Goal: Answer question/provide support: Answer question/provide support

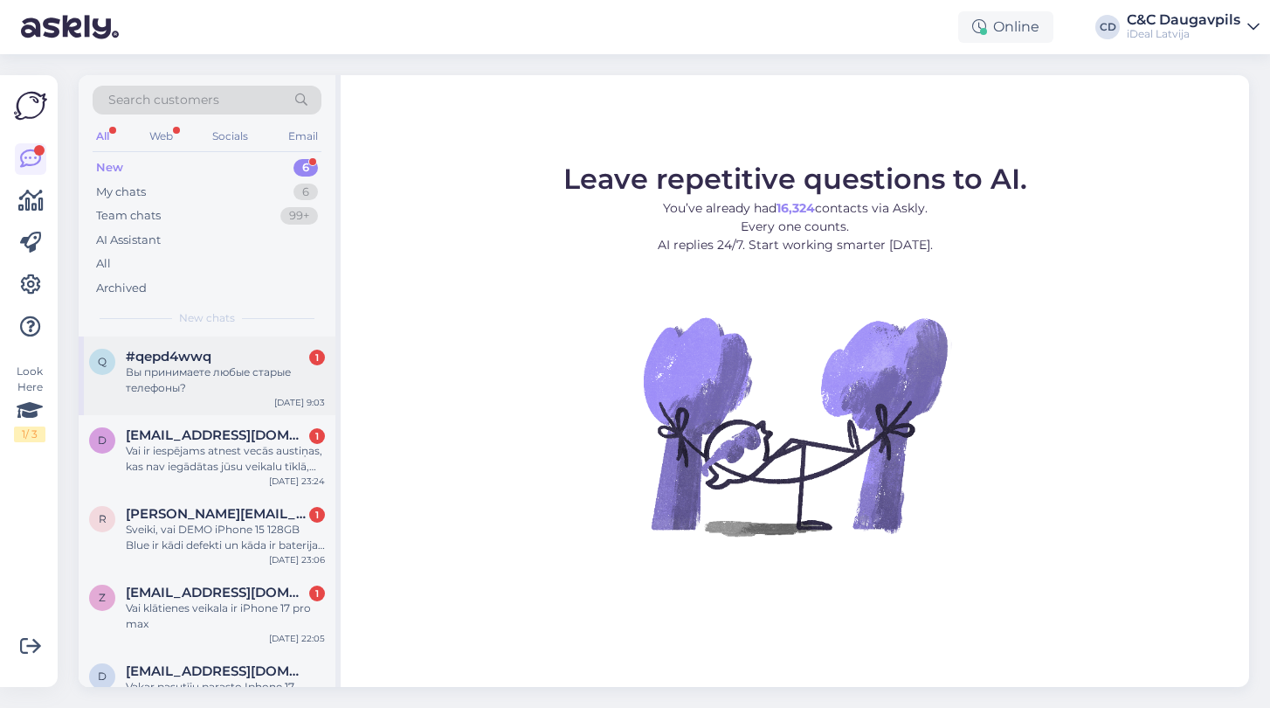
click at [169, 381] on div "Вы принимаете любые старые телефоны?" at bounding box center [225, 379] width 199 height 31
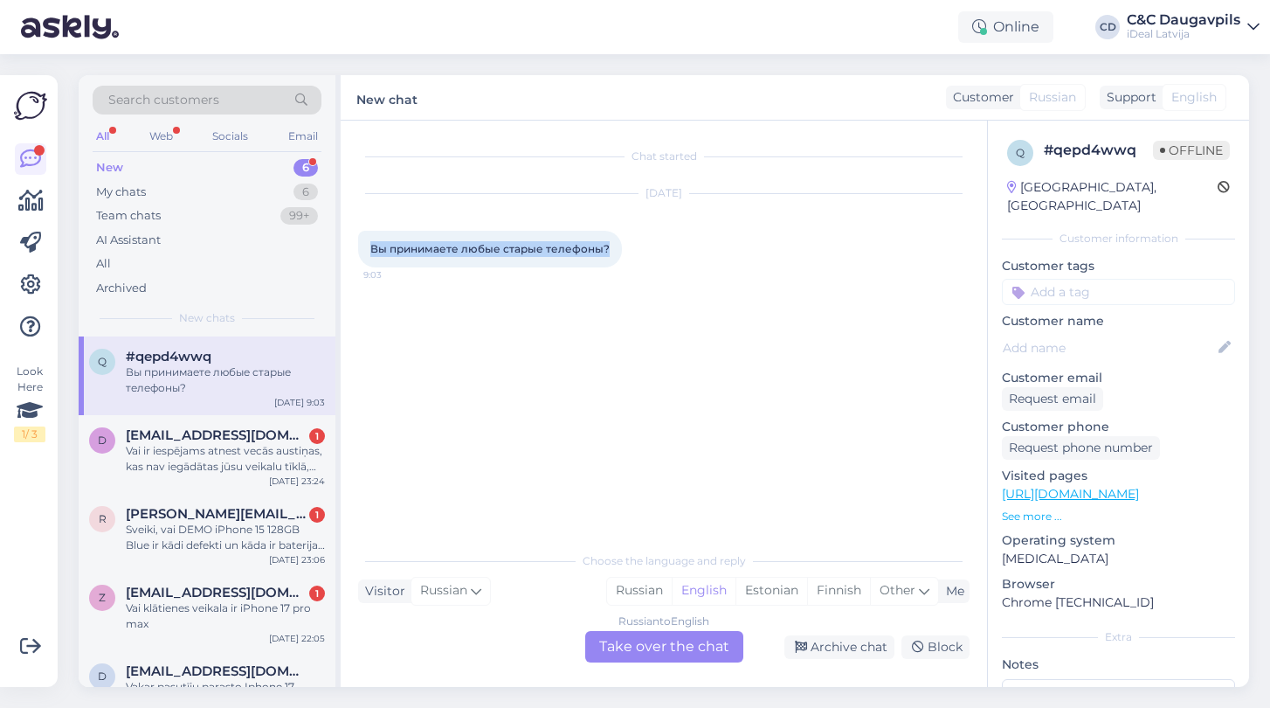
drag, startPoint x: 612, startPoint y: 246, endPoint x: 376, endPoint y: 250, distance: 236.8
click at [376, 250] on div "Вы принимаете любые старые телефоны? 9:03" at bounding box center [490, 249] width 264 height 37
copy span "ы принимаете любые старые телефоны?"
click at [593, 256] on div "Вы принимаете любые старые телефоны? 9:03" at bounding box center [490, 249] width 264 height 37
drag, startPoint x: 607, startPoint y: 252, endPoint x: 370, endPoint y: 251, distance: 237.6
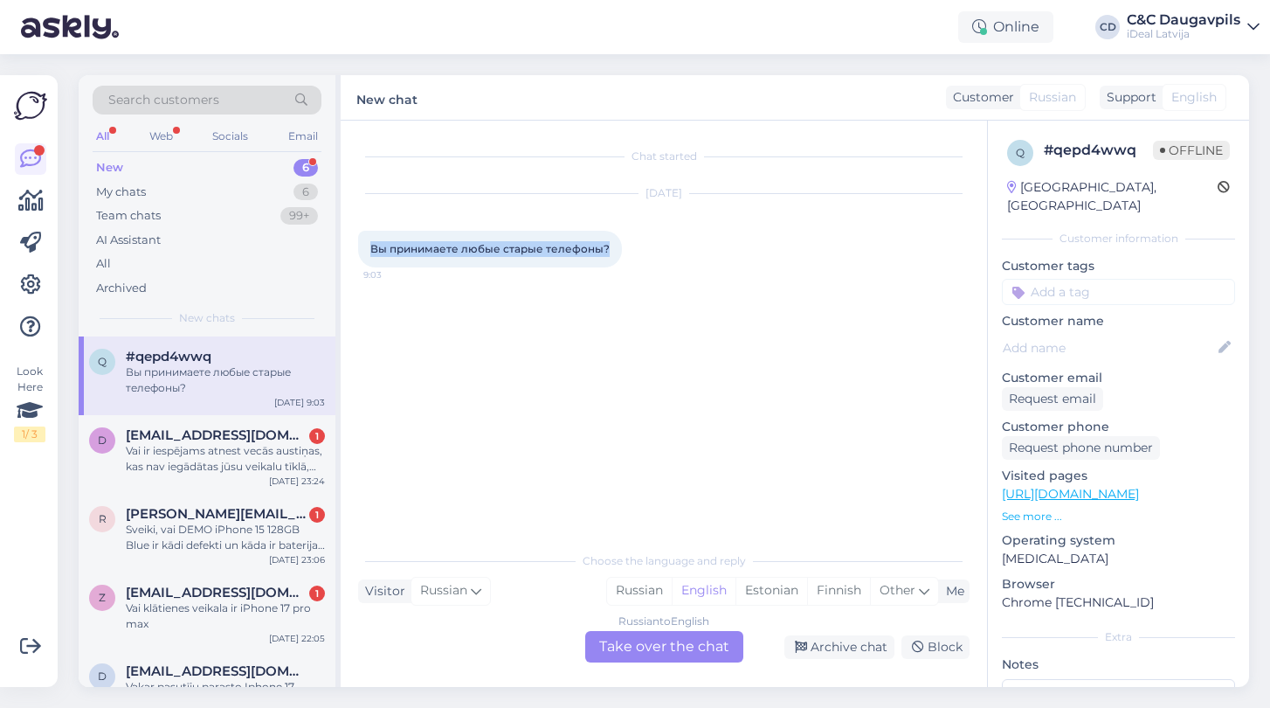
click at [370, 251] on div "Вы принимаете любые старые телефоны? 9:03" at bounding box center [490, 249] width 264 height 37
copy span "Вы принимаете любые старые телефоны?"
click at [671, 662] on div "Chat started [DATE] Вы принимаете любые старые телефоны? 9:03 Choose the langua…" at bounding box center [664, 404] width 647 height 566
click at [669, 650] on div "Russian to English Take over the chat" at bounding box center [664, 646] width 158 height 31
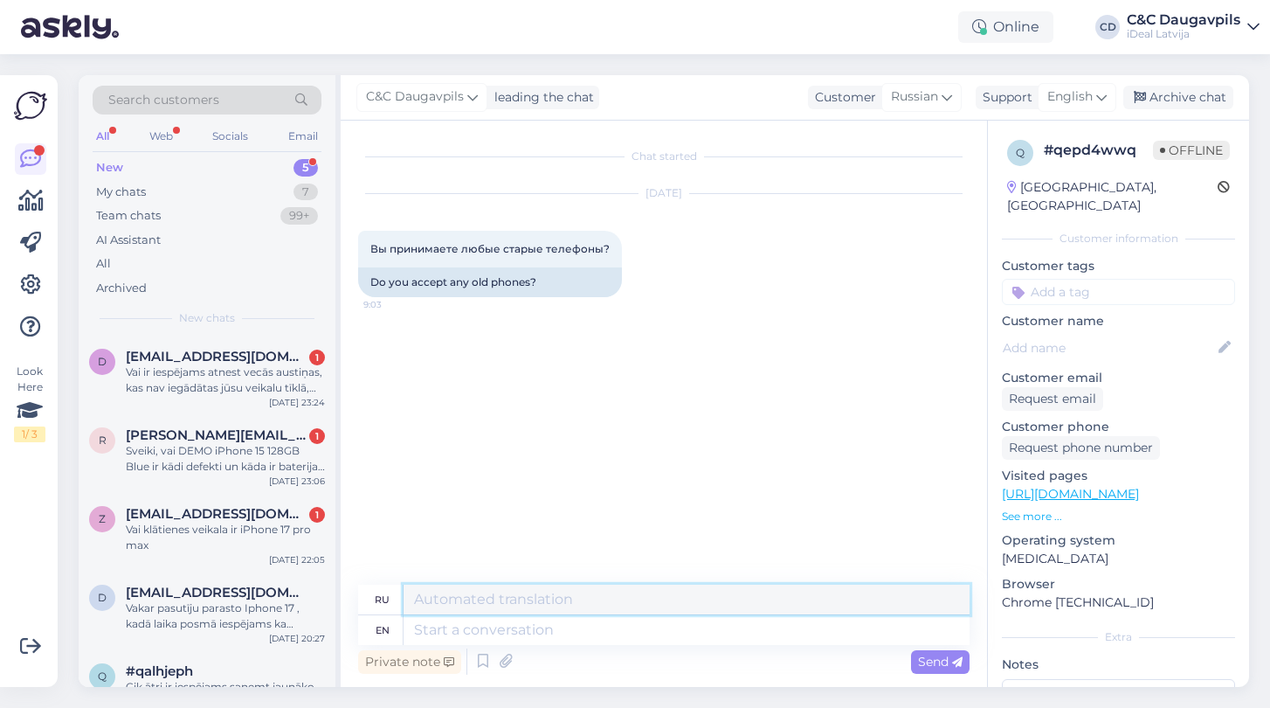
click at [548, 603] on textarea at bounding box center [687, 599] width 566 height 30
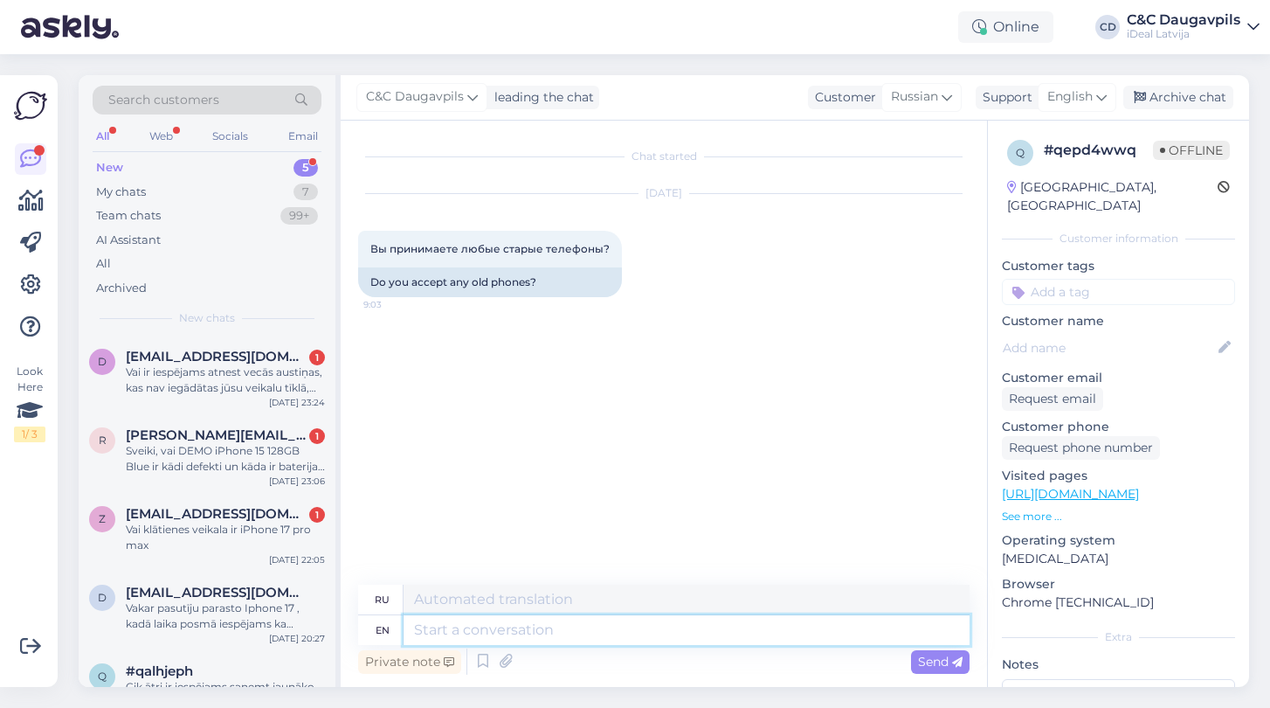
click at [513, 637] on textarea at bounding box center [687, 630] width 566 height 30
click at [945, 93] on icon at bounding box center [947, 96] width 10 height 19
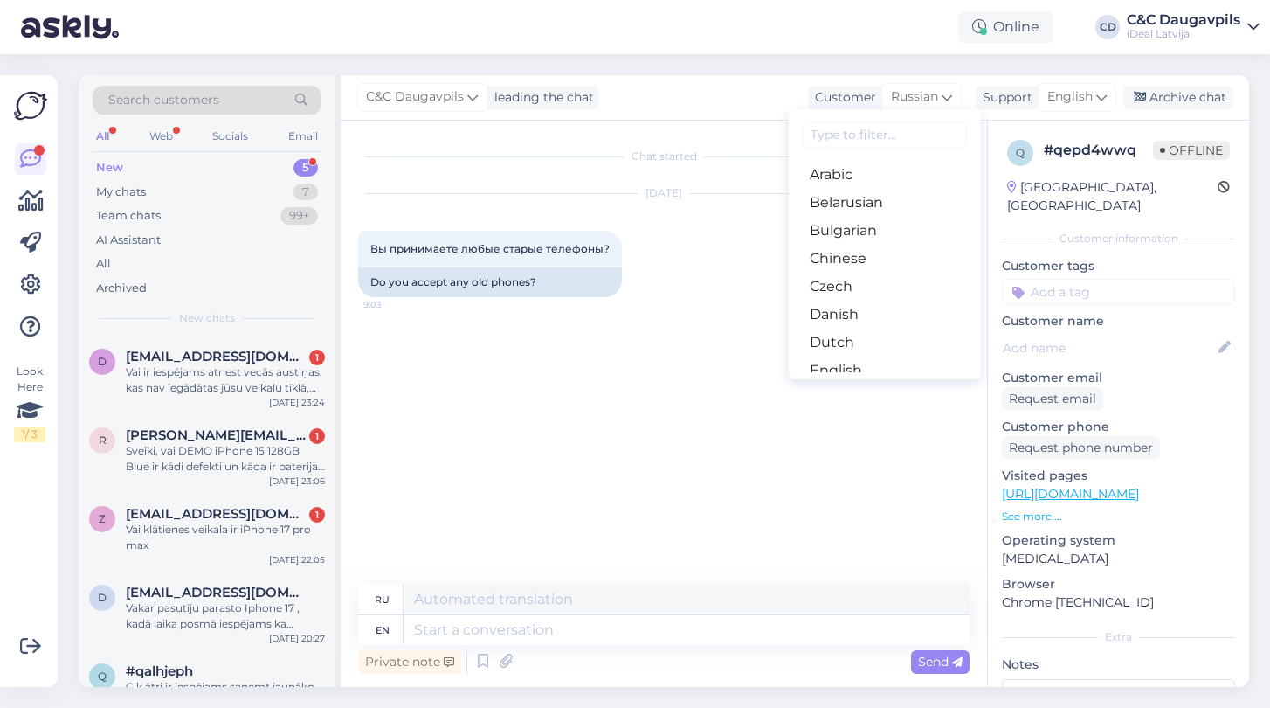
click at [651, 376] on div "Chat started [DATE] Вы принимаете любые старые телефоны? 9:03 Do you accept any…" at bounding box center [671, 353] width 627 height 431
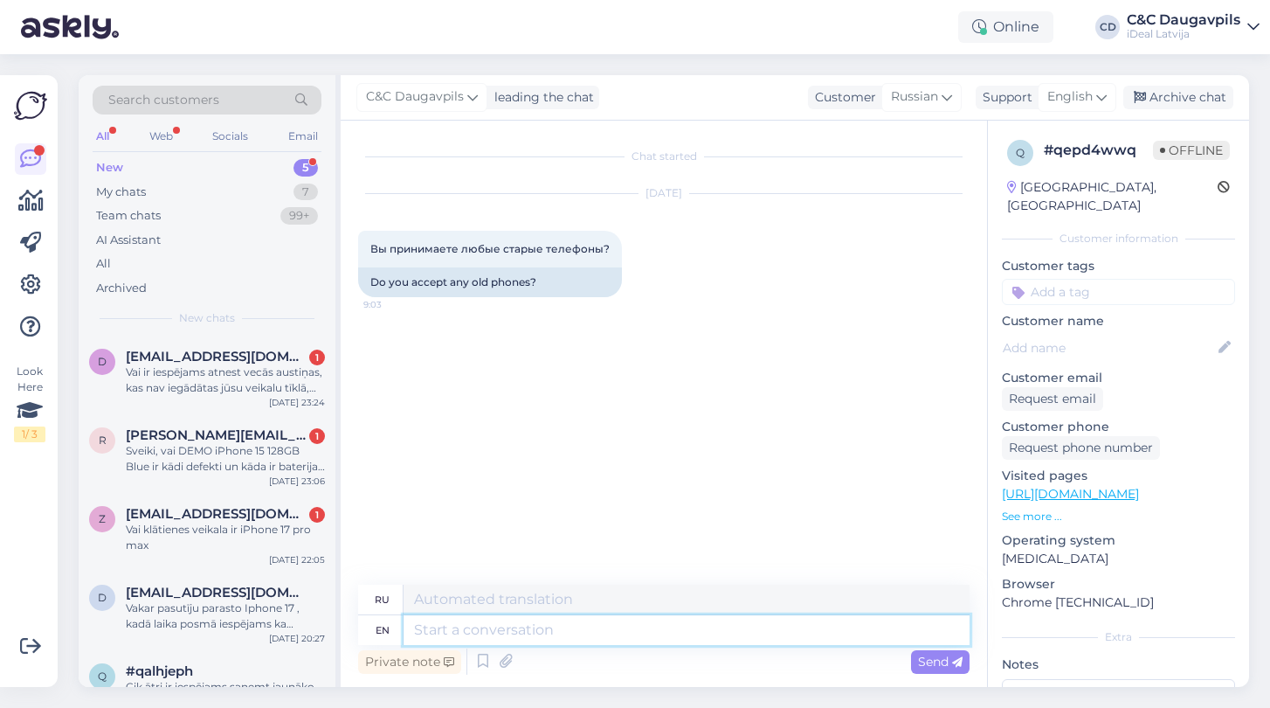
click at [516, 638] on textarea at bounding box center [687, 630] width 566 height 30
type textarea "Hello"
type textarea "Привет"
type textarea "Hello -"
type textarea "Привет -"
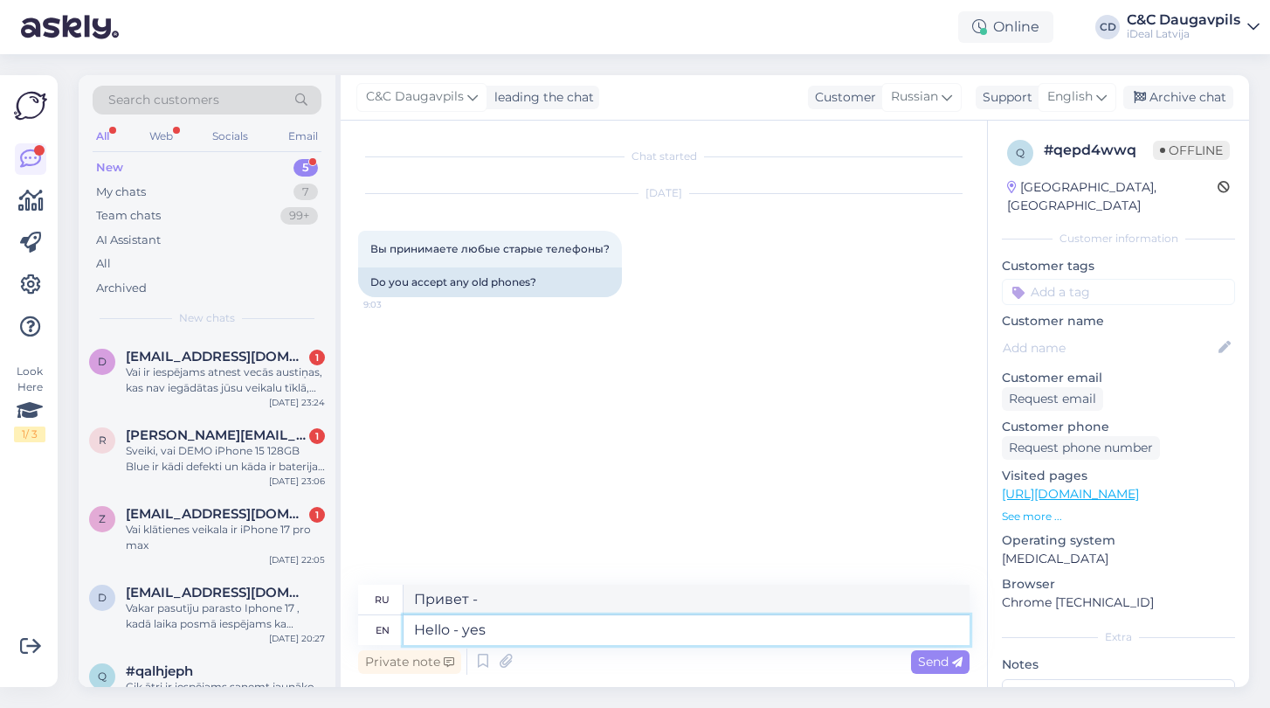
type textarea "Hello - yes"
type textarea "Привет - да"
type textarea "Hello - yes, l"
type textarea "Здравствуйте - да,"
type textarea "Hello - yes, link"
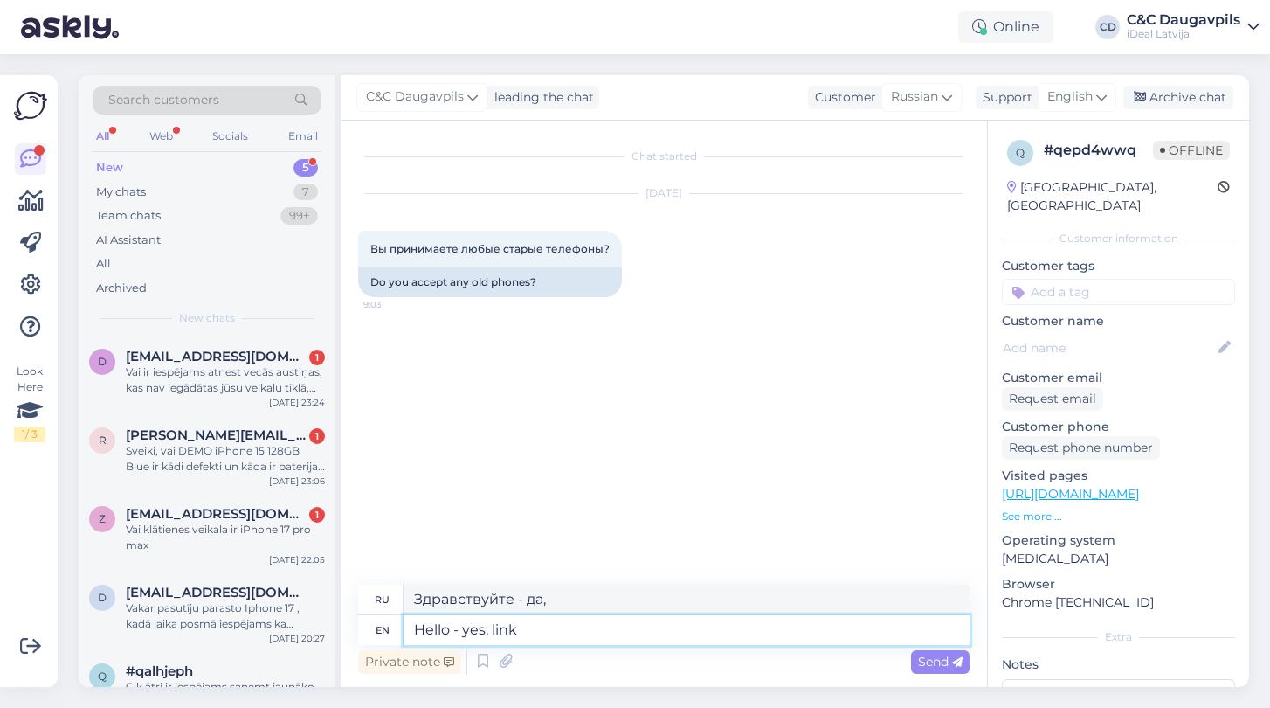
type textarea "Здравствуйте - да, ссылка"
type textarea "Hello - yes, link change"
type textarea "Здравствуйте - да, ссылка изменена"
type textarea "Hello - yes, link change cost:"
type textarea "Здравствуйте - да, стоимость смены ссылки:"
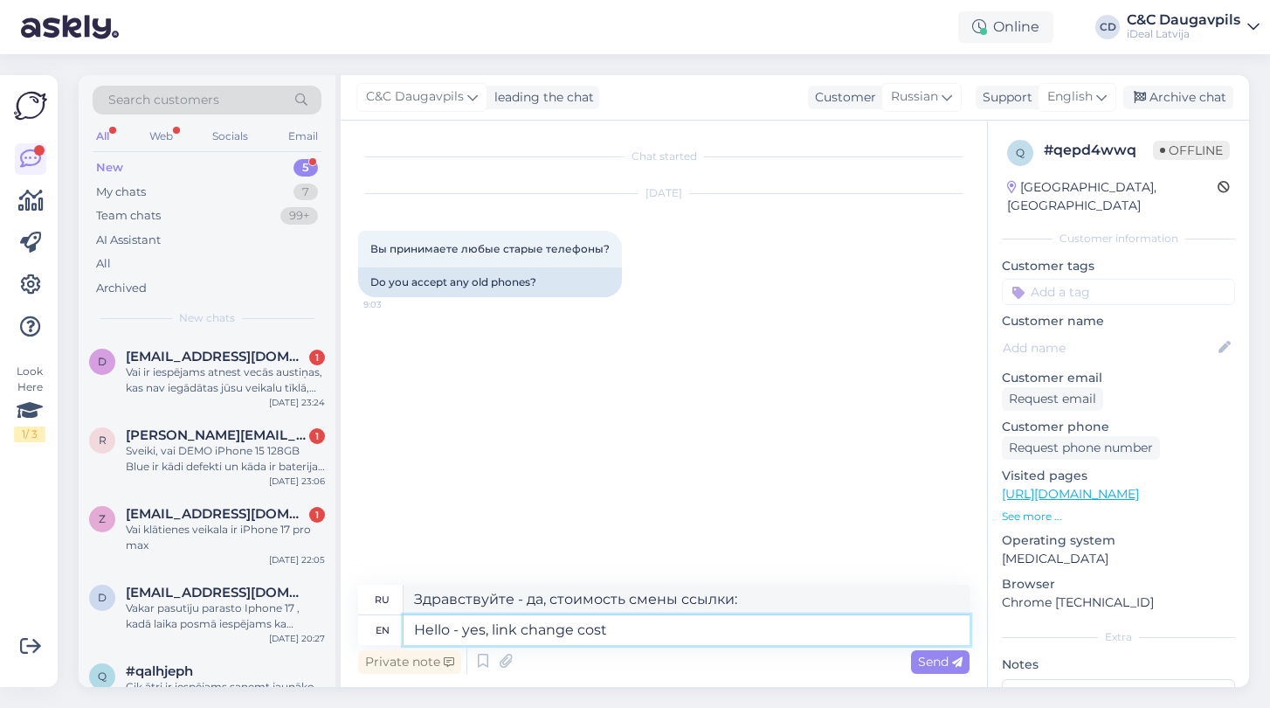
type textarea "Hello - yes, link change cost"
type textarea "Здравствуйте - да, стоимость изменения ссылки"
type textarea "Hello - yes, link change cost :"
type textarea "Здравствуйте - да, стоимость изменения ссылки:"
drag, startPoint x: 643, startPoint y: 632, endPoint x: 356, endPoint y: 612, distance: 288.1
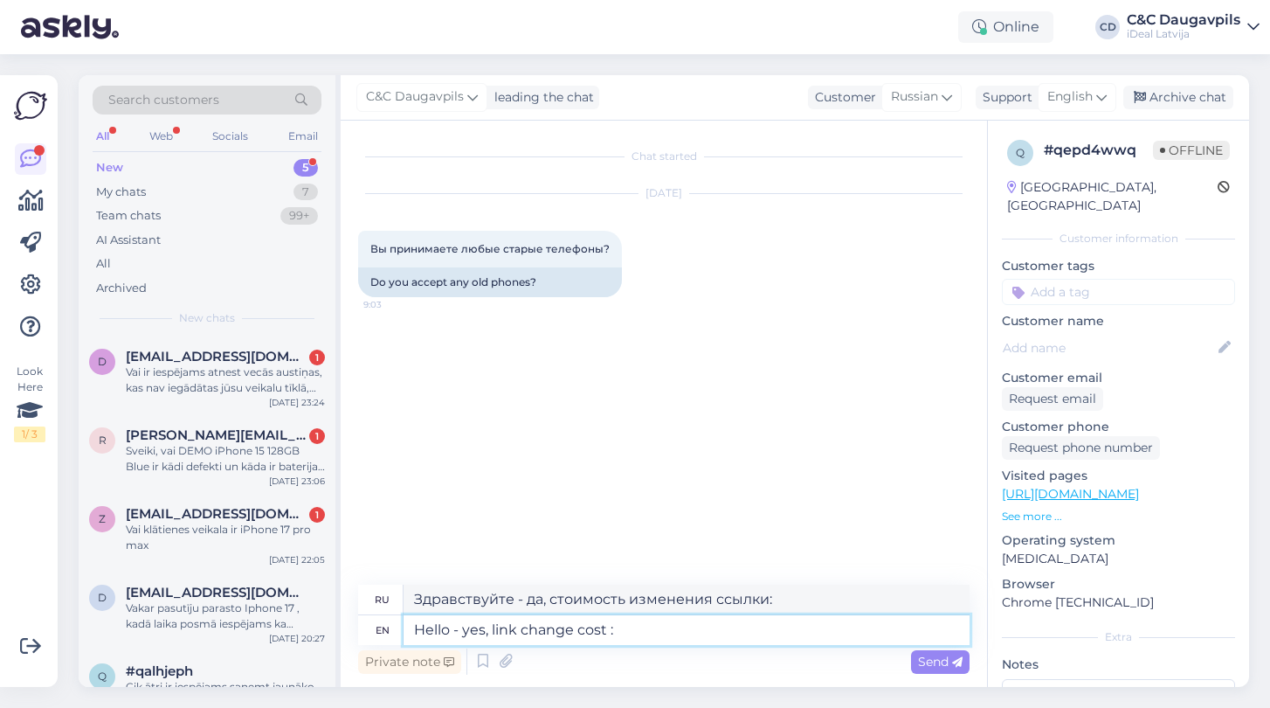
click at [356, 612] on div "Chat started [DATE] Вы принимаете любые старые телефоны? 9:03 Do you accept any…" at bounding box center [664, 404] width 647 height 566
paste textarea "i! Sure, we’ll check the device by the link and let you know if we can accept i…"
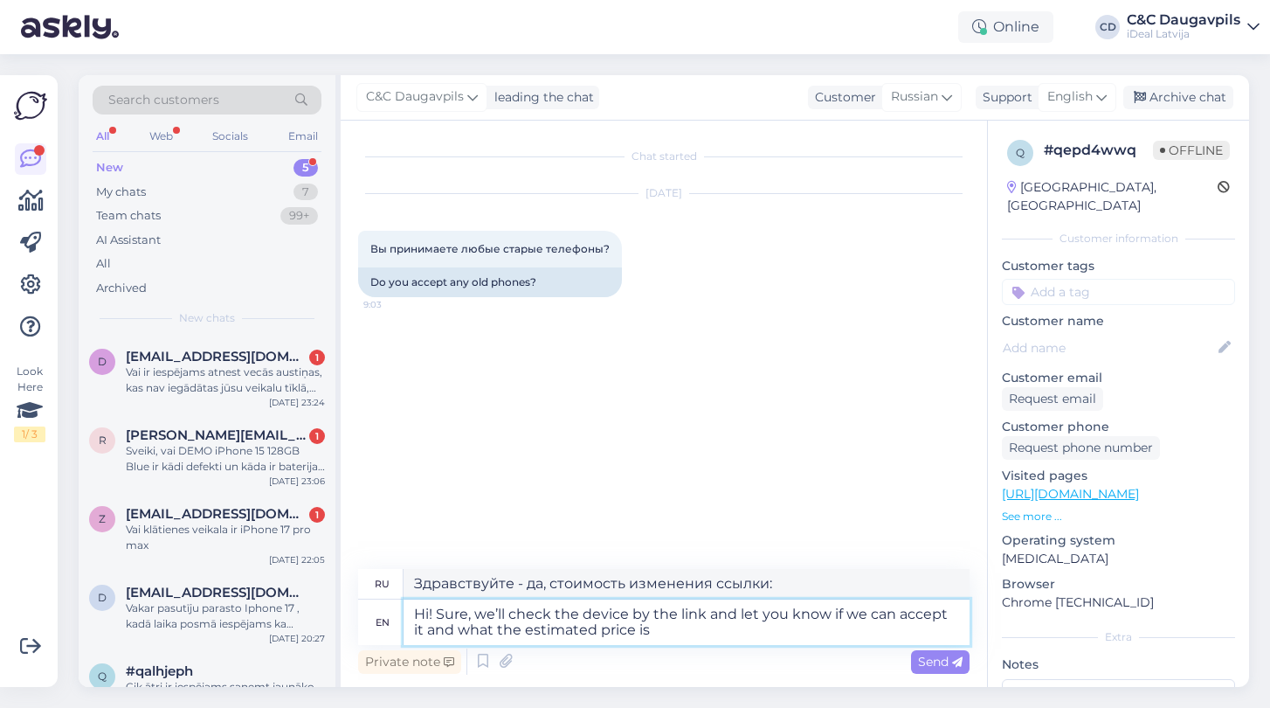
type textarea "Hi! Sure, we’ll check the device by the link and let you know if we can accept …"
type textarea "Привет! Конечно, мы проверим устройство по ссылке и сообщим, можем ли мы его пр…"
type textarea "Hi! Sure, we’ll check the device by the link and let you know if we can accept …"
type textarea "Привет! Конечно, мы проверим устройство по ссылке и сообщим, можем ли мы его пр…"
paste textarea "[URL][DOMAIN_NAME]"
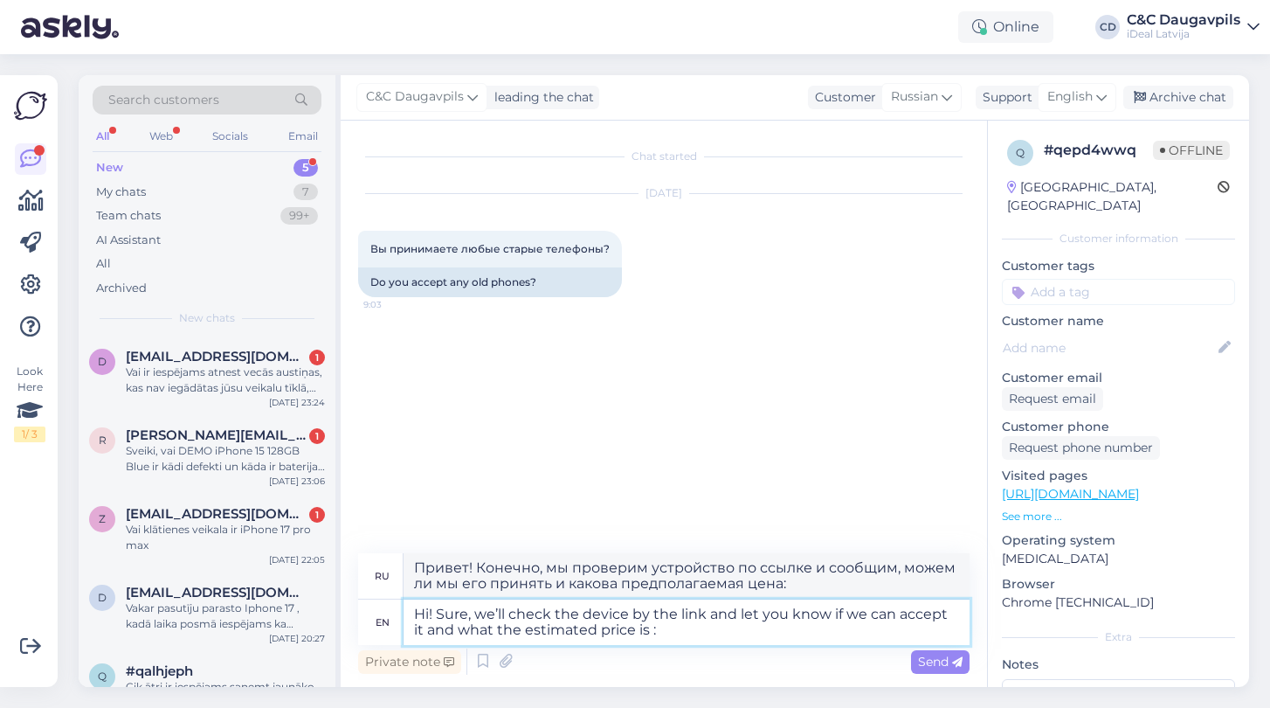
type textarea "Hi! Sure, we’ll check the device by the link and let you know if we can accept …"
type textarea "Привет! Конечно, мы проверим устройство по ссылке и сообщим, можем ли мы его пр…"
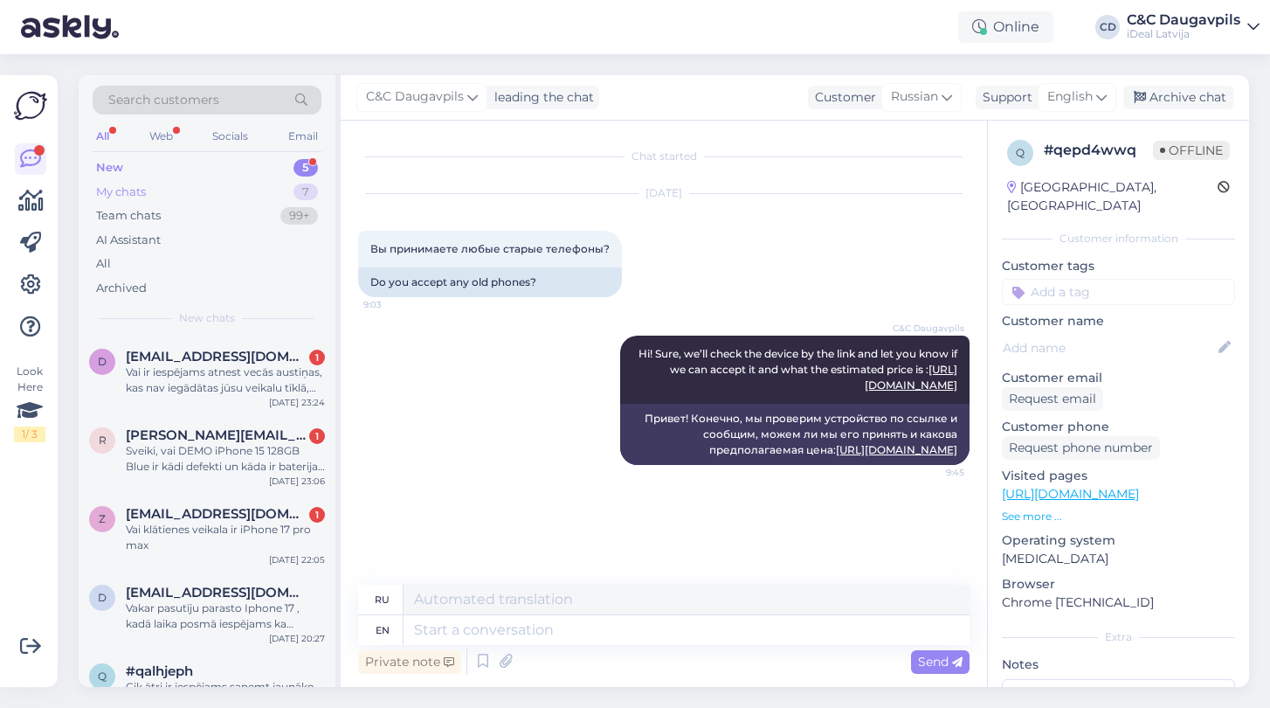
click at [130, 197] on div "My chats" at bounding box center [121, 191] width 50 height 17
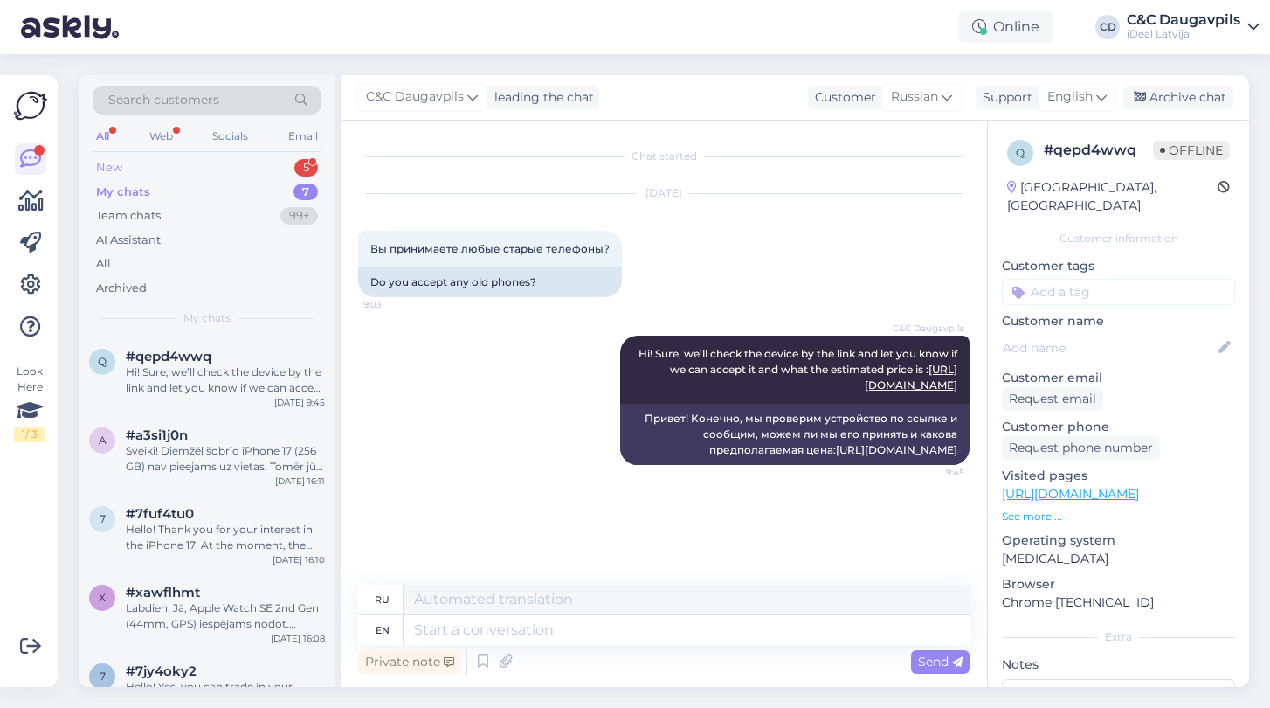
click at [101, 169] on div "New" at bounding box center [109, 167] width 26 height 17
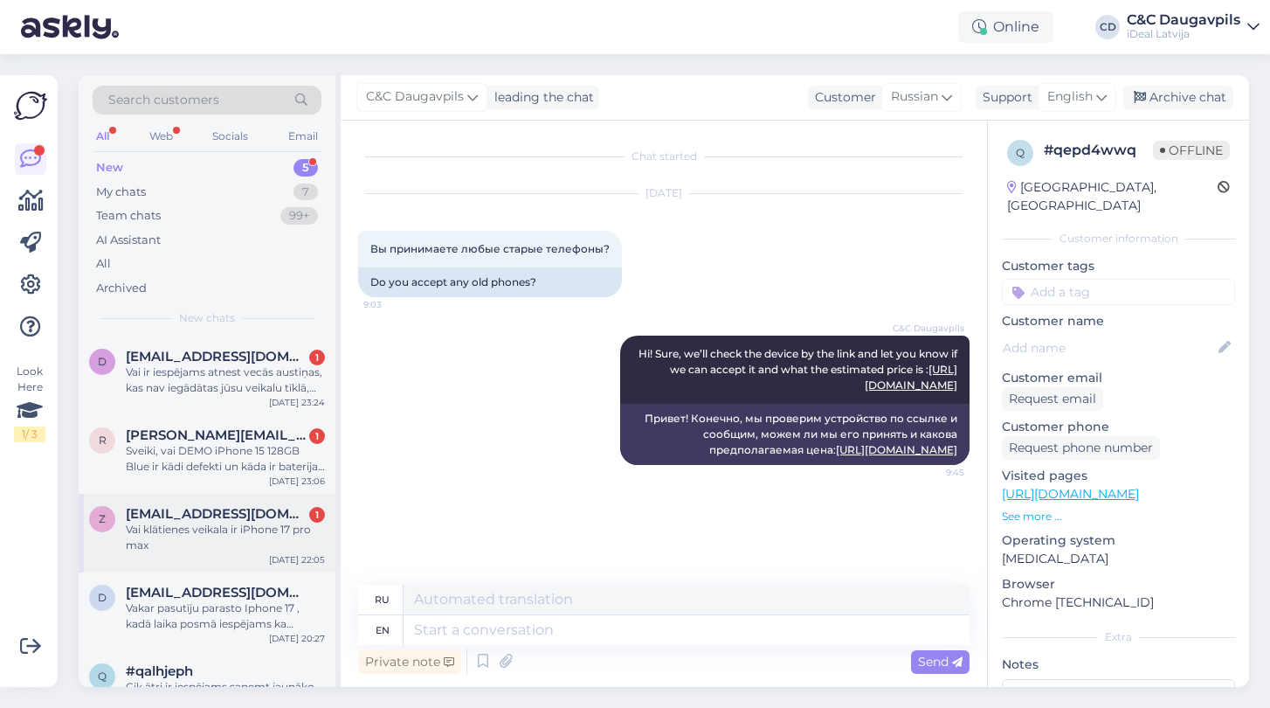
click at [203, 536] on div "Vai klātienes veikala ir iPhone 17 pro max" at bounding box center [225, 537] width 199 height 31
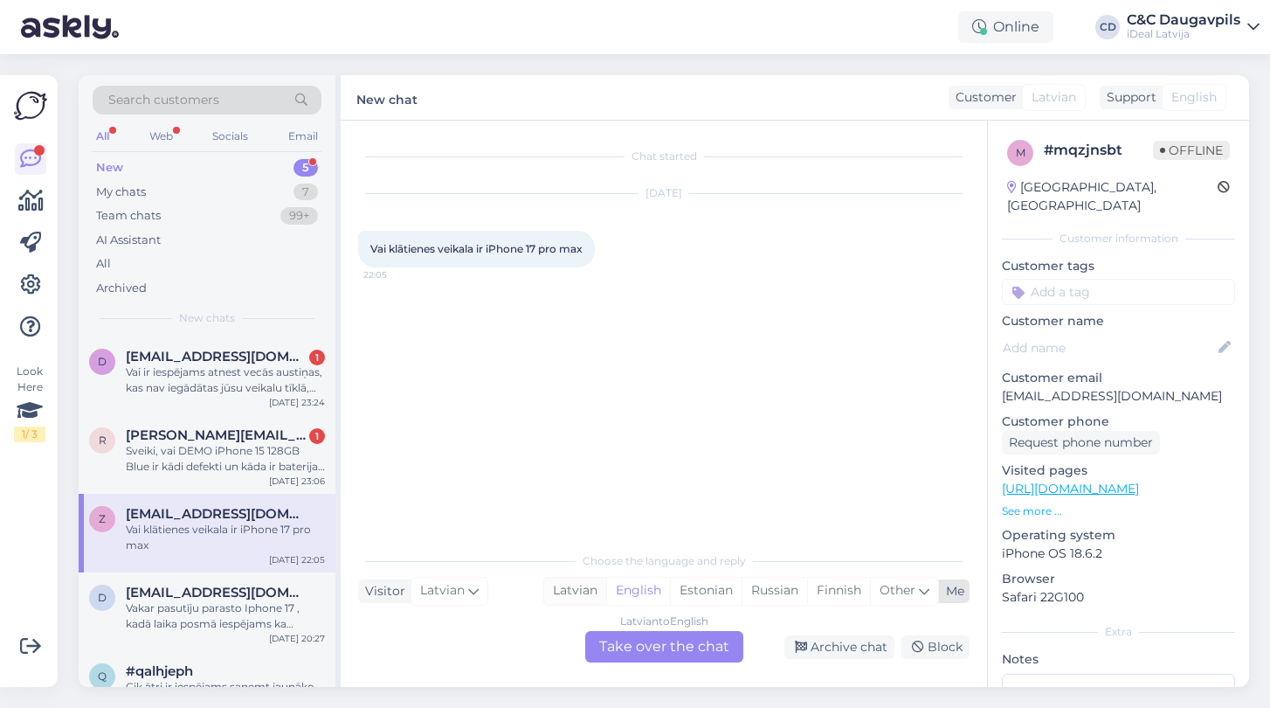
click at [565, 593] on div "Latvian" at bounding box center [575, 590] width 62 height 26
click at [636, 649] on div "Latvian to Latvian Take over the chat" at bounding box center [664, 646] width 158 height 31
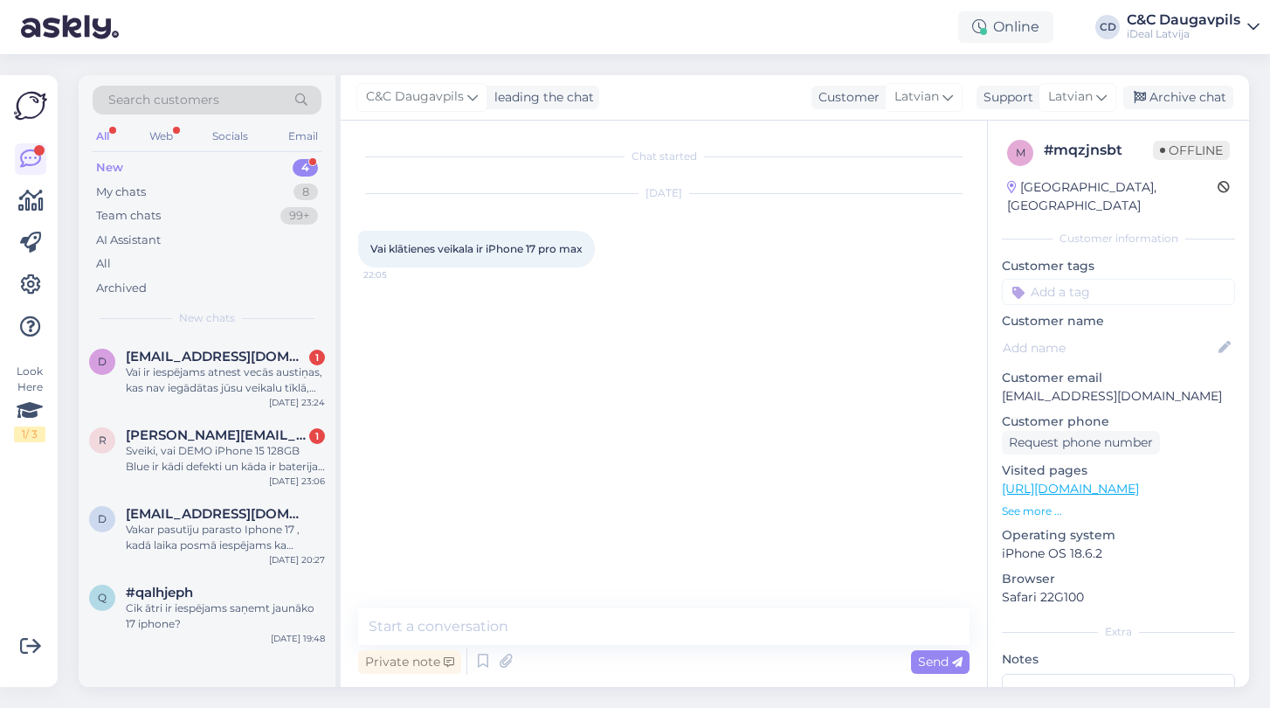
click at [589, 249] on div "Vai klātienes veikala ir iPhone 17 pro max 22:05" at bounding box center [476, 249] width 237 height 37
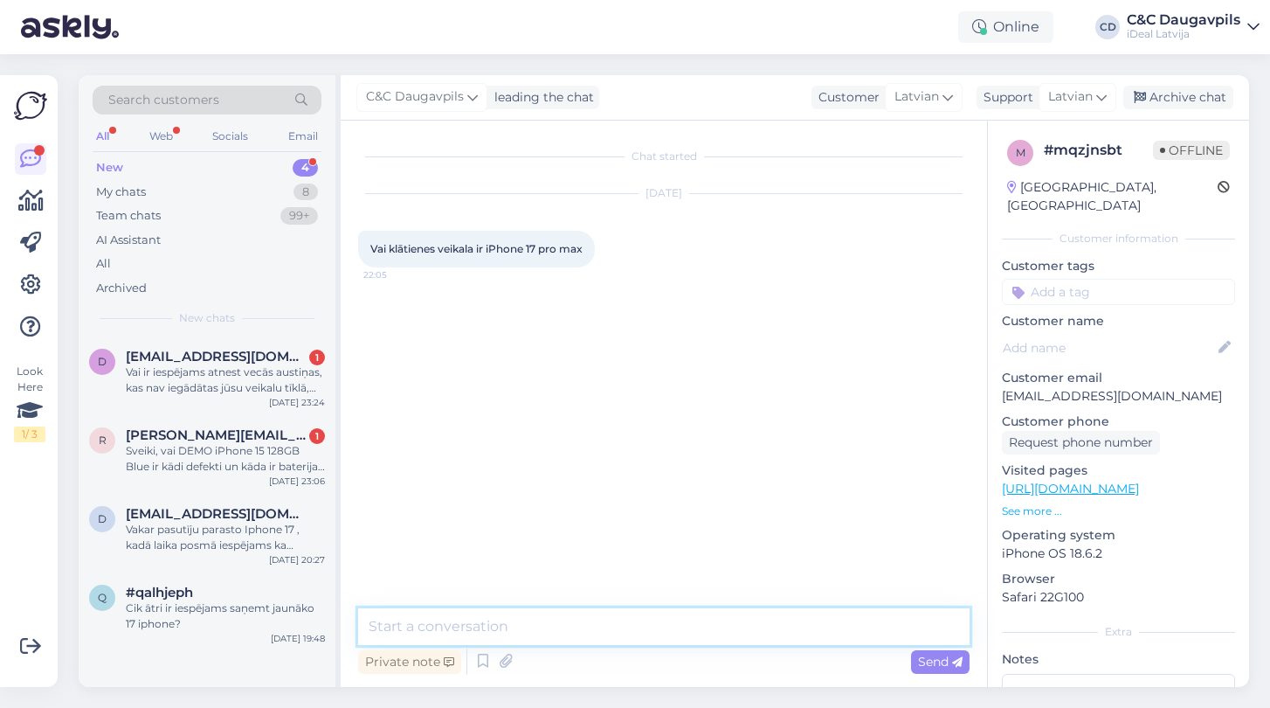
click at [507, 626] on textarea at bounding box center [664, 626] width 612 height 37
type textarea "Labdien, demžel nē."
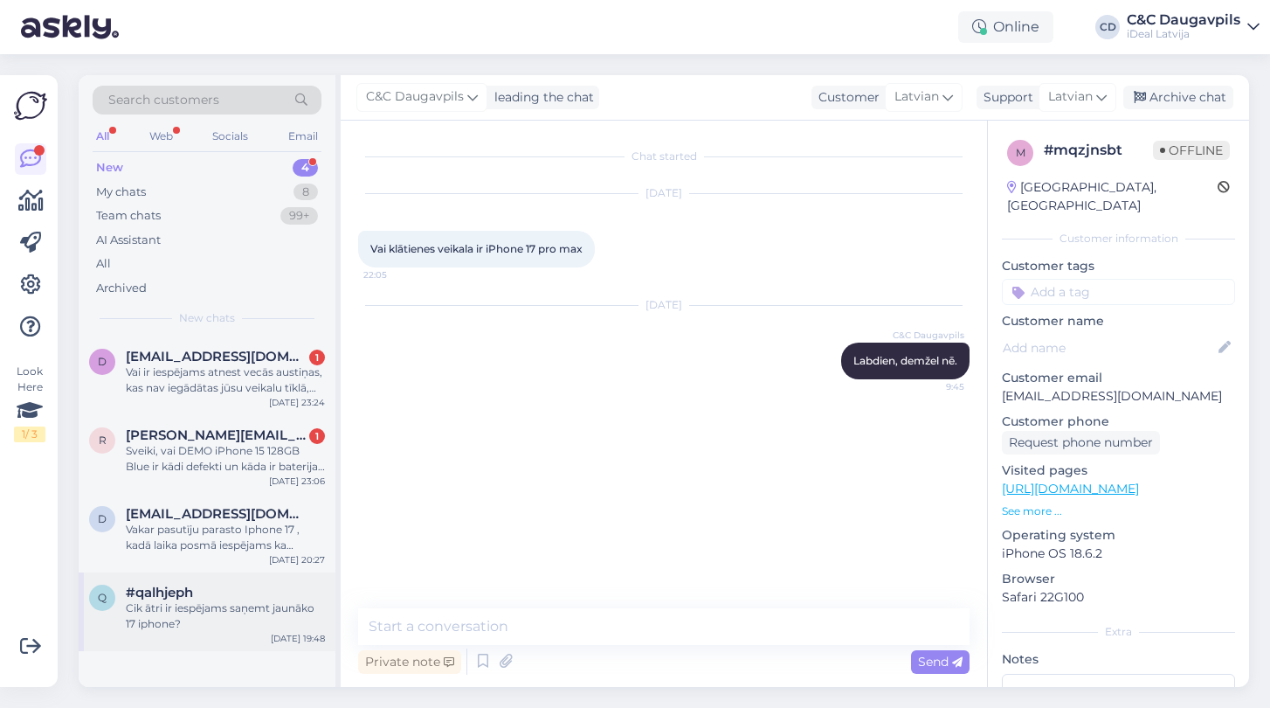
click at [199, 617] on div "Cik ātri ir iespējams saņemt jaunāko 17 iphone?" at bounding box center [225, 615] width 199 height 31
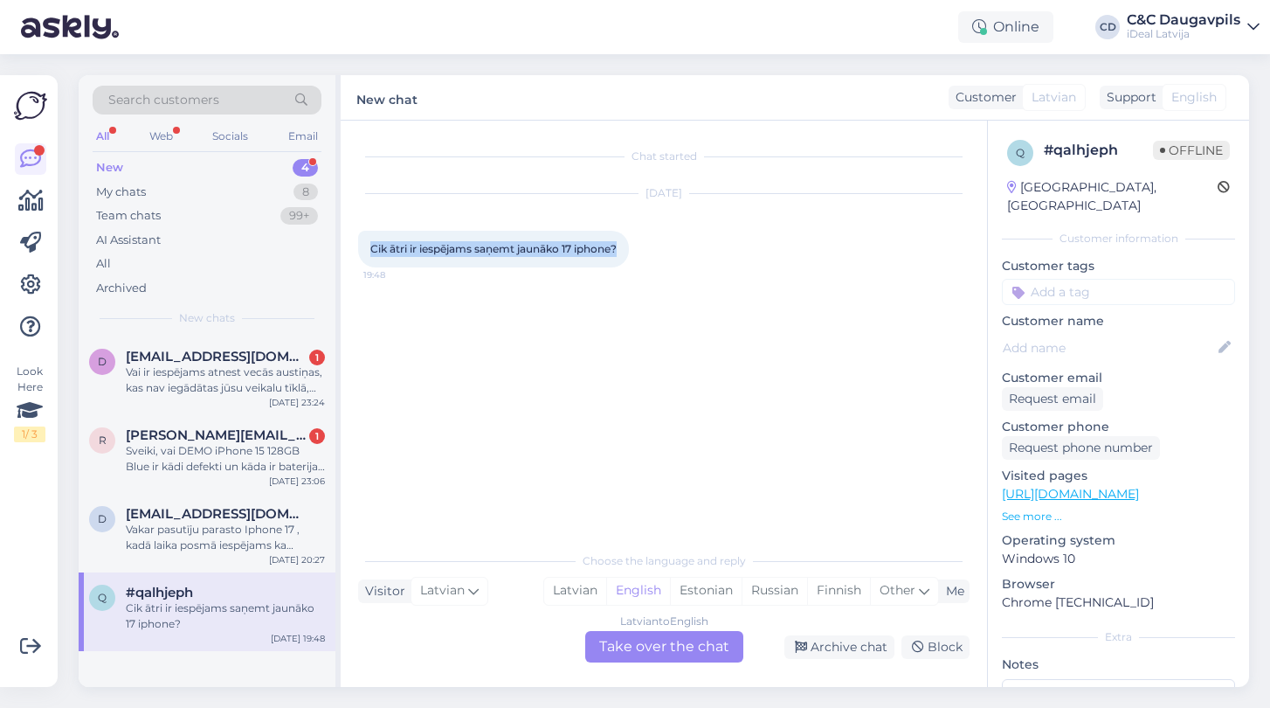
drag, startPoint x: 624, startPoint y: 250, endPoint x: 372, endPoint y: 247, distance: 251.6
click at [372, 247] on div "Cik ātri ir iespējams saņemt jaunāko 17 iphone? 19:48" at bounding box center [493, 249] width 271 height 37
copy span "Cik ātri ir iespējams saņemt jaunāko 17 iphone?"
click at [681, 649] on div "Latvian to English Take over the chat" at bounding box center [664, 646] width 158 height 31
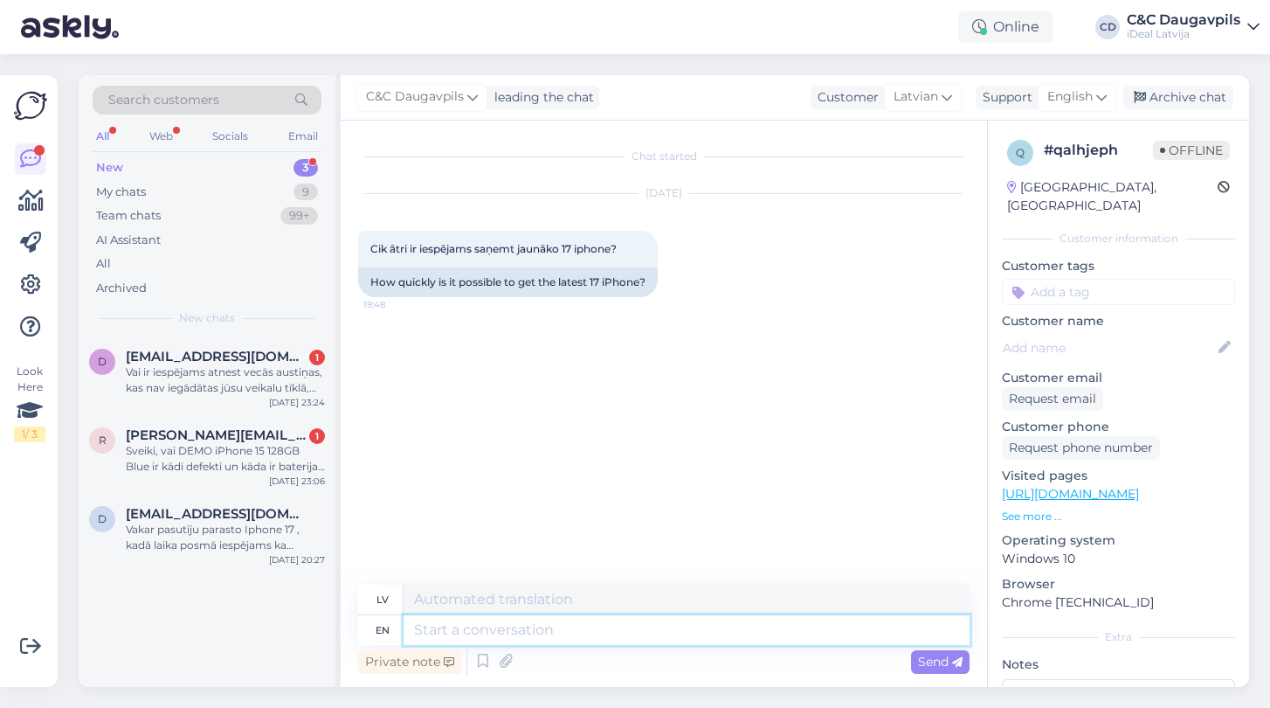
click at [599, 628] on textarea at bounding box center [687, 630] width 566 height 30
type textarea "Дфившутю"
type textarea "Dzivšutu"
type textarea "Д"
type textarea "Labdien."
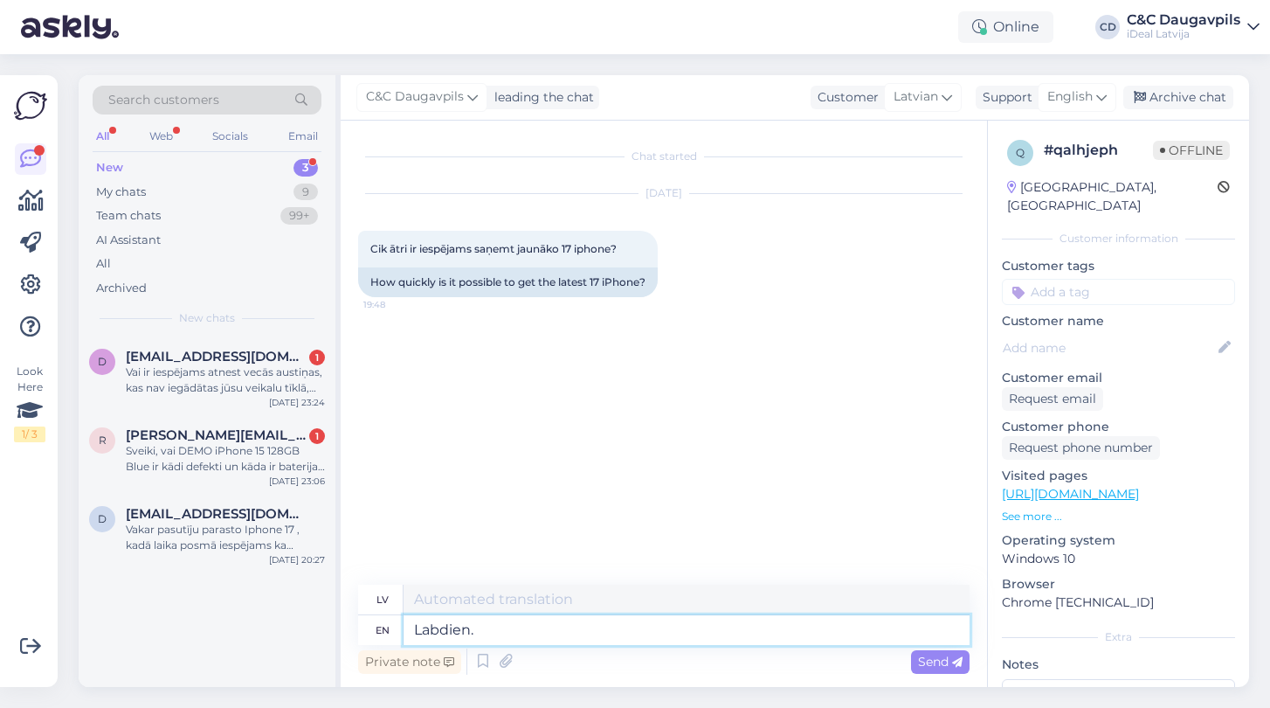
type textarea "Labdien."
paste textarea "Precīzu piegādes laiku diemžēl nevaru pateikt — viss notiek rindas kārtībā. Var…"
type textarea "Labdien. Precīzu piegādes laiku diemžēl nevaru pateikt — viss notiek rindas kār…"
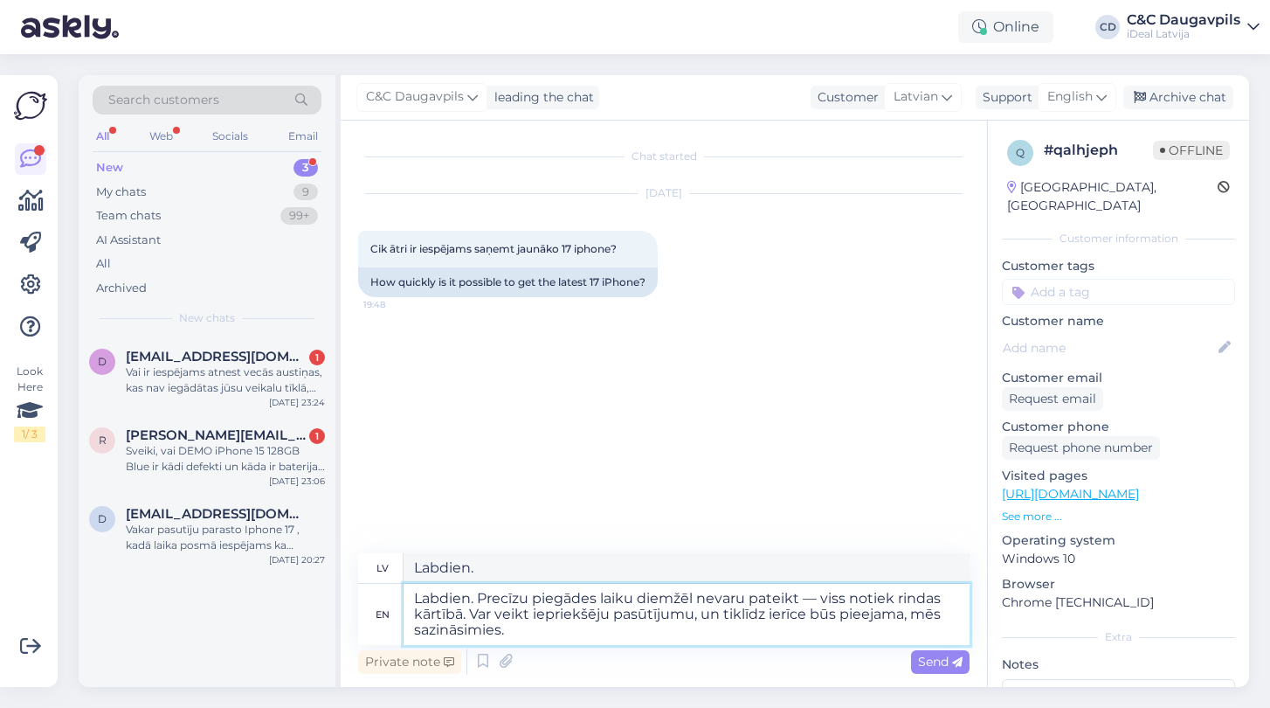
type textarea "Labdien. Precīzu piegādes laiku diemžēl nevaru pateikt — viss notiek rindas kār…"
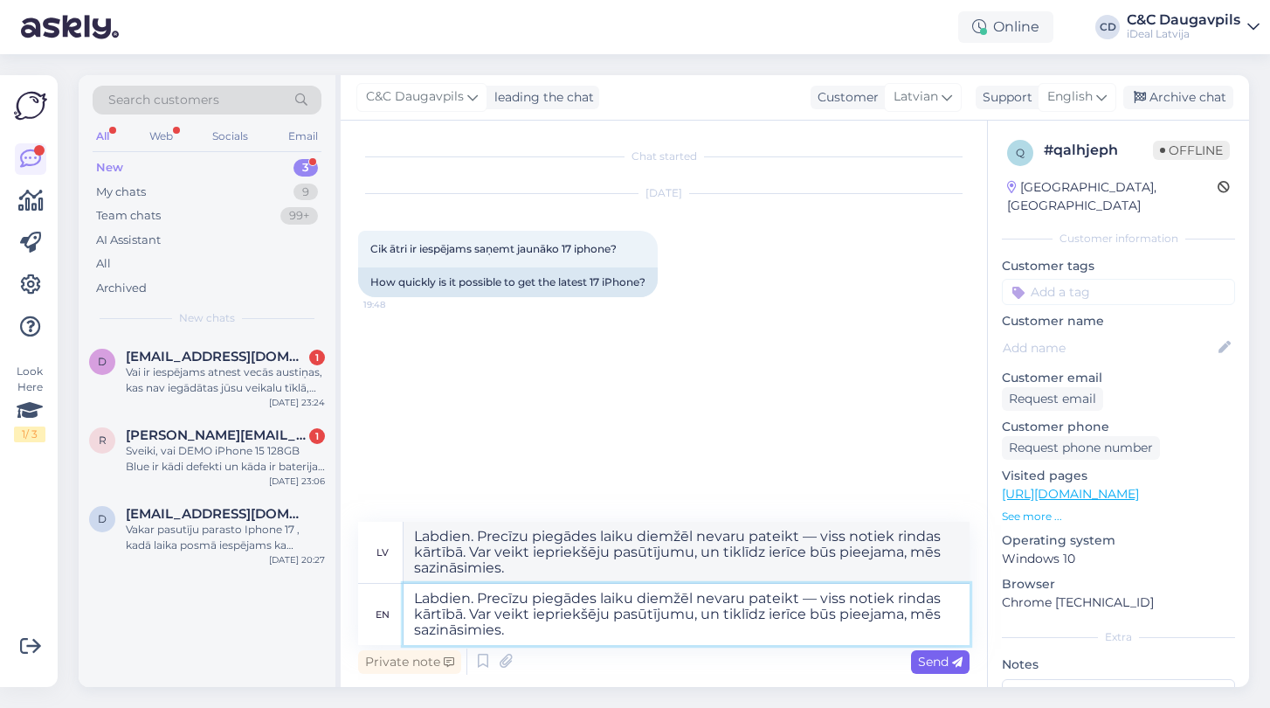
type textarea "Labdien. Precīzu piegādes laiku diemžēl nevaru pateikt — viss notiek rindas kār…"
click at [934, 661] on span "Send" at bounding box center [940, 662] width 45 height 16
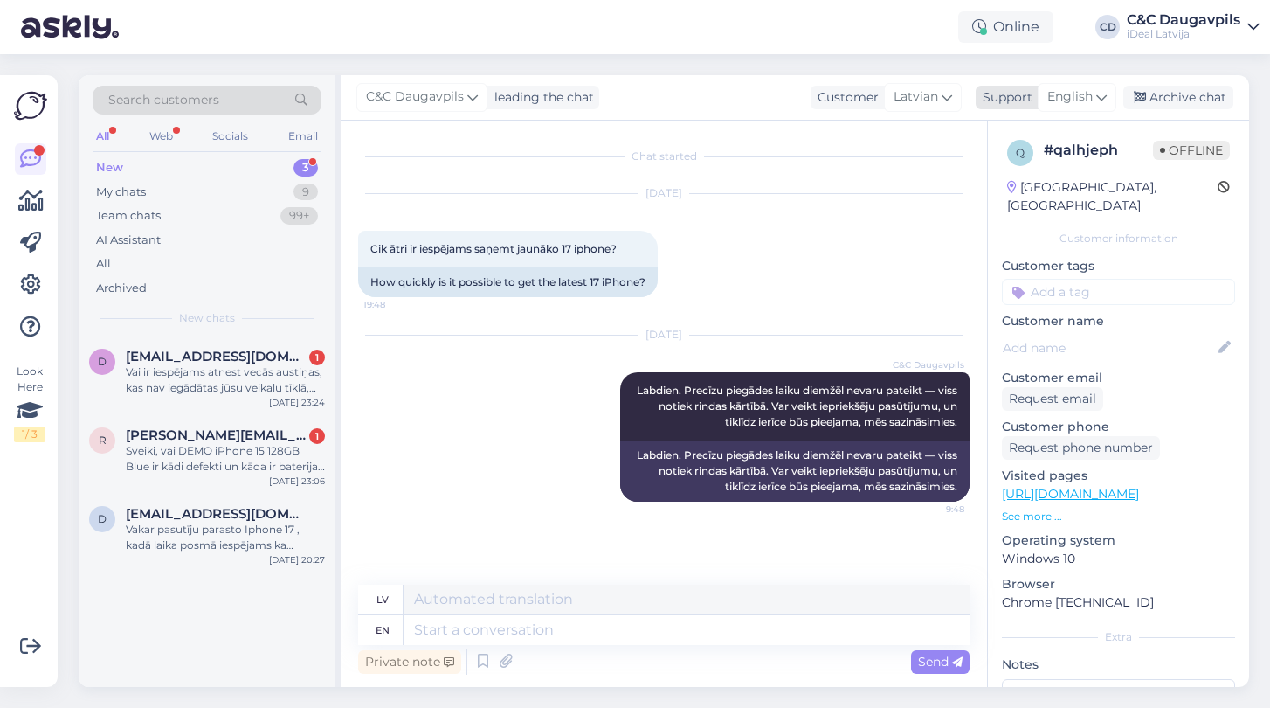
click at [1086, 96] on span "English" at bounding box center [1070, 96] width 45 height 19
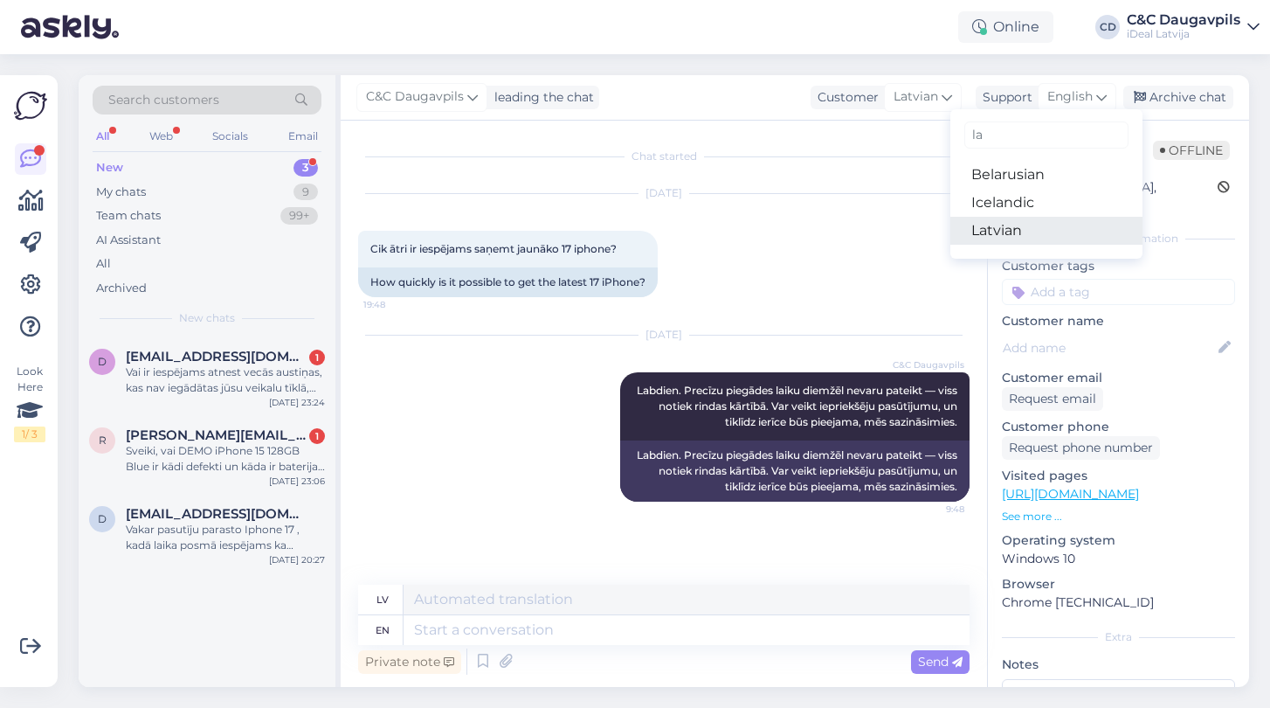
type input "la"
click at [1018, 239] on link "Latvian" at bounding box center [1047, 231] width 192 height 28
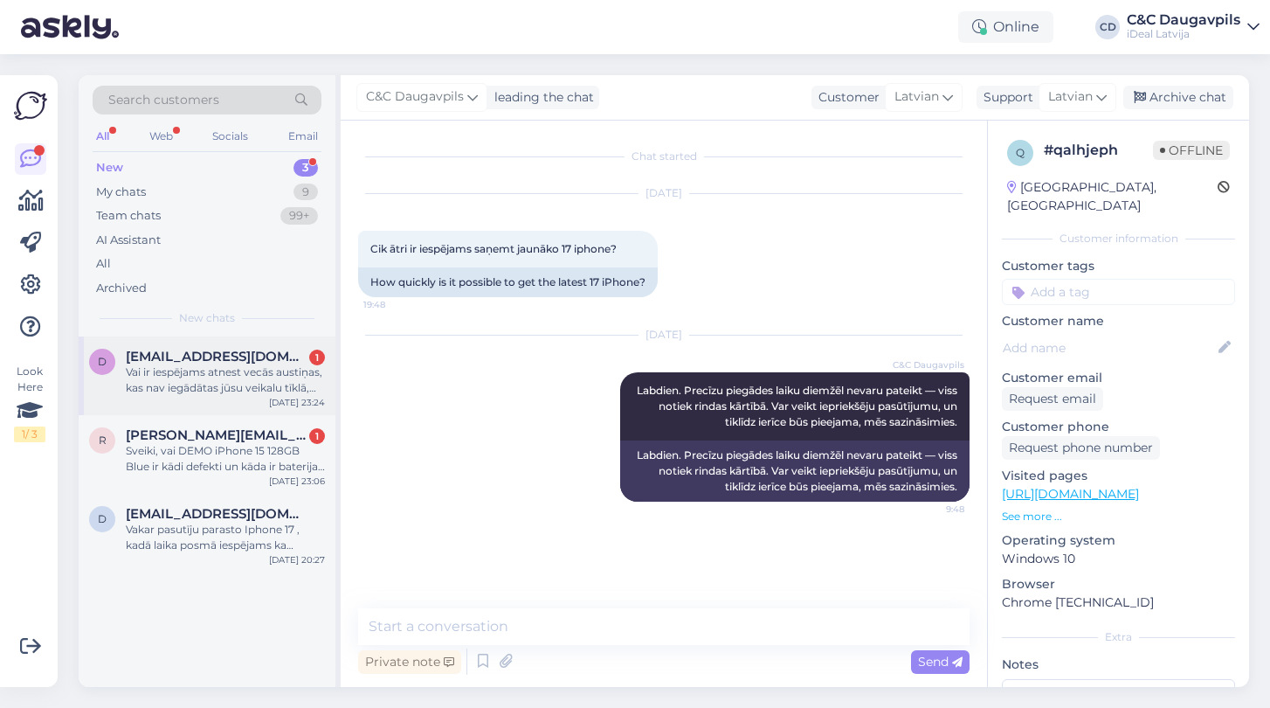
click at [194, 379] on div "Vai ir iespējams atnest vecās austiņas, kas nav iegādātas jūsu veikalu tīklā, u…" at bounding box center [225, 379] width 199 height 31
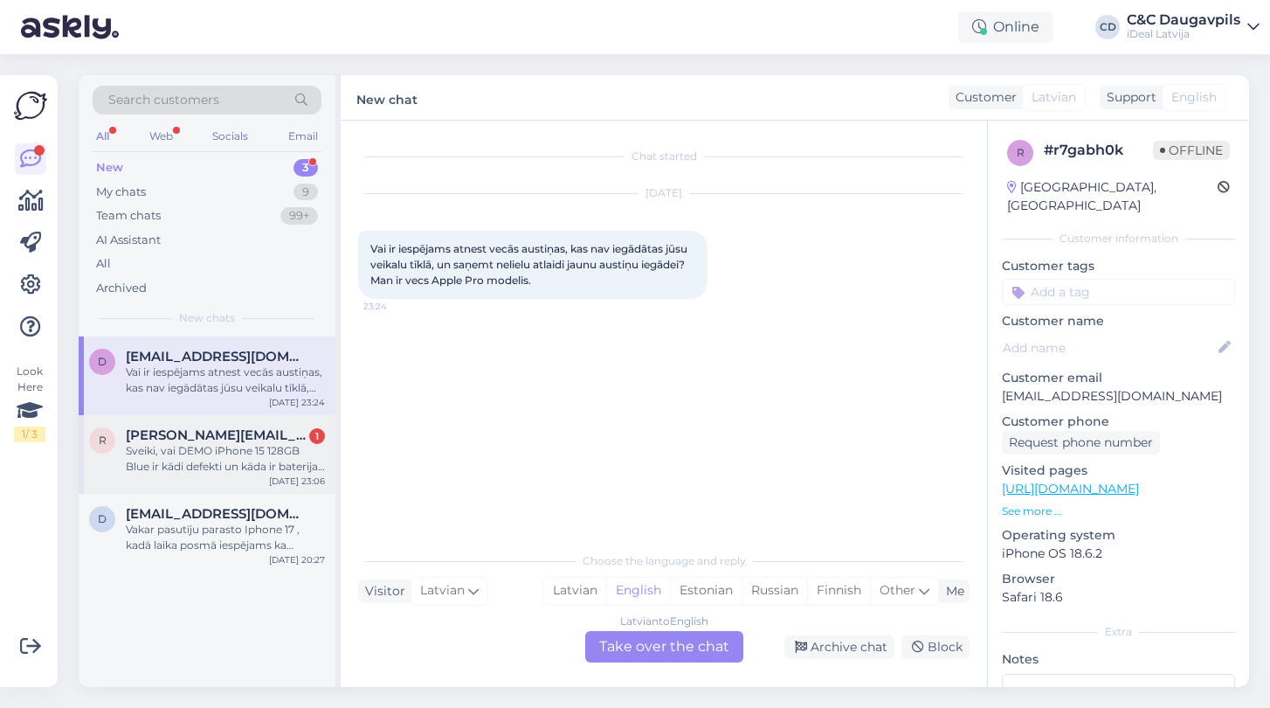
click at [189, 456] on div "Sveiki, vai DEMO iPhone 15 128GB Blue ir kādi defekti un kāda ir baterijas kapa…" at bounding box center [225, 458] width 199 height 31
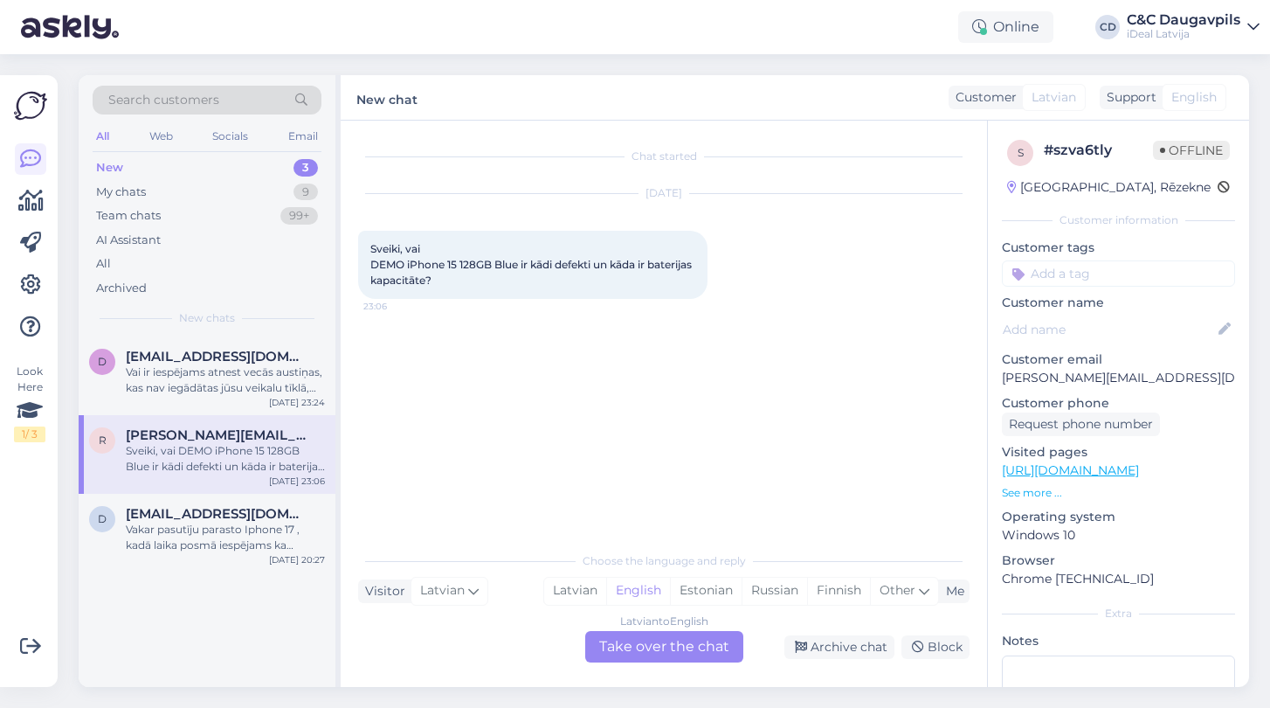
click at [1216, 99] on span "English" at bounding box center [1194, 97] width 45 height 18
click at [698, 655] on div "Latvian to English Take over the chat" at bounding box center [664, 646] width 158 height 31
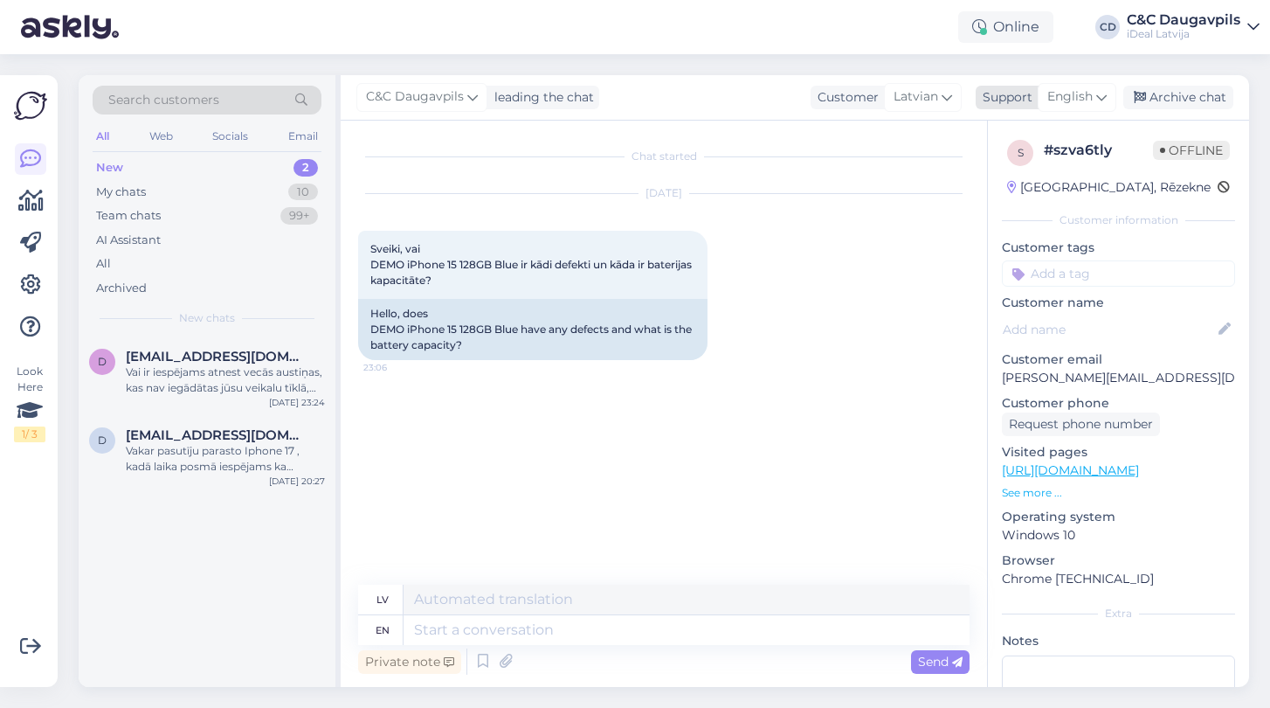
click at [1084, 98] on span "English" at bounding box center [1070, 96] width 45 height 19
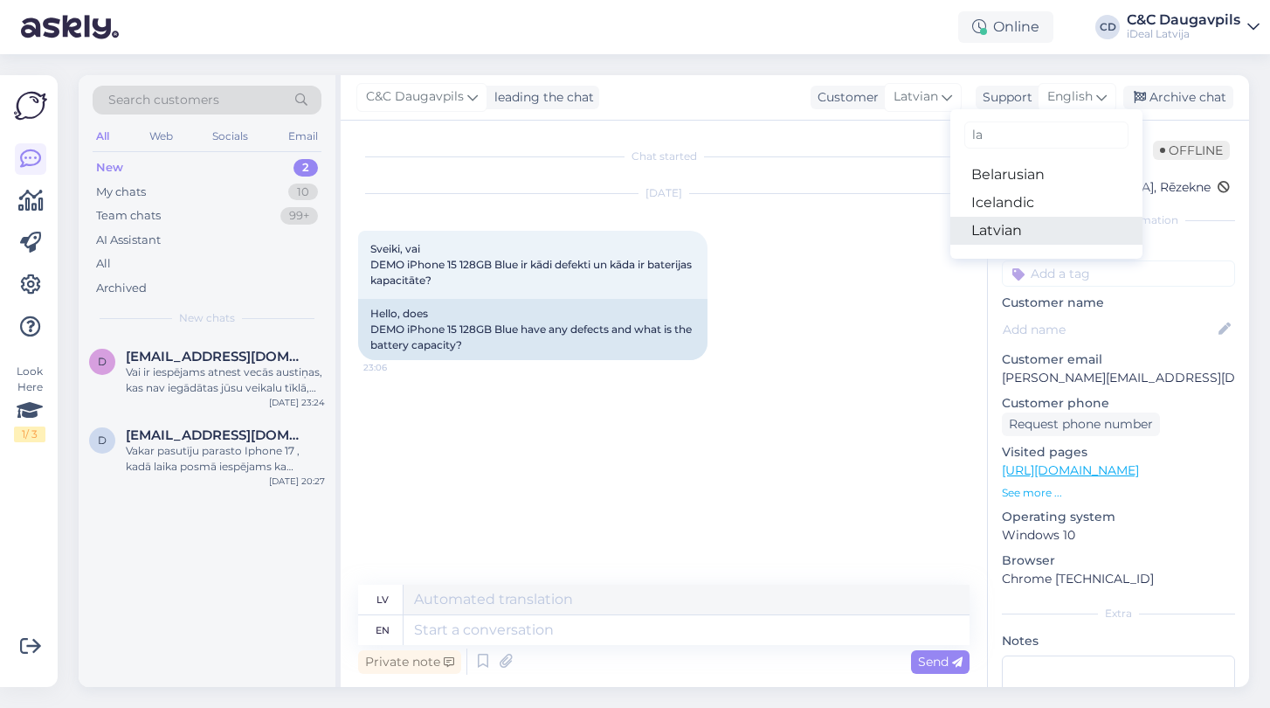
click at [999, 235] on link "Latvian" at bounding box center [1047, 231] width 192 height 28
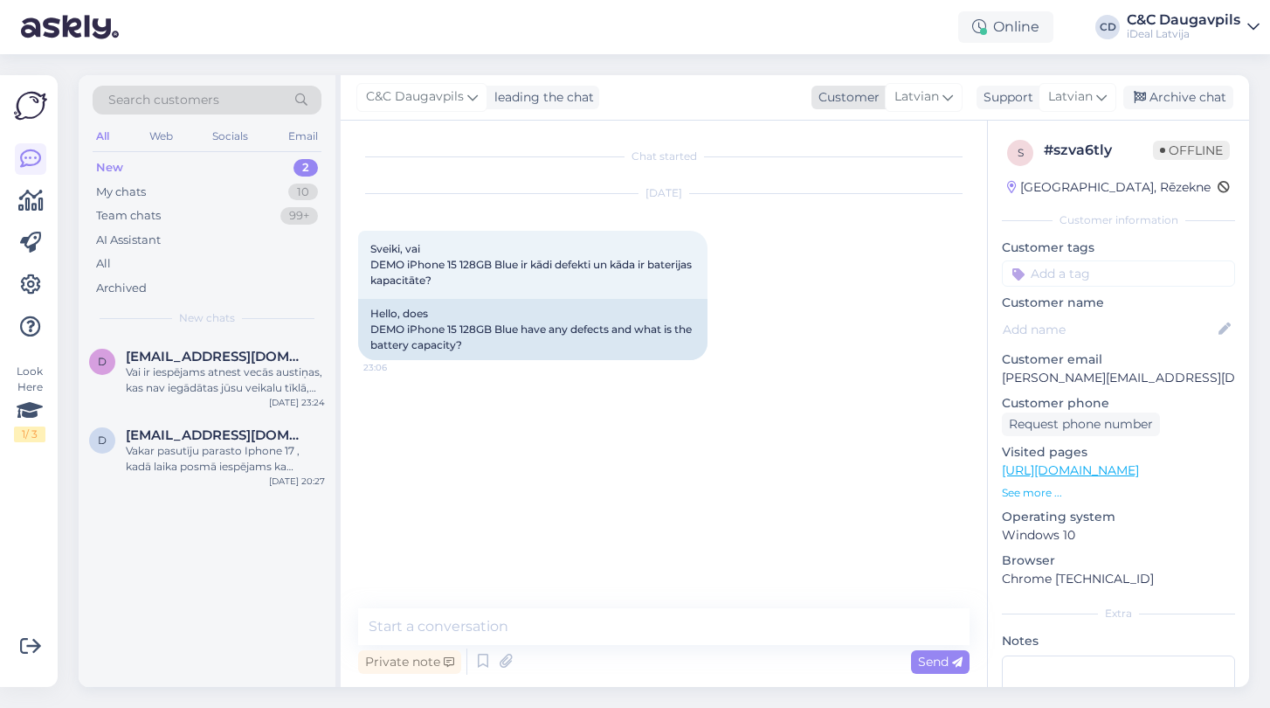
click at [929, 101] on span "Latvian" at bounding box center [917, 96] width 45 height 19
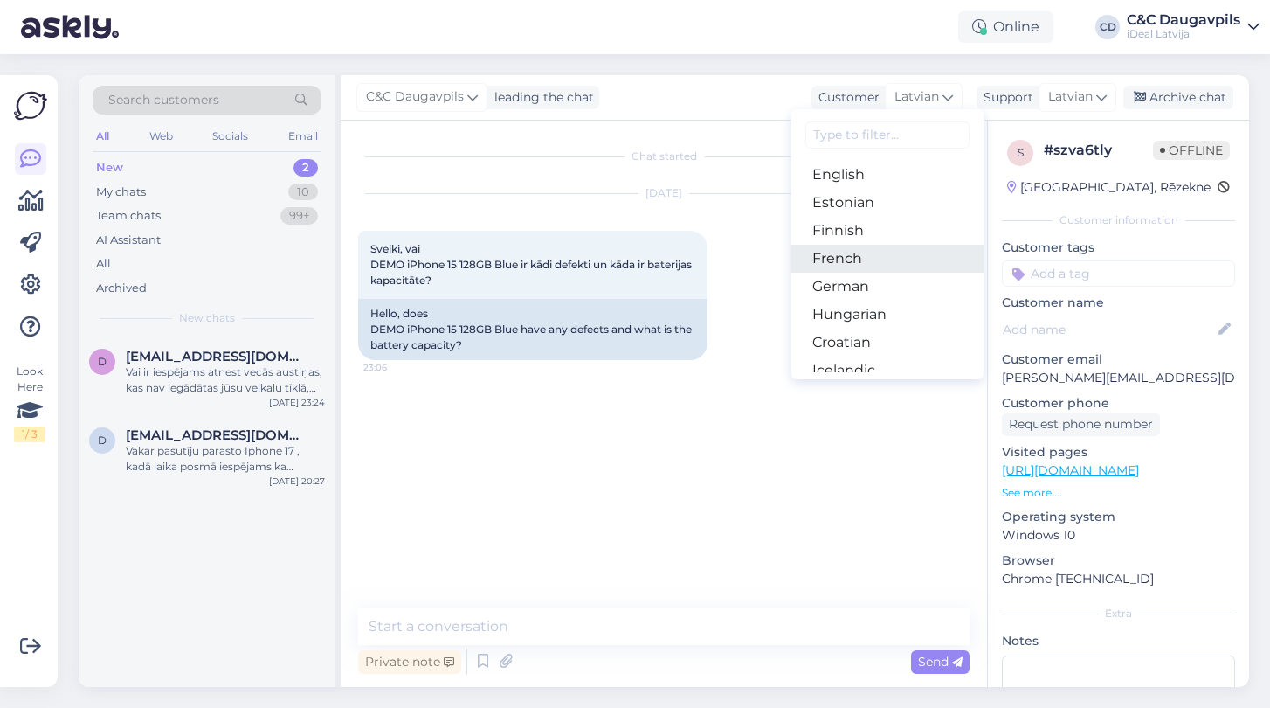
scroll to position [136, 0]
click at [853, 236] on link "English" at bounding box center [888, 234] width 192 height 28
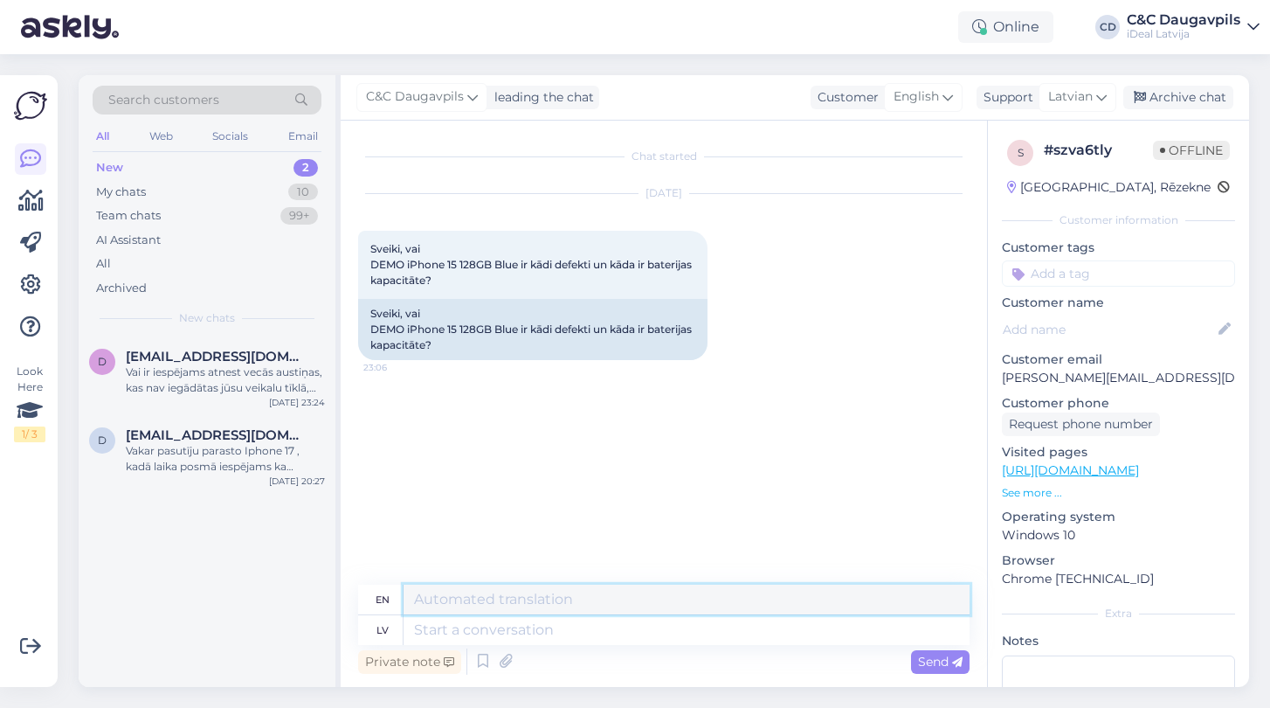
click at [472, 607] on textarea at bounding box center [687, 599] width 566 height 30
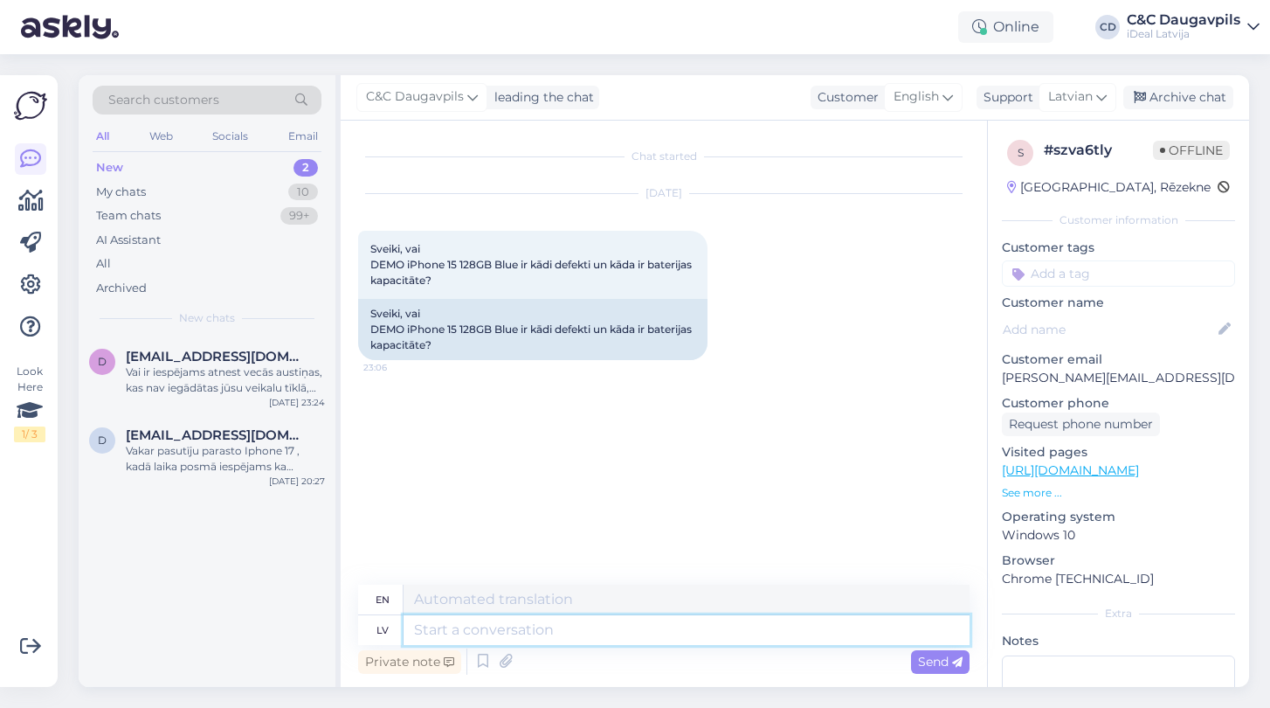
click at [540, 631] on textarea at bounding box center [687, 630] width 566 height 30
type textarea "Labdi"
type textarea "Good"
type textarea "Labdien"
type textarea "Hello"
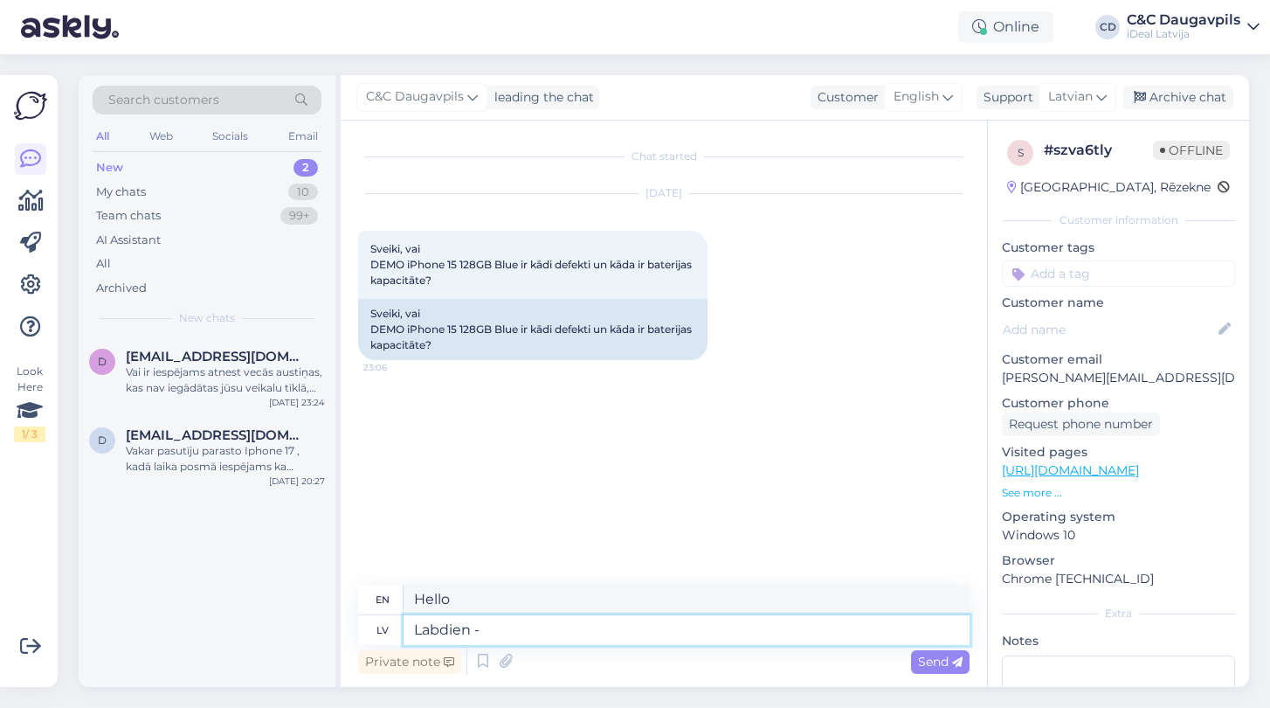
type textarea "Labdien - j"
type textarea "Hello -"
type textarea "Labdien - ja ju"
type textarea "Hello - yes"
type textarea "Labdien - ja jus"
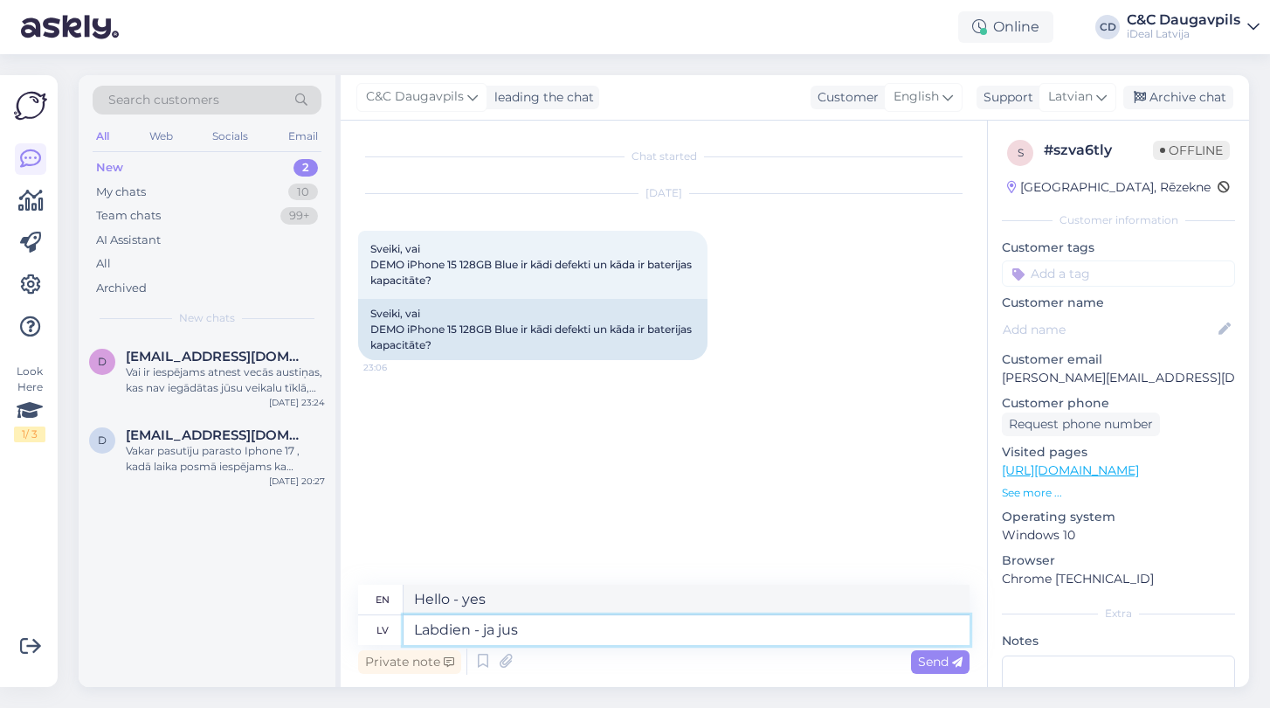
type textarea "Hello - if you"
type textarea "Labdien - ja jus par"
type textarea "Hello - if you are"
type textarea "Labdien - ja jus par šo i"
type textarea "Hello - if you are interested in this"
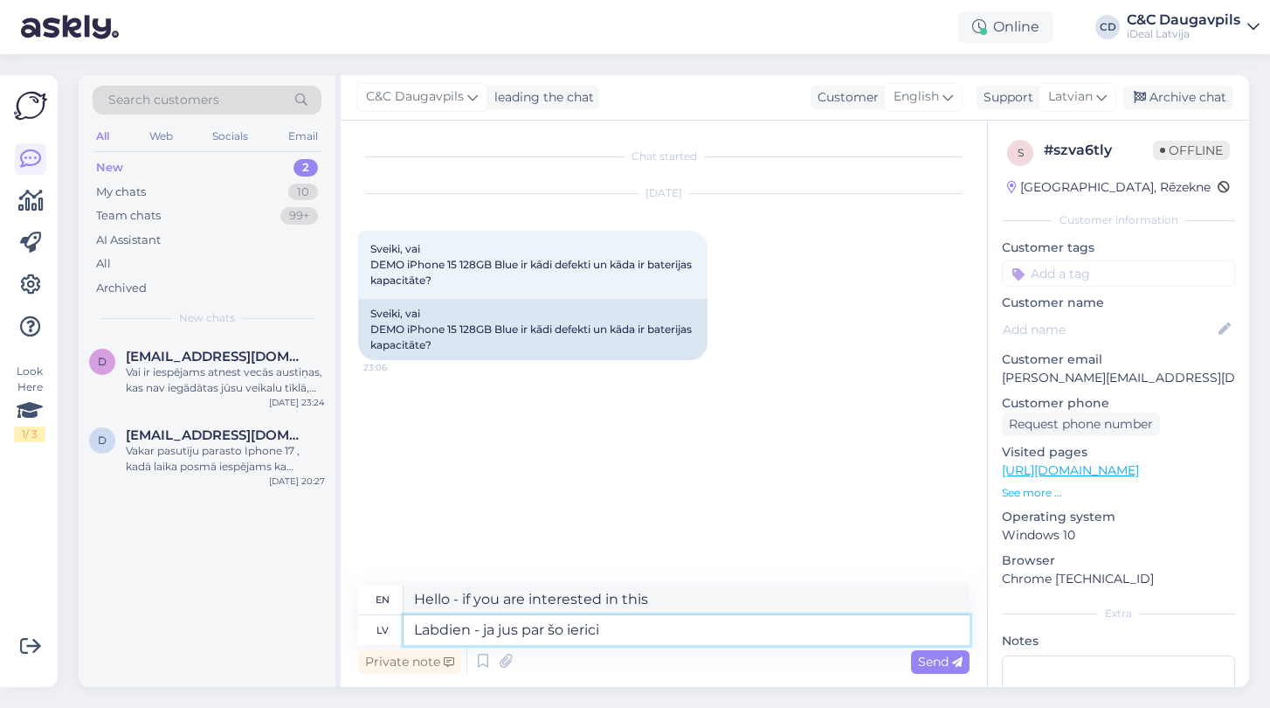
type textarea "Labdien - ja jus par šo ierici"
type textarea "Hello - if you are interested in this device"
type textarea "Labdien - ja jus par šo ierici :"
type textarea "Hello - if you are interested in this device:"
paste textarea "[URL][DOMAIN_NAME]"
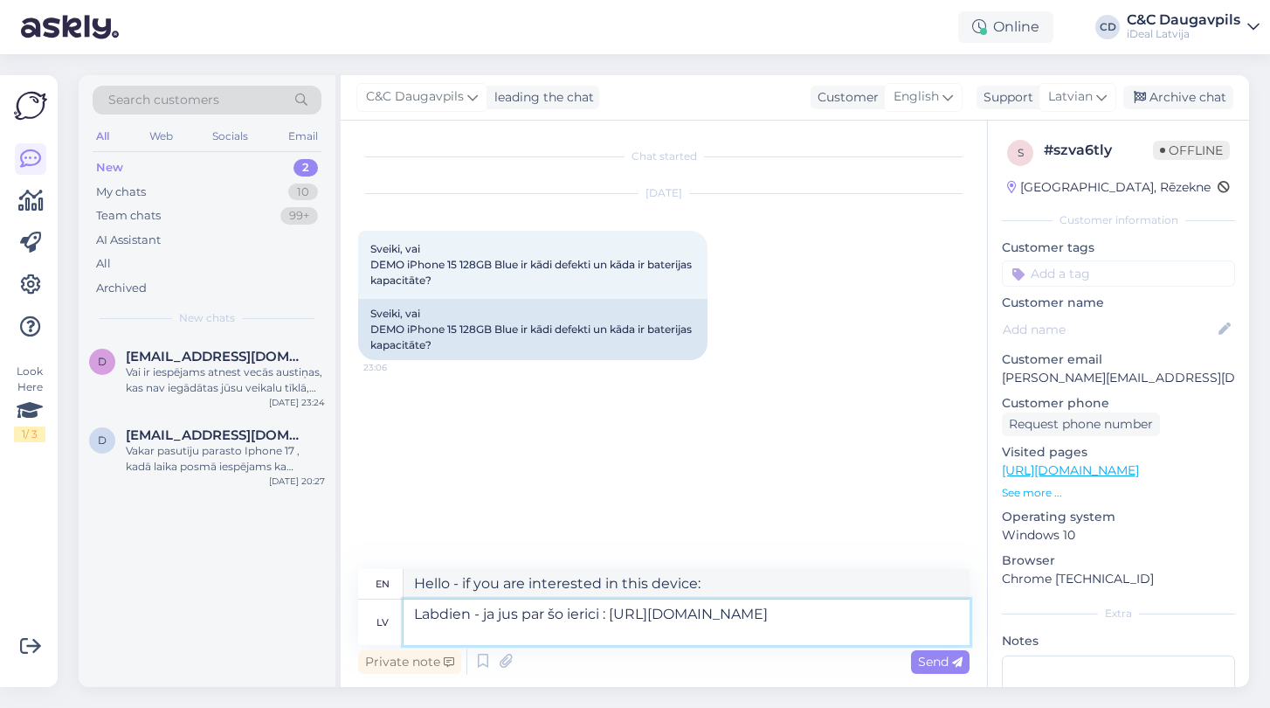
type textarea "Labdien - ja jus par šo ierici : [URL][DOMAIN_NAME]"
type textarea "Hello - if you are interested in this device: [URL][DOMAIN_NAME]"
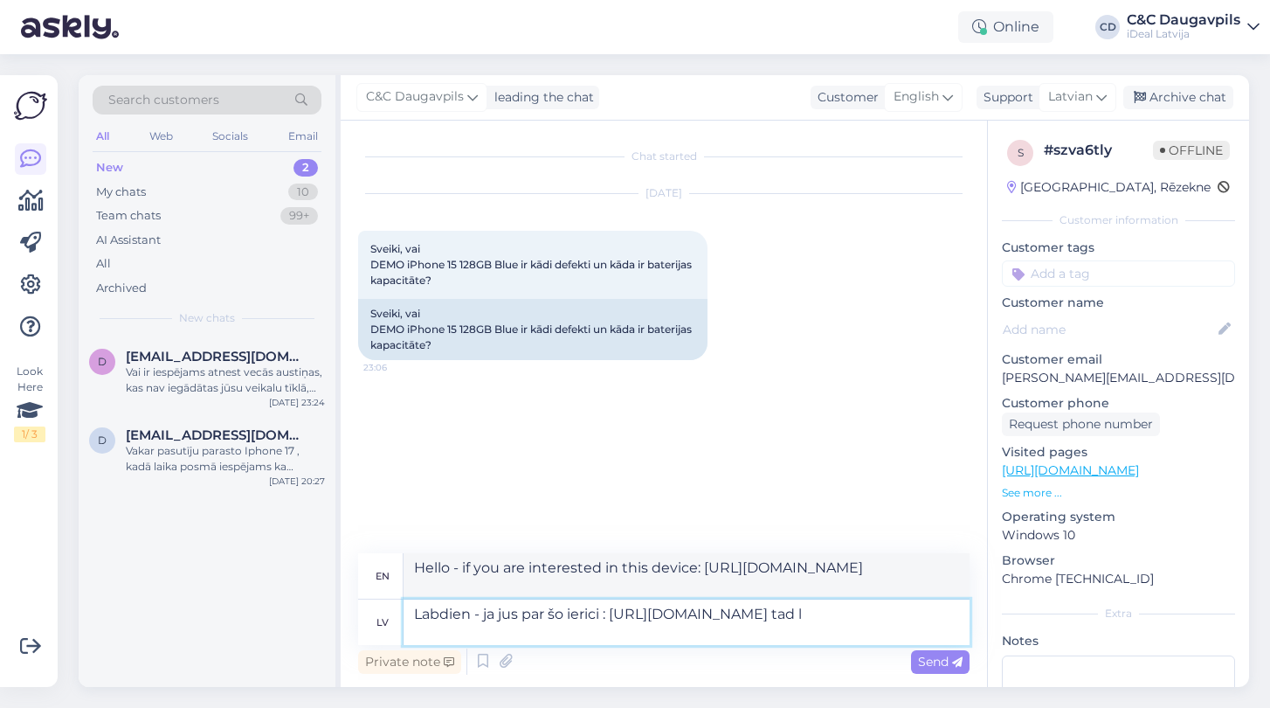
type textarea "Labdien - ja jus par šo ierici : [URL][DOMAIN_NAME] tad la"
type textarea "Hello - if you are interested in this device: [URL][DOMAIN_NAME] then"
type textarea "Labdien - ja jus par šo ierici : [URL][DOMAIN_NAME] tad labak saz"
type textarea "Hello - if you are interested in this device: [URL][DOMAIN_NAME] then better"
type textarea "Labdien - ja jus par šo ierici : [URL][DOMAIN_NAME] tad labak sazinaties a"
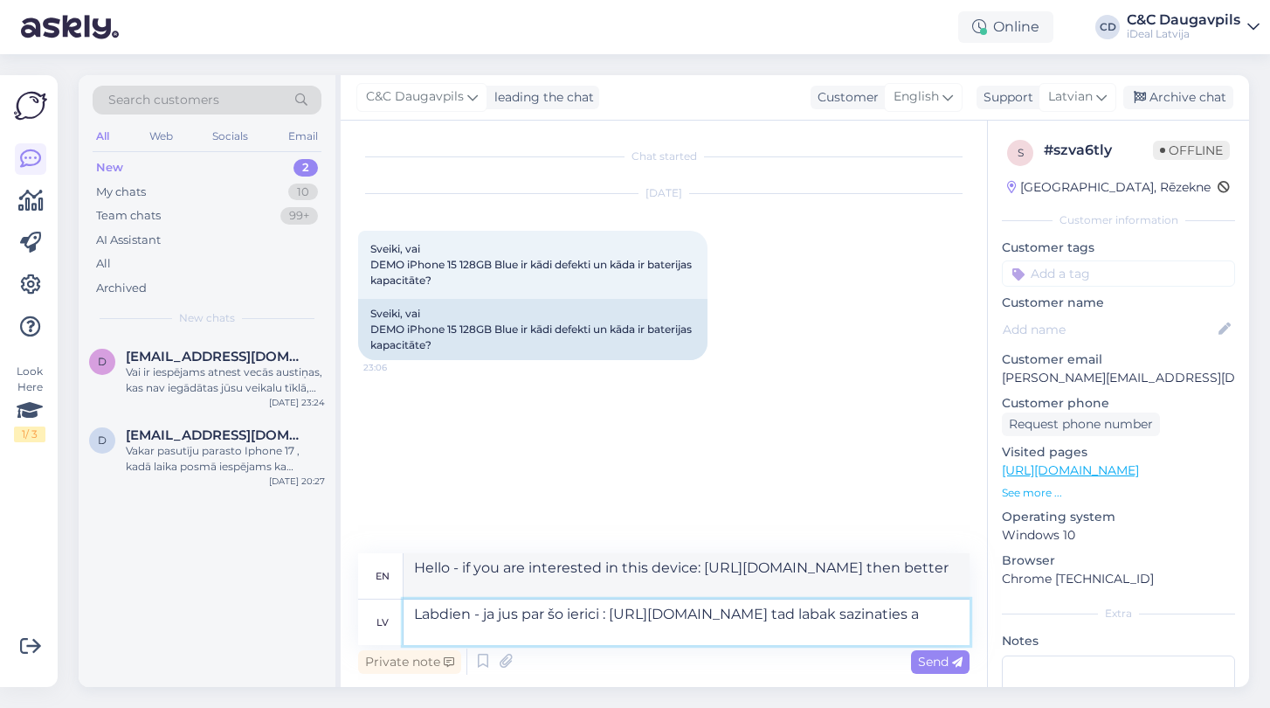
type textarea "Hello - if you are interested in this device: [URL][DOMAIN_NAME] then you bette…"
type textarea "Labdien - ja jus par šo ierici : [URL][DOMAIN_NAME] tad labak sazinaties ar"
type textarea "Hello - if you are interested in this device: [URL][DOMAIN_NAME] then it is bet…"
type textarea "Labdien - ja jus par šo ierici : [URL][DOMAIN_NAME] tad labak sazinaties ar e-v…"
type textarea "Hello - if you are interested in this device: [URL][DOMAIN_NAME] then it is bet…"
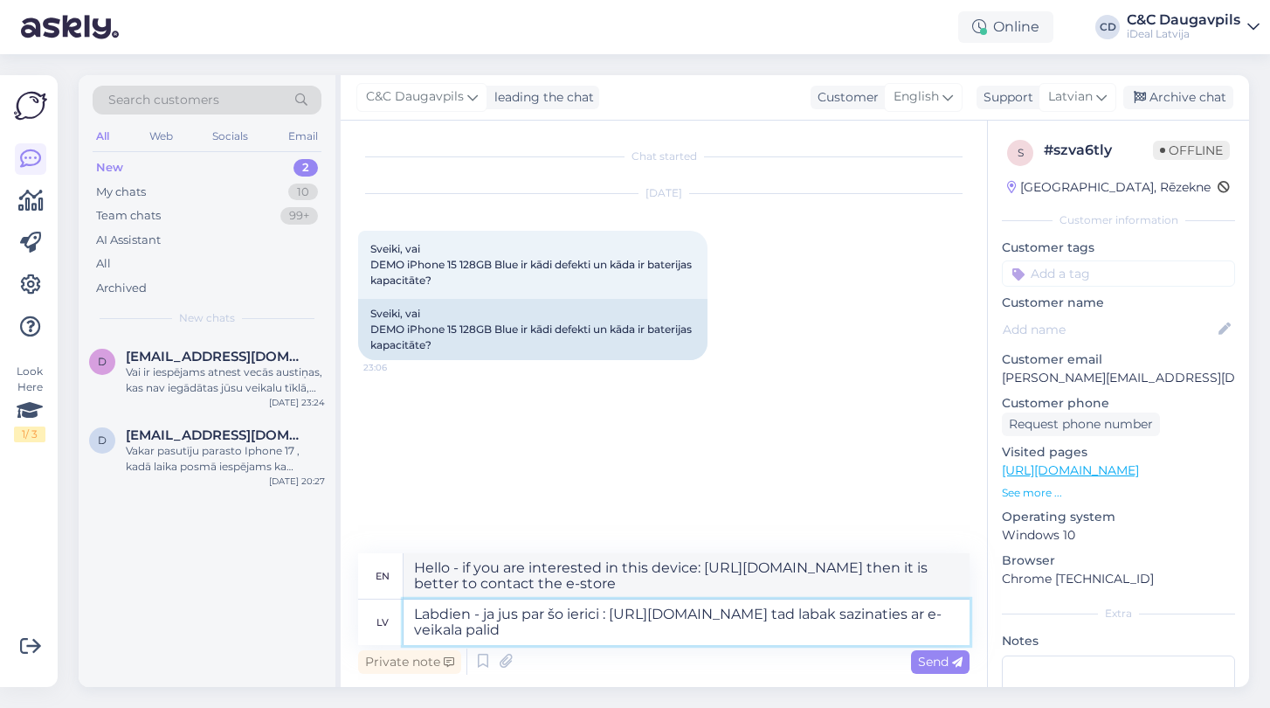
type textarea "Labdien - ja jus par šo ierici : [URL][DOMAIN_NAME] tad labak sazinaties ar e-v…"
type textarea "Hello - if you are interested in this device: [URL][DOMAIN_NAME] then it is bet…"
type textarea "Labdien - ja jus par šo ierici : [URL][DOMAIN_NAME] tad labak sazinaties ar e-v…"
type textarea "Hello - if you are interested in this device: [URL][DOMAIN_NAME] then it is bet…"
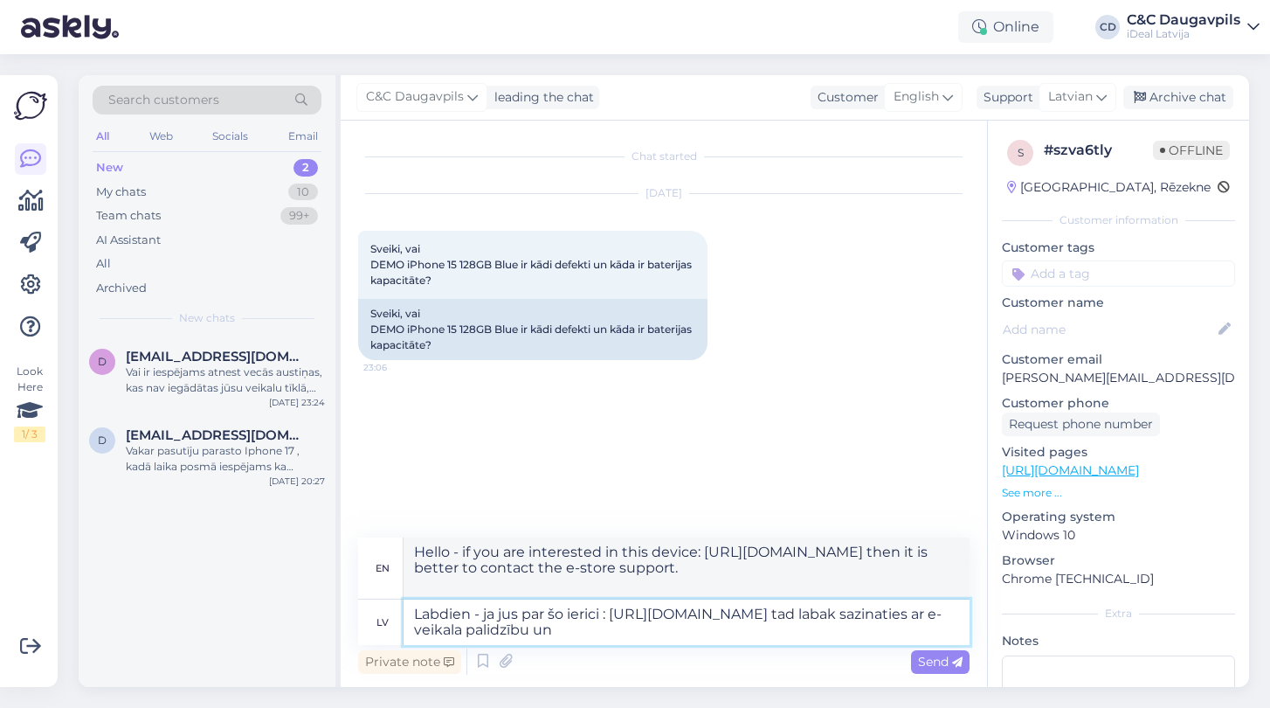
type textarea "Labdien - ja jus par šo ierici : [URL][DOMAIN_NAME] tad labak sazinaties ar e-v…"
type textarea "Hello - if you are interested in this device: [URL][DOMAIN_NAME] then it is bet…"
type textarea "Labdien - ja jus par šo ierici : [URL][DOMAIN_NAME] tad labak sazinaties ar e-v…"
type textarea "Hello - if you are interested in this device: [URL][DOMAIN_NAME] then it is bet…"
type textarea "Labdien - ja jus par šo ierici : [URL][DOMAIN_NAME] tad labak sazinaties ar e-v…"
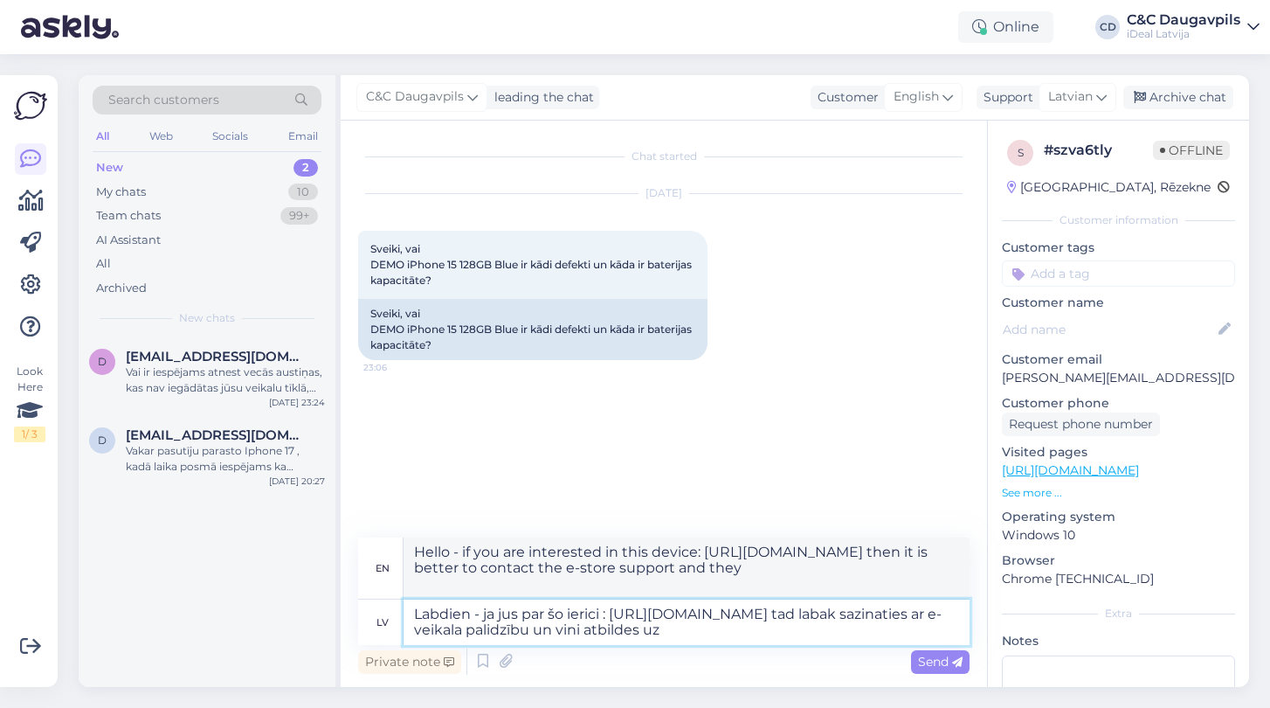
type textarea "Hello - if you are interested in this device: [URL][DOMAIN_NAME] then it is bet…"
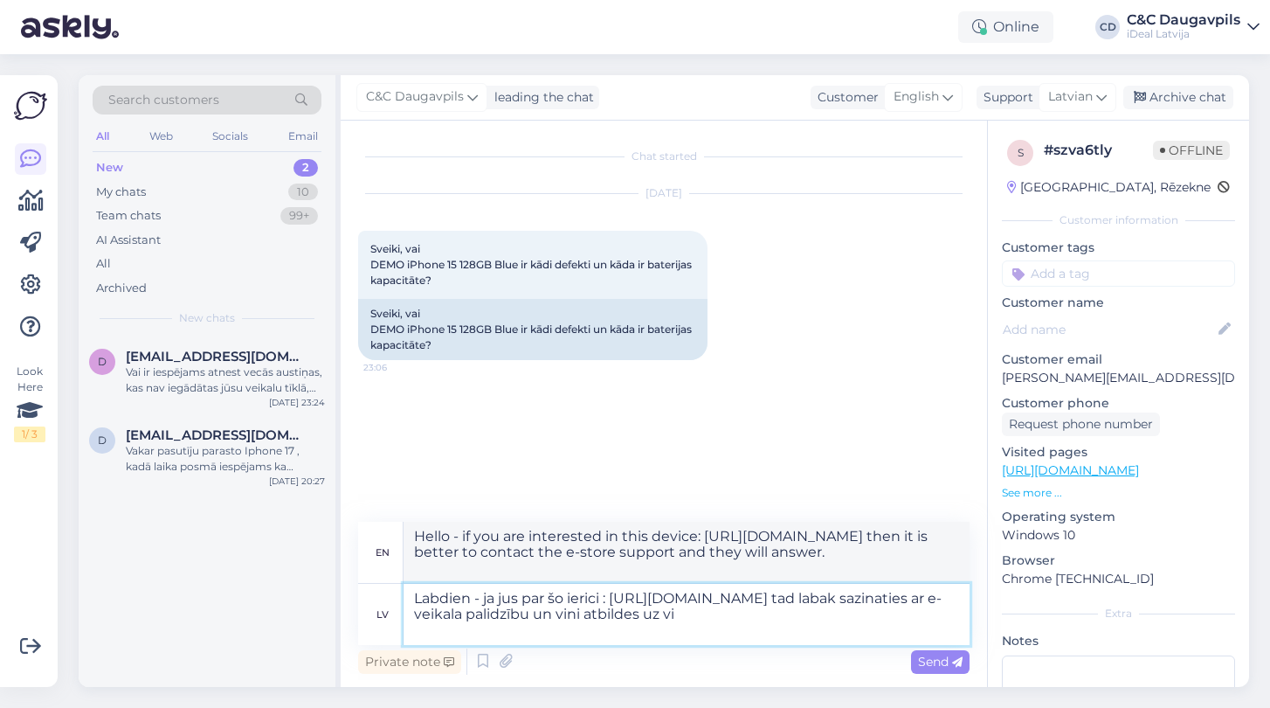
type textarea "Labdien - ja jus par šo ierici : [URL][DOMAIN_NAME] tad labak sazinaties ar e-v…"
type textarea "Hello - if you are interested in this device: [URL][DOMAIN_NAME] then it is bet…"
type textarea "Labdien - ja jus par šo ierici : [URL][DOMAIN_NAME] tad labak sazinaties ar e-v…"
type textarea "Hello - if you are interested in this device: [URL][DOMAIN_NAME] then it is bet…"
type textarea "Labdien - ja jus par šo ierici : [URL][DOMAIN_NAME] tad labak sazinaties ar e-v…"
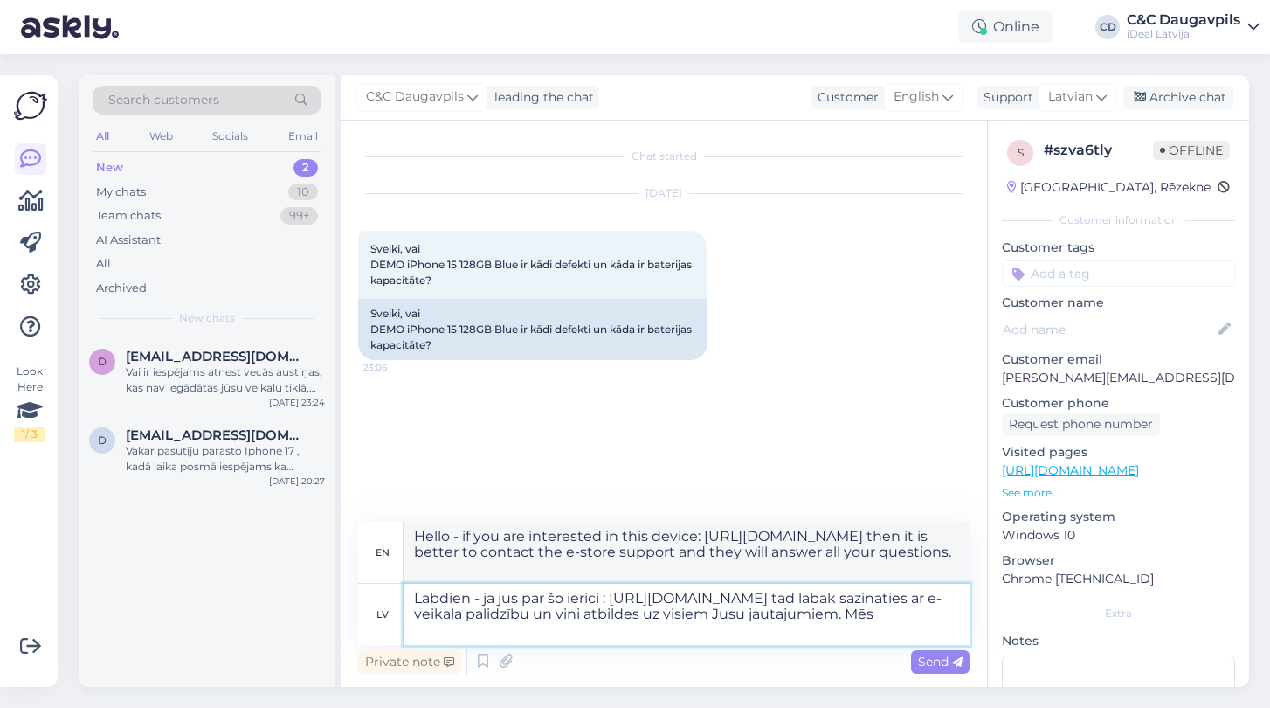
type textarea "Hello - if you are interested in this device: [URL][DOMAIN_NAME] then it is bet…"
type textarea "Labdien - ja jus par šo ierici : [URL][DOMAIN_NAME] tad labak sazinaties ar e-v…"
type textarea "Hello - if you are interested in this device: [URL][DOMAIN_NAME] then it is bet…"
type textarea "Labdien - ja jus par šo ierici : [URL][DOMAIN_NAME] tad labak sazinaties ar e-v…"
type textarea "Hello - if you are interested in this device: [URL][DOMAIN_NAME] then it is bet…"
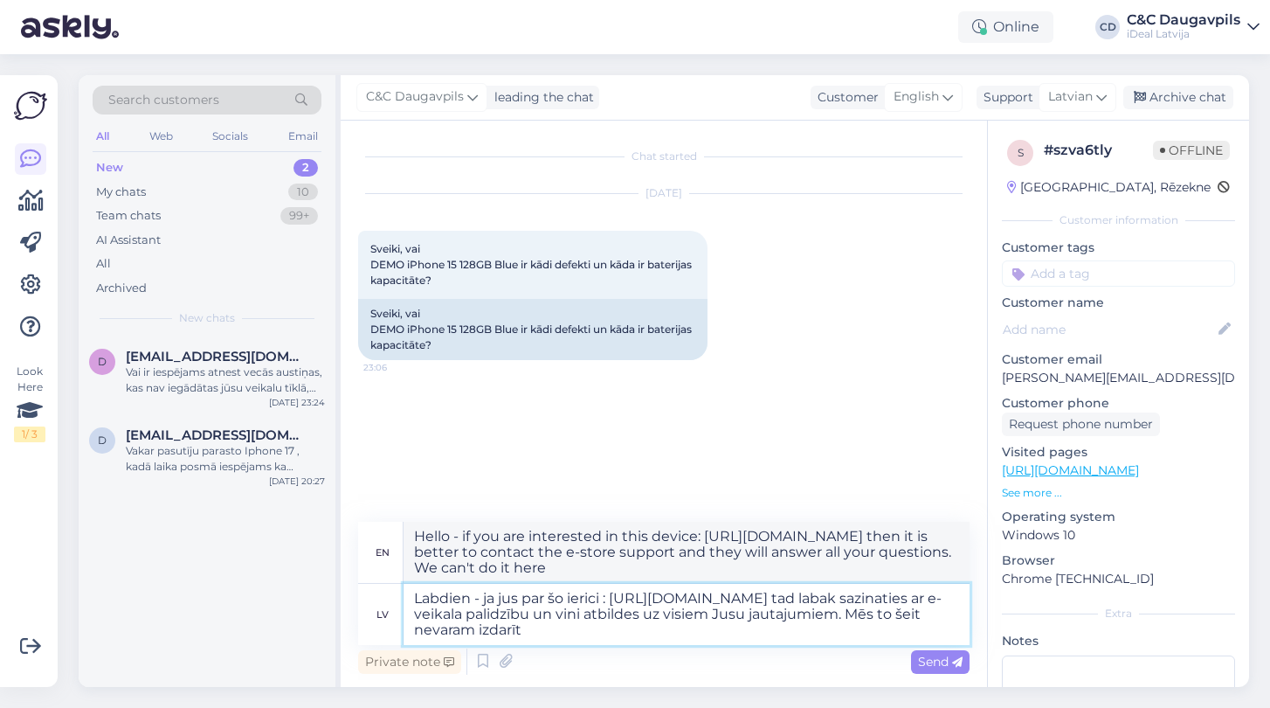
type textarea "Labdien - ja jus par šo ierici : [URL][DOMAIN_NAME] tad labak sazinaties ar e-v…"
type textarea "Hello - if you are interested in this device: [URL][DOMAIN_NAME] then it is bet…"
type textarea "Labdien - ja jus par šo ierici : [URL][DOMAIN_NAME] tad labak sazinaties ar e-v…"
type textarea "Hello - if you are interested in this device: [URL][DOMAIN_NAME] then it is bet…"
click at [820, 592] on textarea "Labdien - ja jus par šo ierici : [URL][DOMAIN_NAME] tad labak sazinaties ar e-v…" at bounding box center [687, 614] width 566 height 61
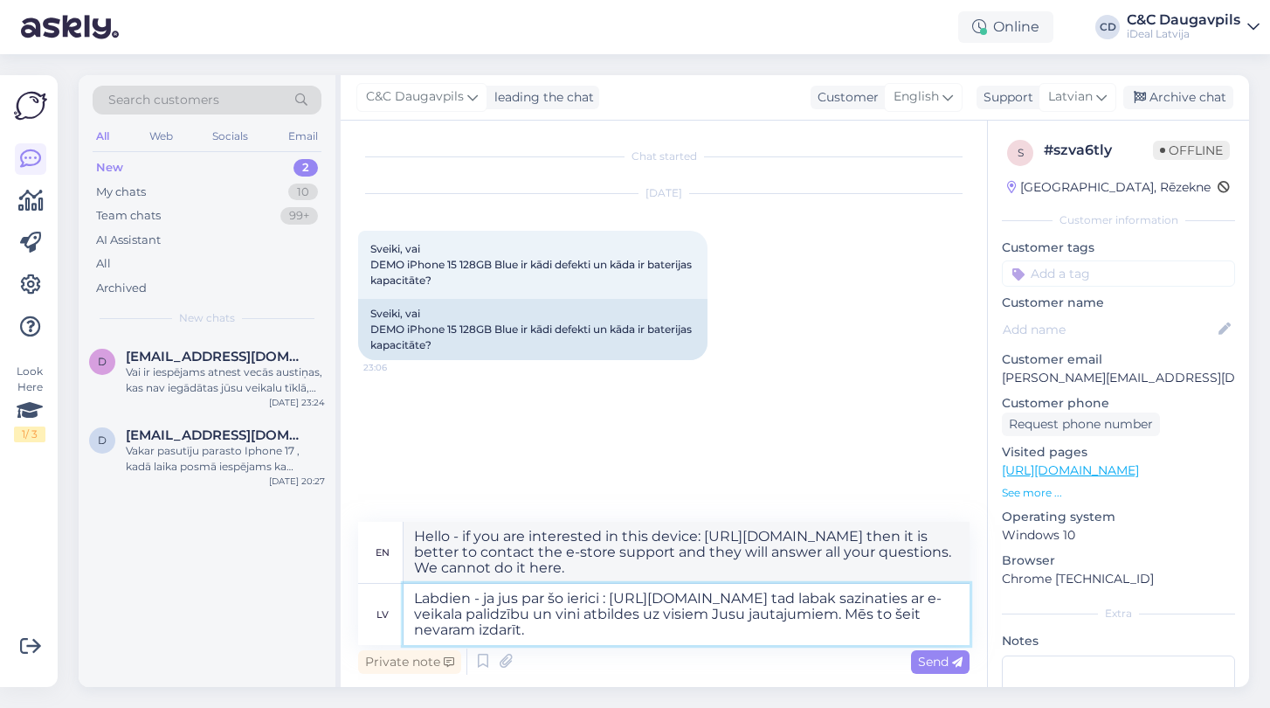
type textarea "Labdien - ja jus par šo ierici : [URL][DOMAIN_NAME] tad labak sazinaties ar e-v…"
type textarea "Hello - if you are interested in this device: [URL][DOMAIN_NAME] then it is bet…"
type textarea "Labdien - ja jus par šo ierici : [URL][DOMAIN_NAME] tad labak sazinaties ar e-v…"
type textarea "Hello - if you are interested in this device: [URL][DOMAIN_NAME] then it is bet…"
click at [811, 632] on textarea "Labdien - ja jus par šo ierici : [URL][DOMAIN_NAME] tad labak sazinaties ar e-v…" at bounding box center [687, 614] width 566 height 61
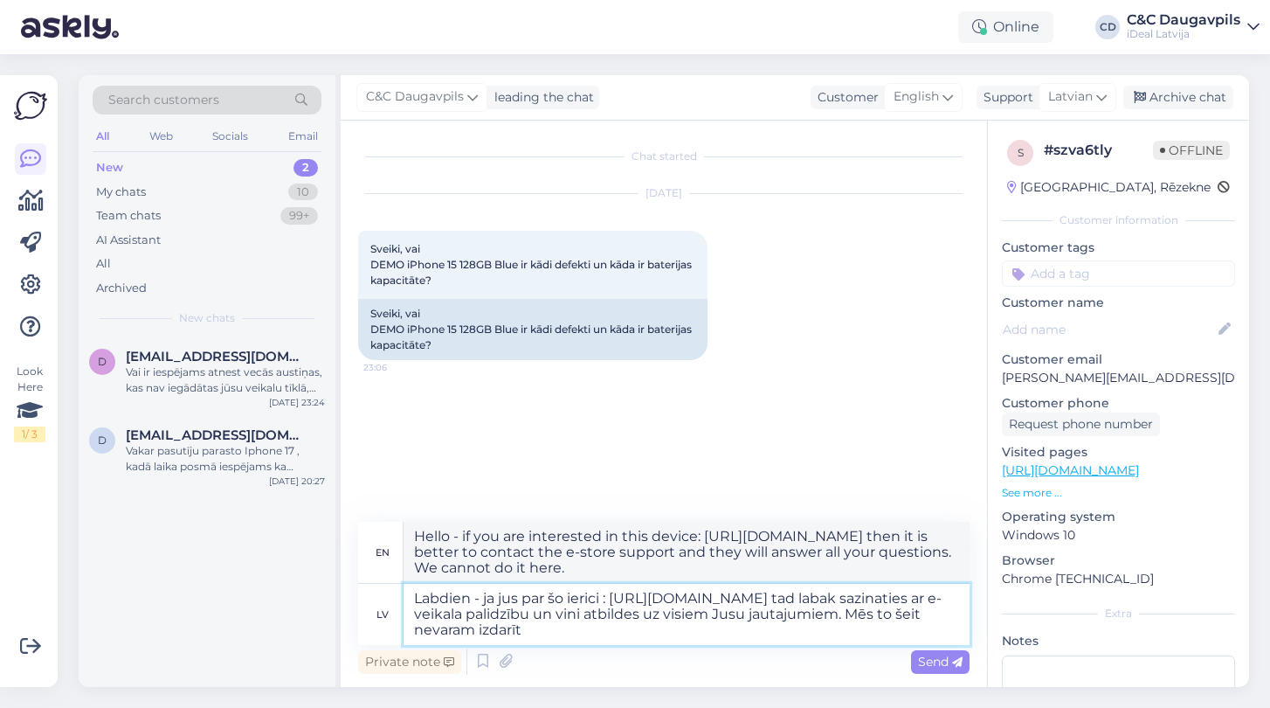
type textarea "Labdien - ja jus par šo ierici : [URL][DOMAIN_NAME] tad labak sazinaties ar e-v…"
type textarea "Hello - if you are interested in this device: [URL][DOMAIN_NAME] then it is bet…"
paste textarea "[PHONE_NUMBER] izvēloties #1 [EMAIL_ADDRESS][DOMAIN_NAME]"
type textarea "Labdien - ja jus par šo ierici : [URL][DOMAIN_NAME] tad labak sazinaties ar e-v…"
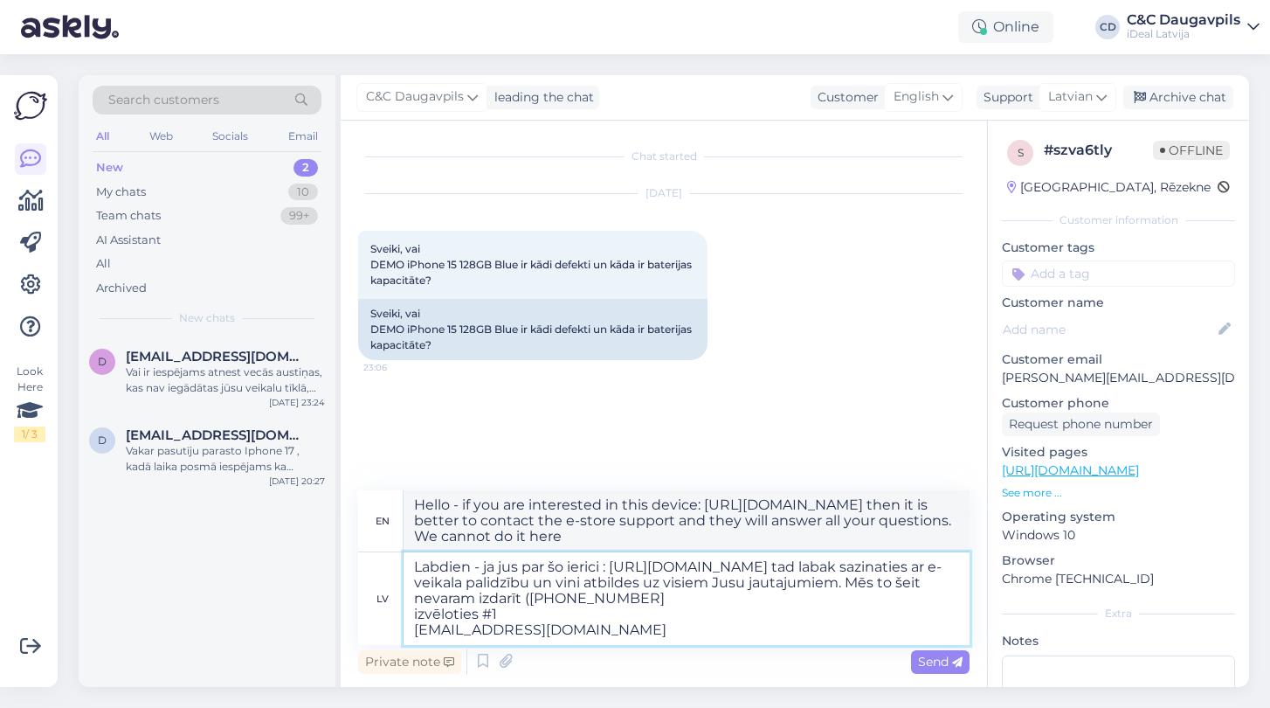
type textarea "Hello - if you are interested in this device: [URL][DOMAIN_NAME] then it is bet…"
type textarea "Labdien - ja jus par šo ierici : [URL][DOMAIN_NAME] tad labak sazinaties ar e-v…"
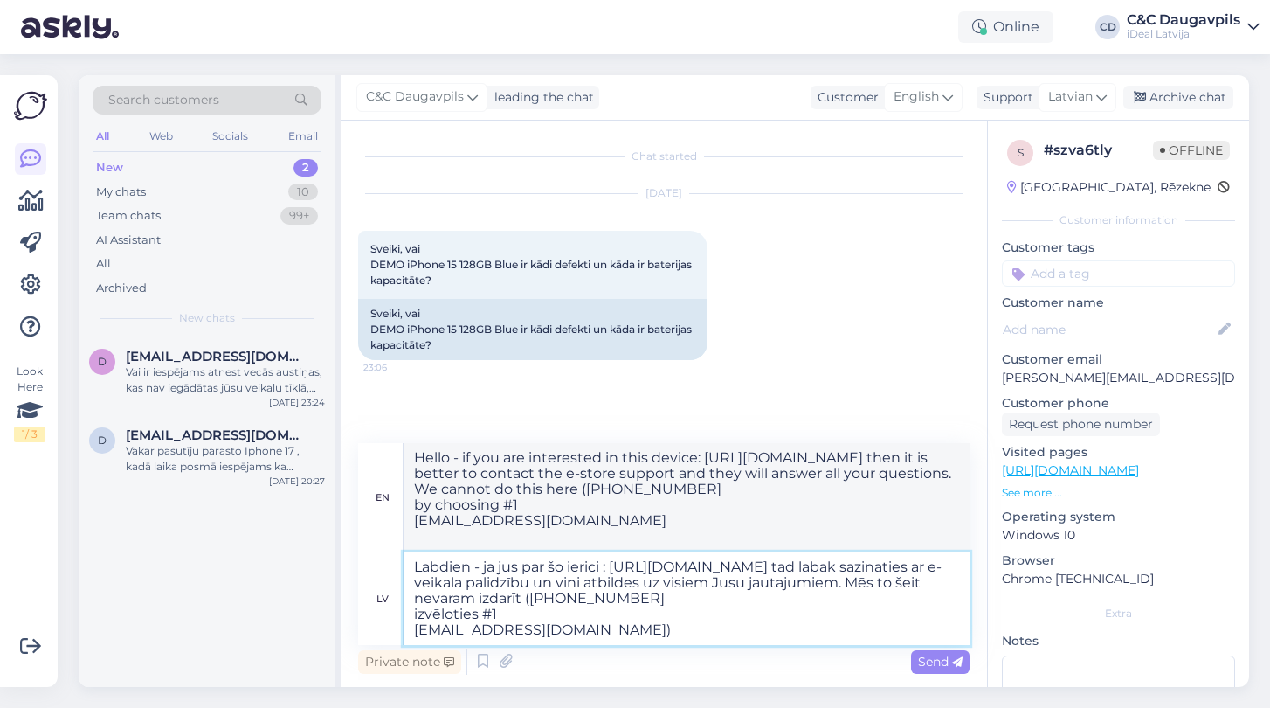
type textarea "Hello - if you are interested in this device: [URL][DOMAIN_NAME] then it is bet…"
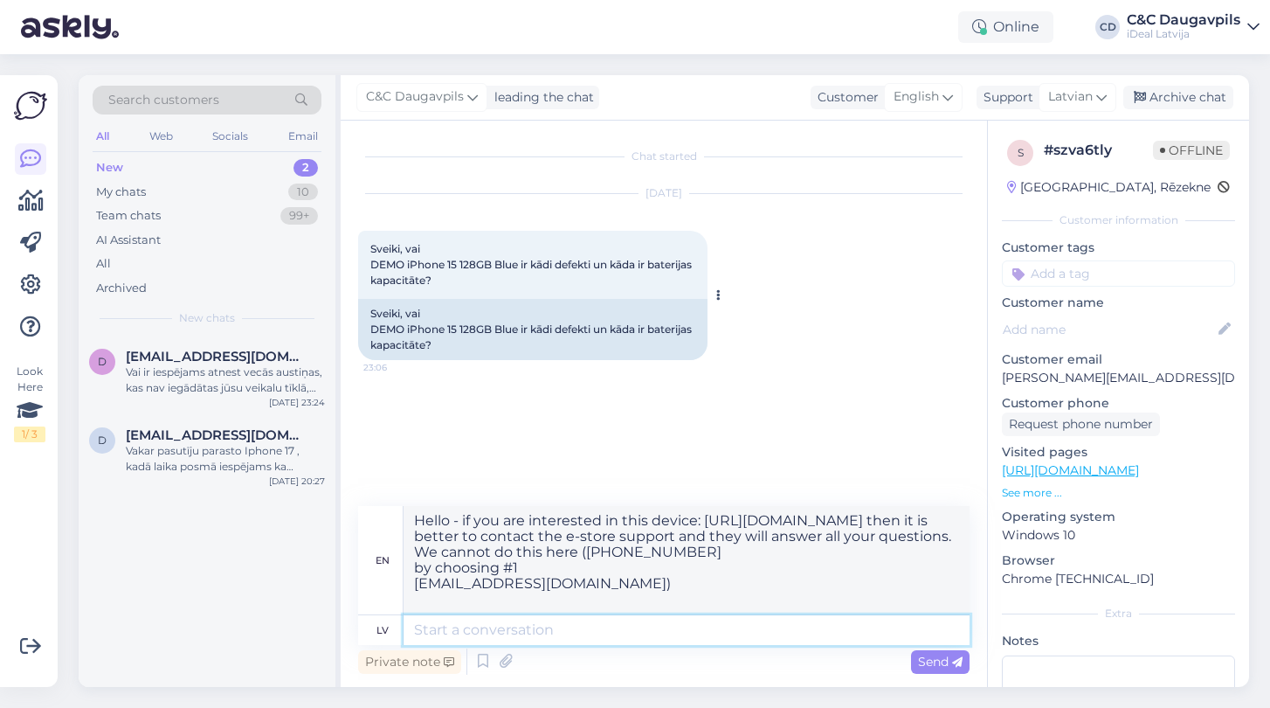
paste textarea "Labdien! Ja Jūs interesē šī ierīce: [URL][DOMAIN_NAME], tad aicinām sazināties …"
type textarea "Labdien! Ja Jūs interesē šī ierīce: [URL][DOMAIN_NAME], tad aicinām sazināties …"
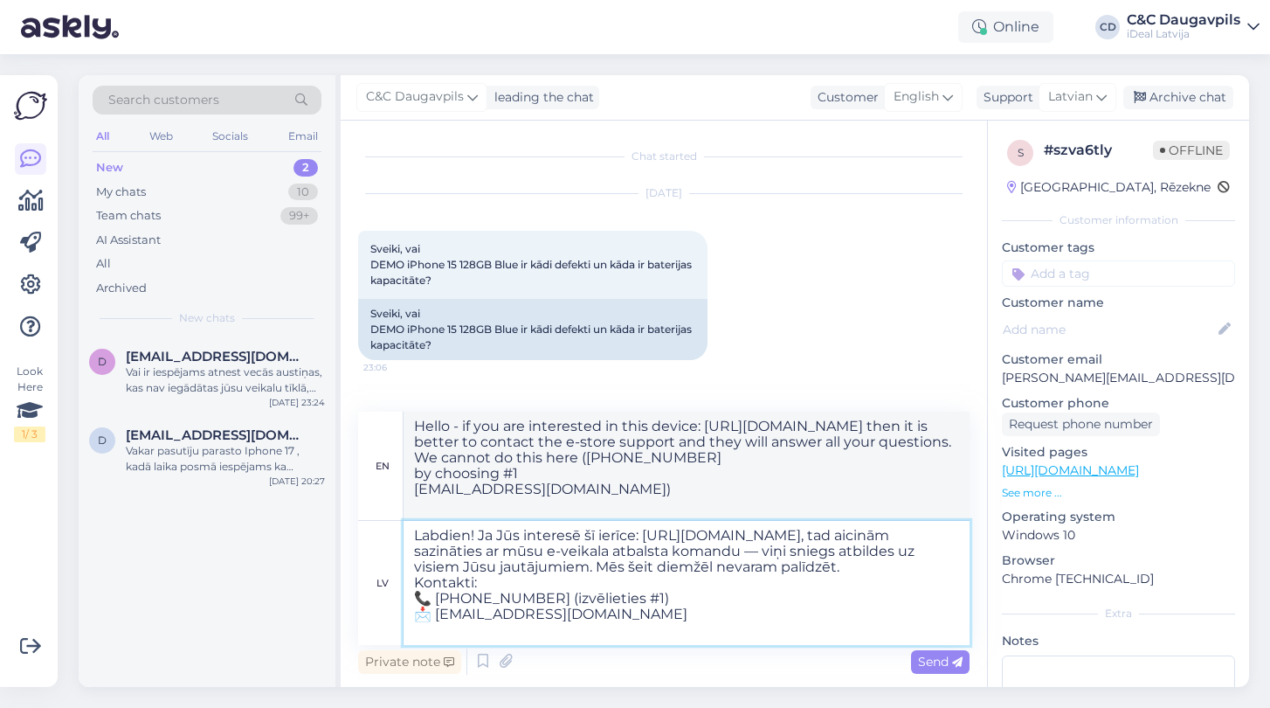
type textarea "Hello! If you are interested in this device: [URL][DOMAIN_NAME], then please co…"
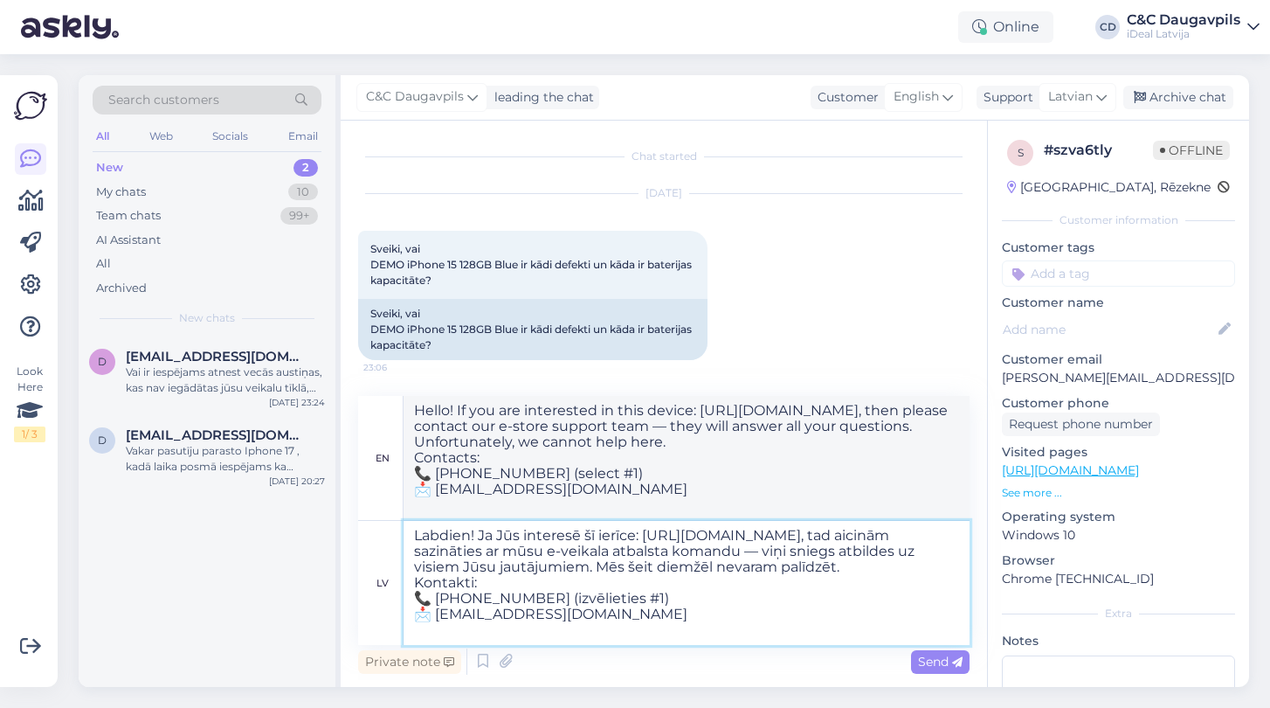
click at [433, 617] on textarea "Labdien! Ja Jūs interesē šī ierīce: [URL][DOMAIN_NAME], tad aicinām sazināties …" at bounding box center [687, 583] width 566 height 124
type textarea "Labdien! Ja Jūs interesē šī ierīce: [URL][DOMAIN_NAME], tad aicinām sazināties …"
type textarea "Hello! If you are interested in this device: [URL][DOMAIN_NAME], then please co…"
click at [436, 630] on textarea "Labdien! Ja Jūs interesē šī ierīce: [URL][DOMAIN_NAME], tad aicinām sazināties …" at bounding box center [687, 583] width 566 height 124
type textarea "Labdien! Ja Jūs interesē šī ierīce: [URL][DOMAIN_NAME], tad aicinām sazināties …"
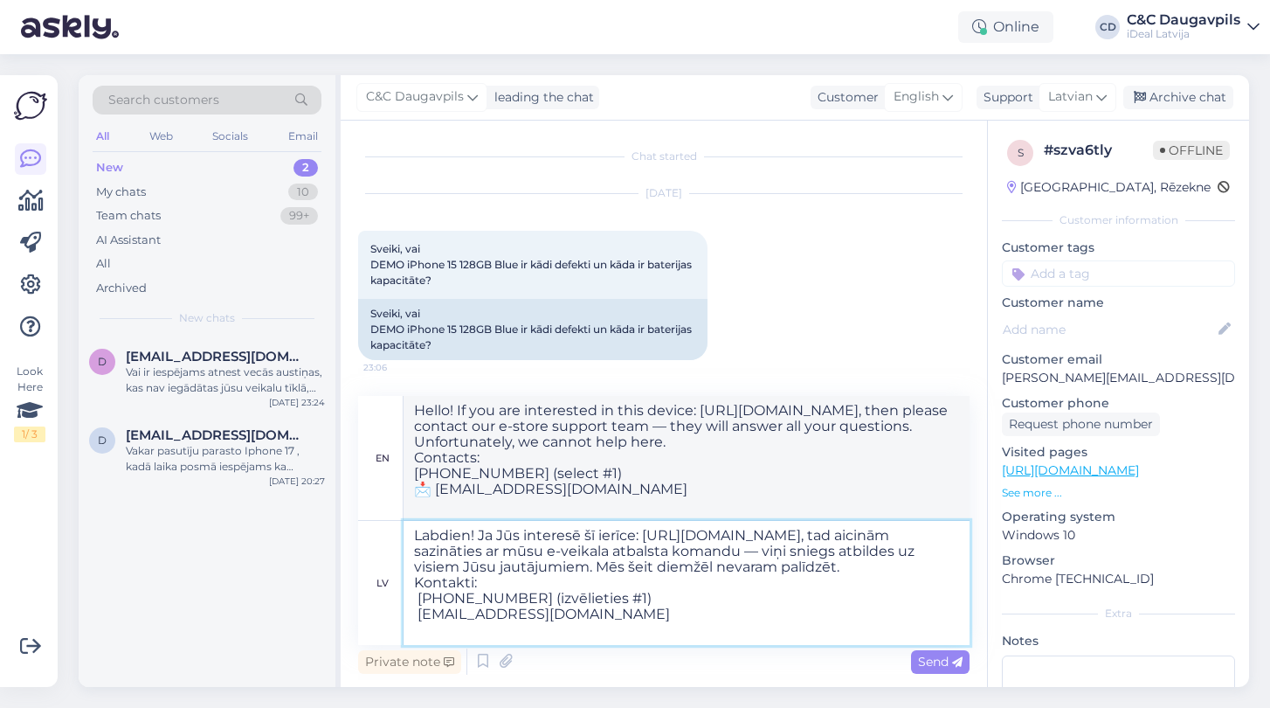
type textarea "Hello! If you are interested in this device: [URL][DOMAIN_NAME], then please co…"
click at [636, 636] on textarea "Labdien! Ja Jūs interesē šī ierīce: [URL][DOMAIN_NAME], tad aicinām sazināties …" at bounding box center [687, 583] width 566 height 124
type textarea "Labdien! Ja Jūs interesē šī ierīce: [URL][DOMAIN_NAME], tad aicinām sazināties …"
click at [929, 662] on span "Send" at bounding box center [940, 662] width 45 height 16
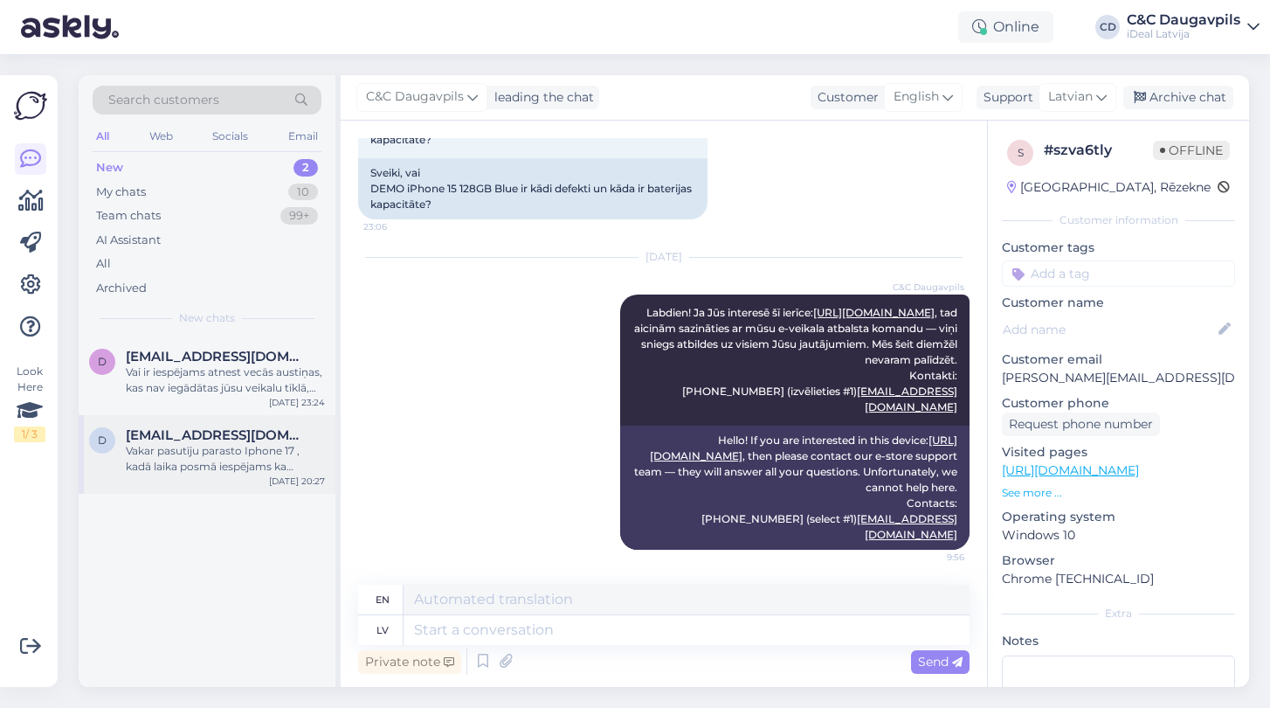
scroll to position [172, 0]
click at [191, 464] on div "Vakar pasutīju parasto Iphone 17 , kadā laika posmā iespējams ka telefona var b…" at bounding box center [225, 458] width 199 height 31
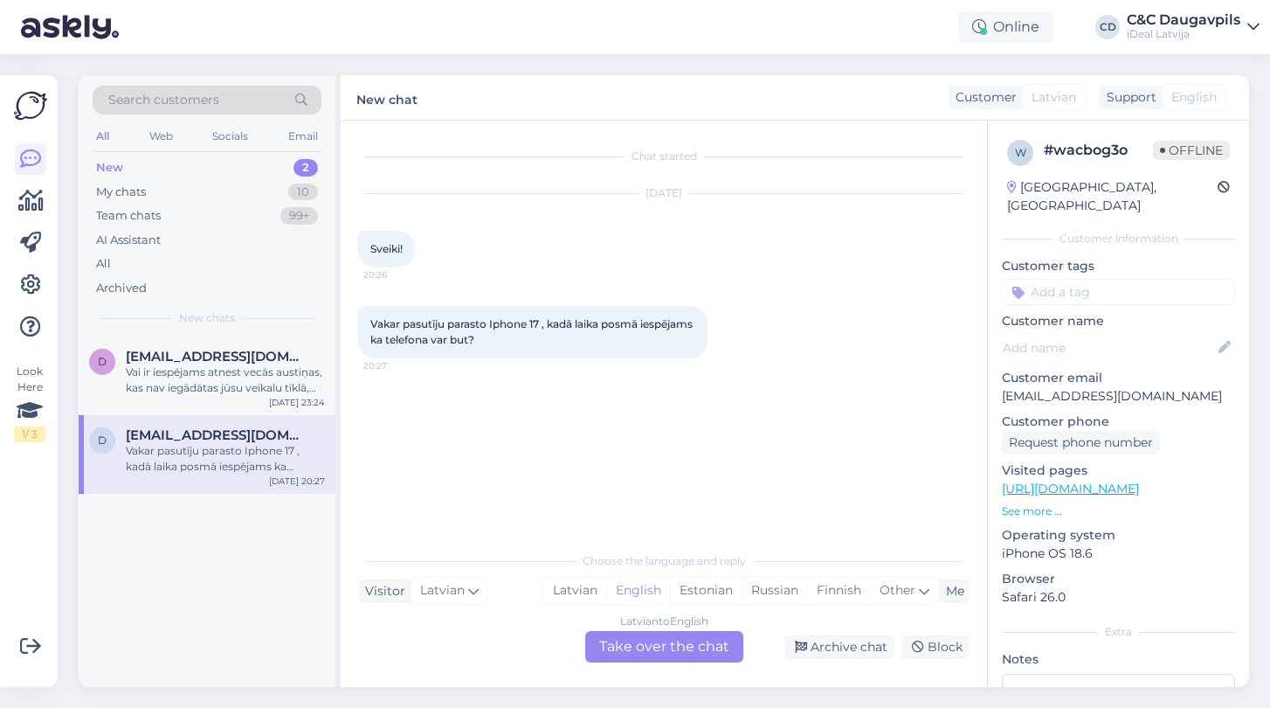
click at [671, 649] on div "Latvian to English Take over the chat" at bounding box center [664, 646] width 158 height 31
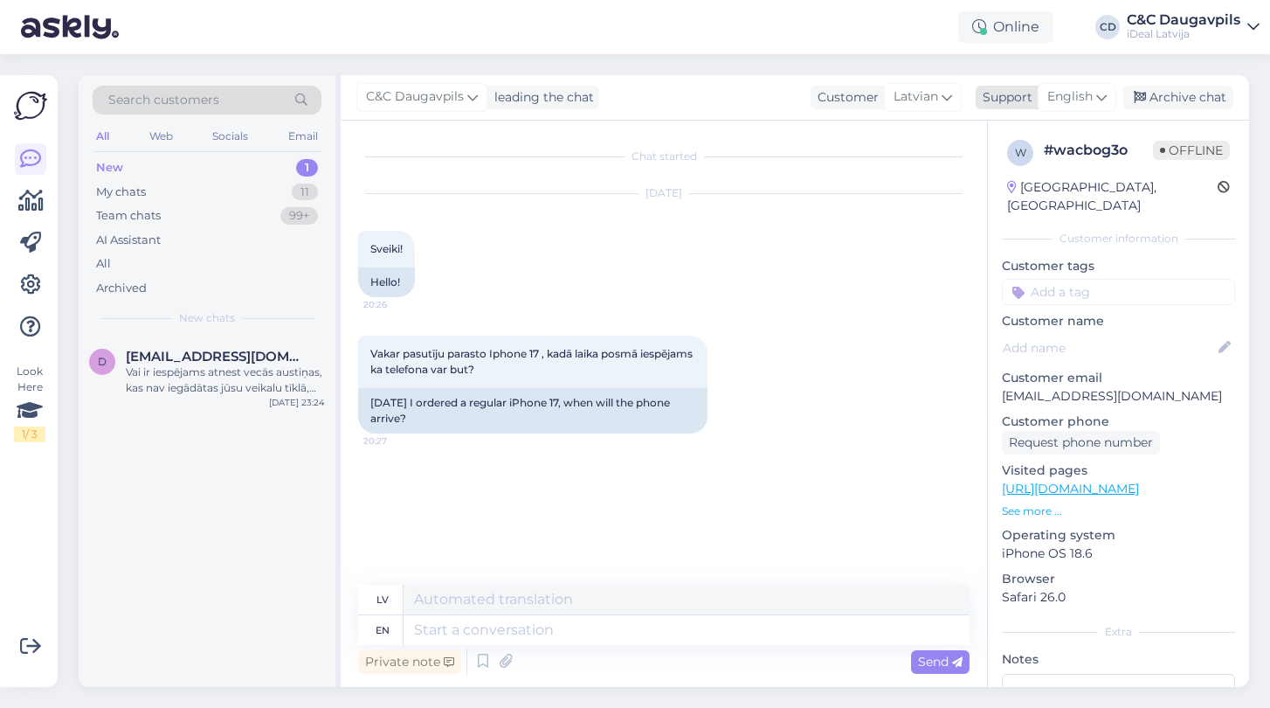
click at [1109, 99] on div "English" at bounding box center [1077, 97] width 79 height 28
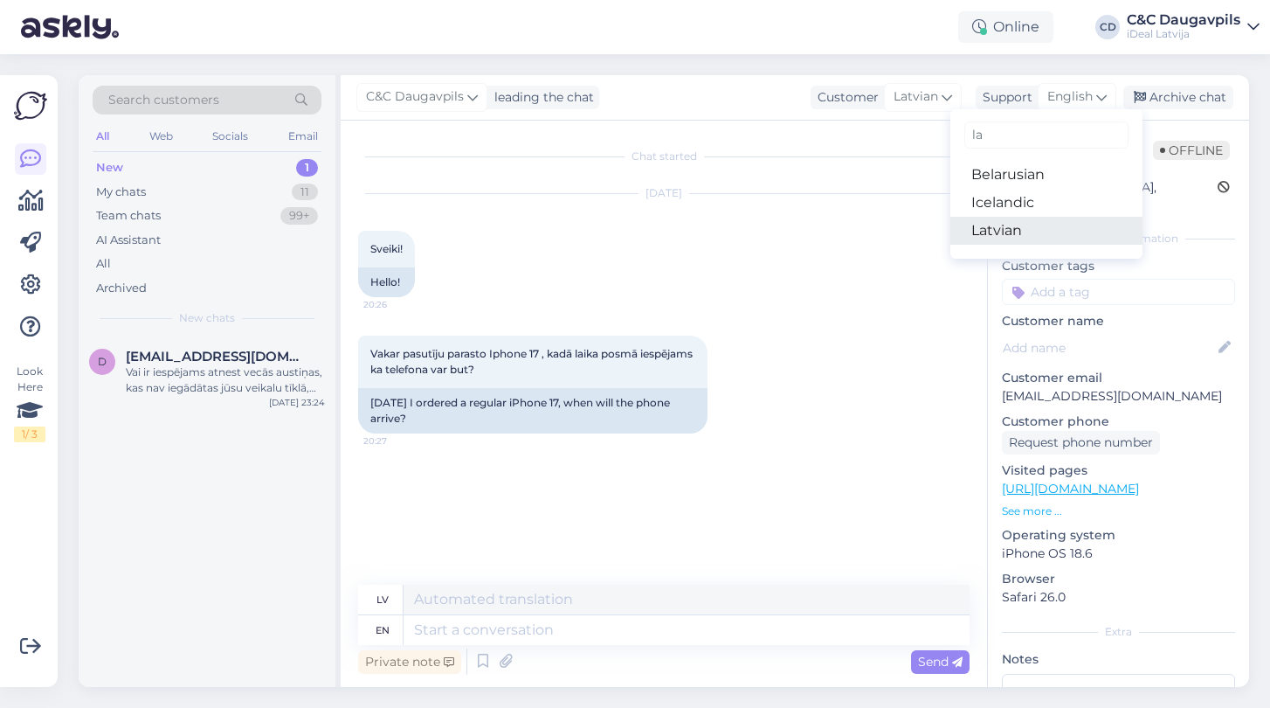
click at [1024, 227] on link "Latvian" at bounding box center [1047, 231] width 192 height 28
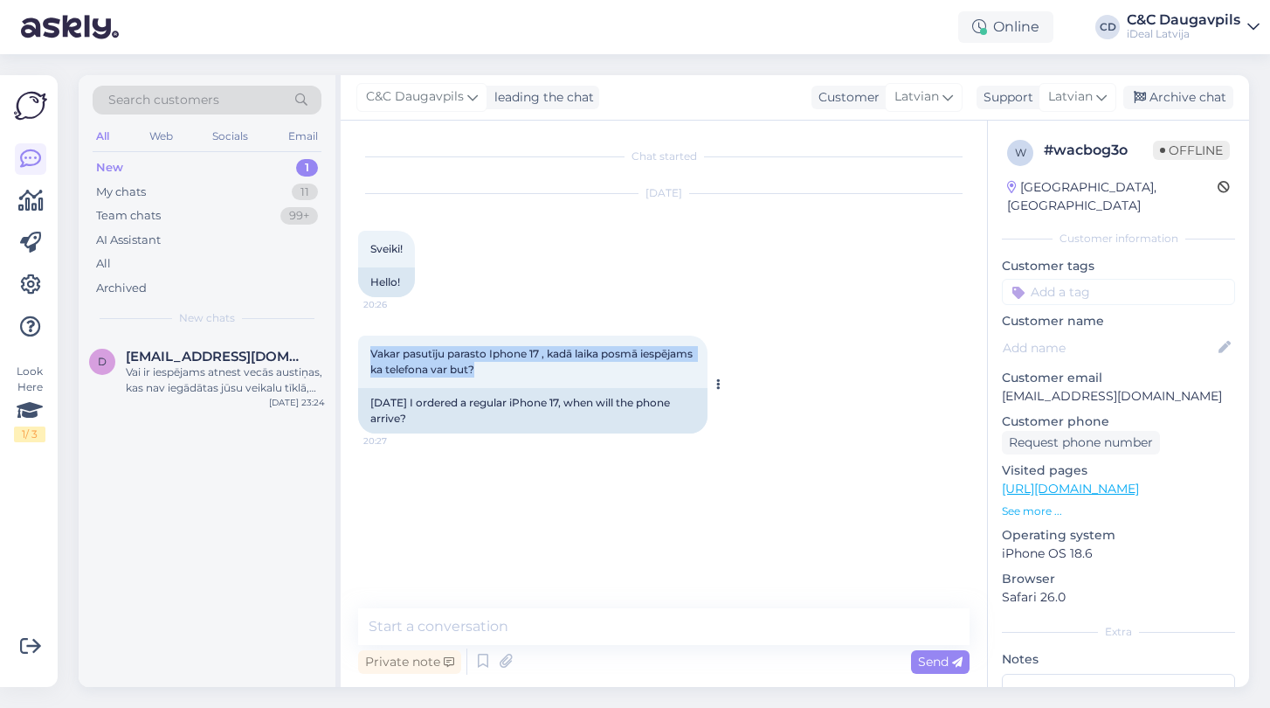
drag, startPoint x: 372, startPoint y: 355, endPoint x: 552, endPoint y: 369, distance: 180.5
click at [552, 369] on div "Vakar pasutīju parasto Iphone 17 , kadā laika posmā iespējams ka telefona var b…" at bounding box center [532, 361] width 349 height 52
copy span "Vakar pasutīju parasto Iphone 17 , kadā laika posmā iespējams ka telefona var b…"
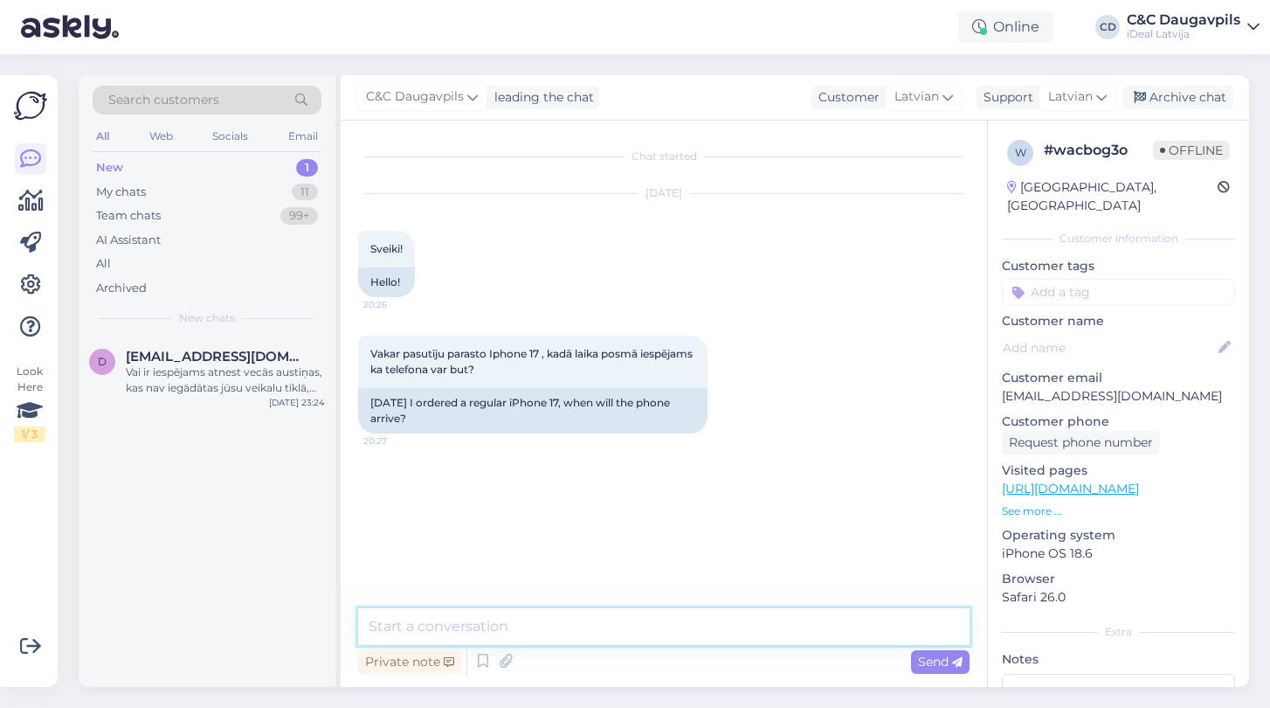
click at [431, 624] on textarea at bounding box center [664, 626] width 612 height 37
paste textarea "Labdien! Paldies par pasūtījumu! Precīzu piegādes laiku diemžēl nevaram pateikt…"
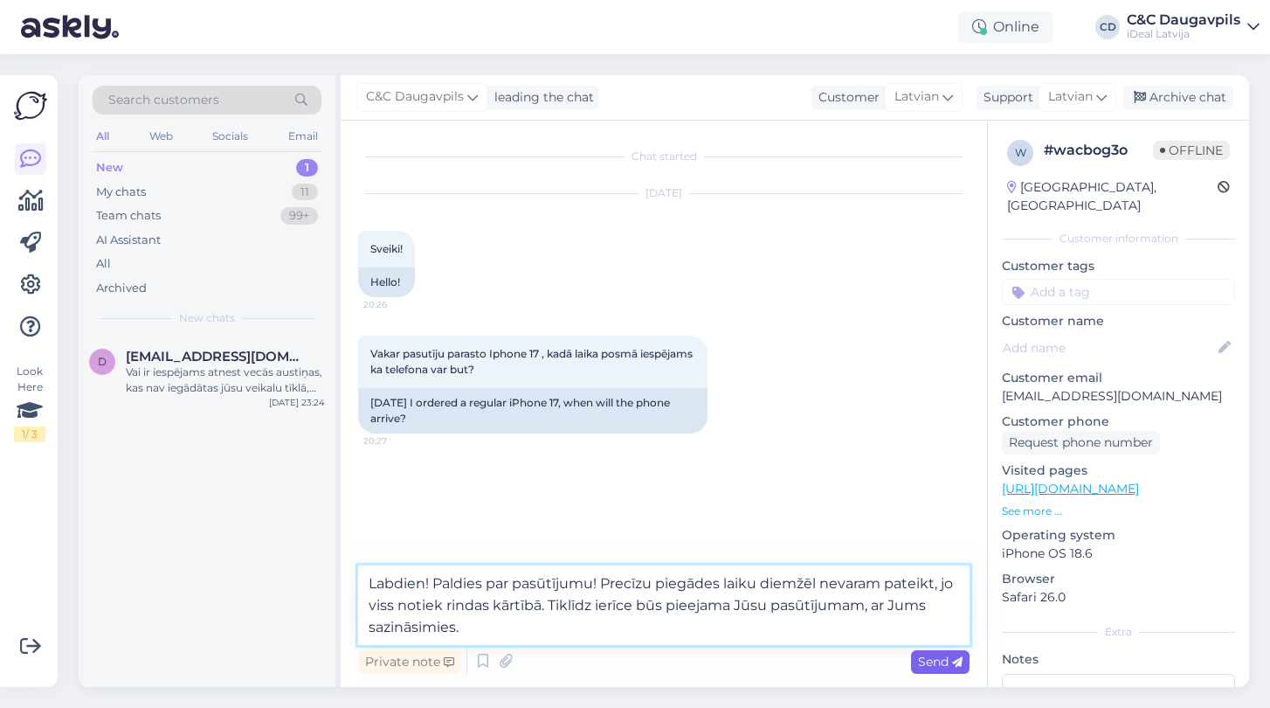
type textarea "Labdien! Paldies par pasūtījumu! Precīzu piegādes laiku diemžēl nevaram pateikt…"
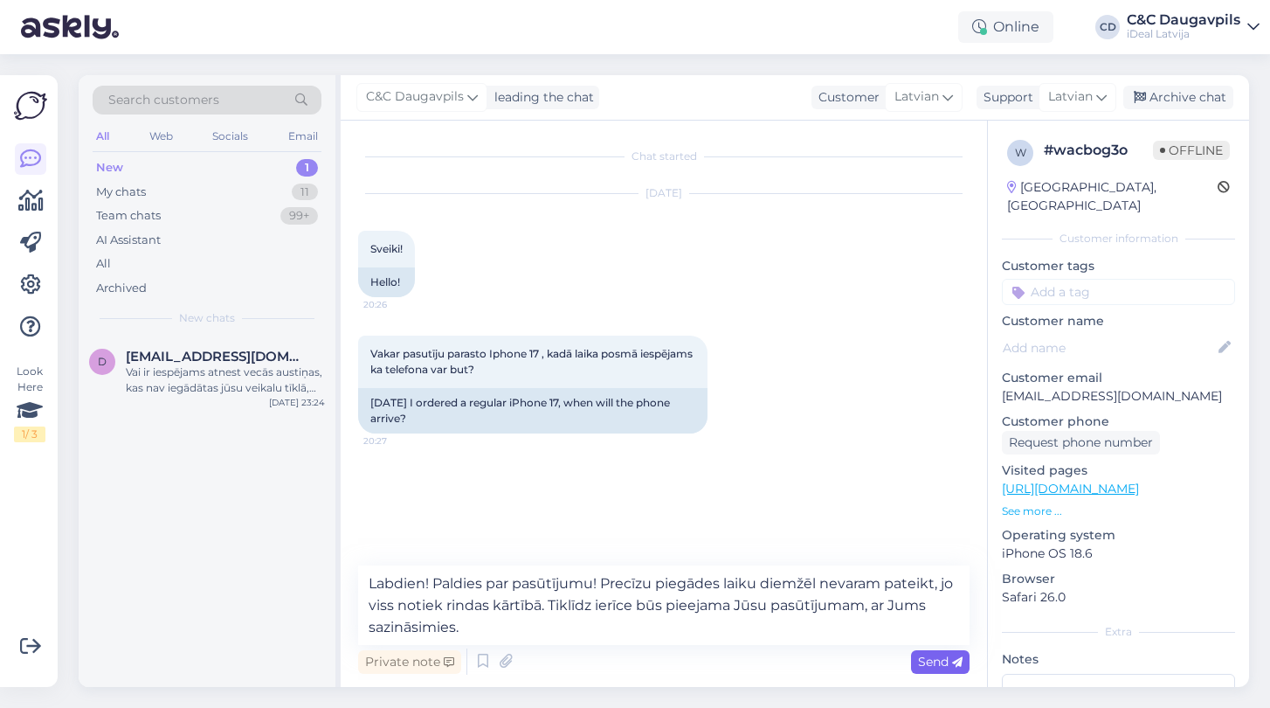
click at [949, 667] on span "Send" at bounding box center [940, 662] width 45 height 16
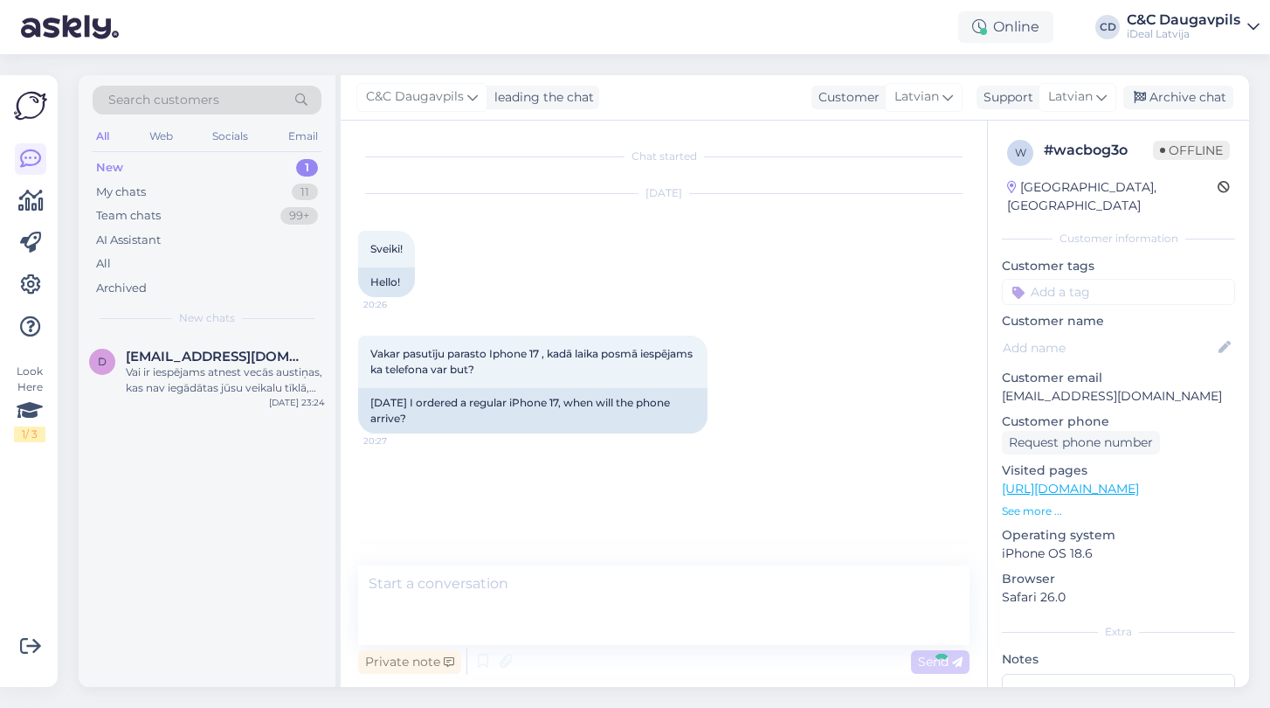
scroll to position [19, 0]
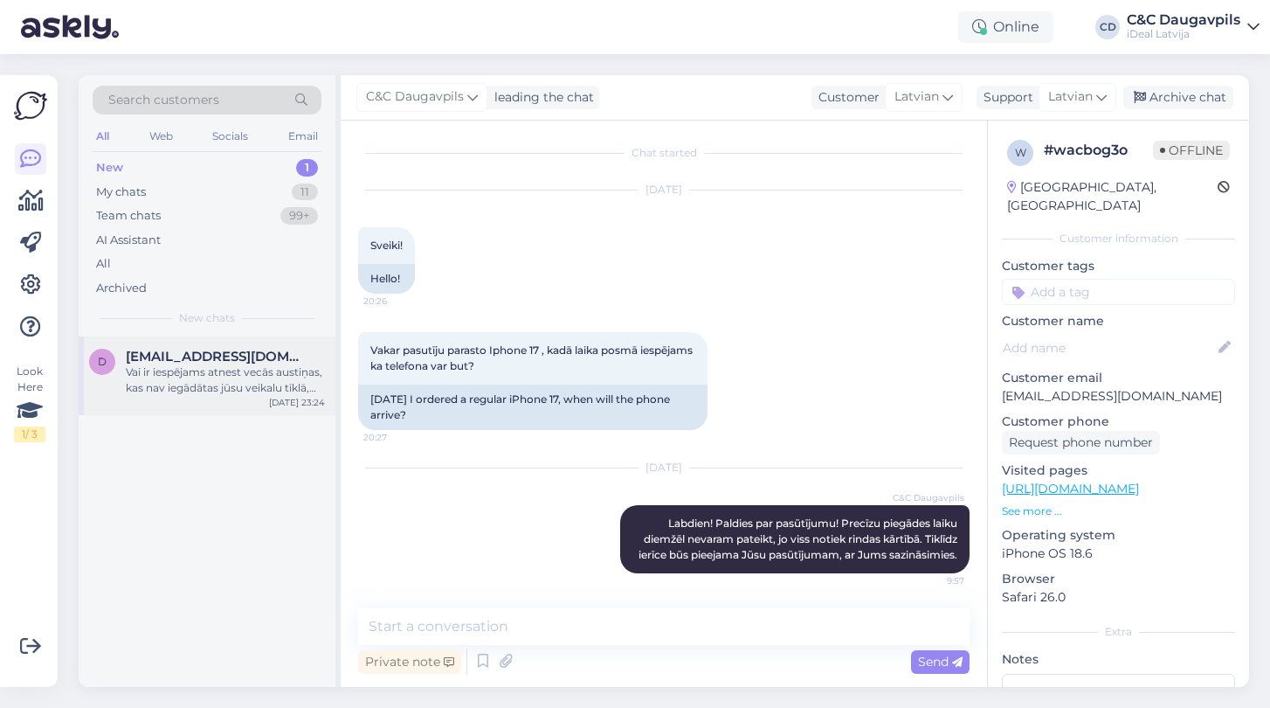
click at [166, 380] on div "Vai ir iespējams atnest vecās austiņas, kas nav iegādātas jūsu veikalu tīklā, u…" at bounding box center [225, 379] width 199 height 31
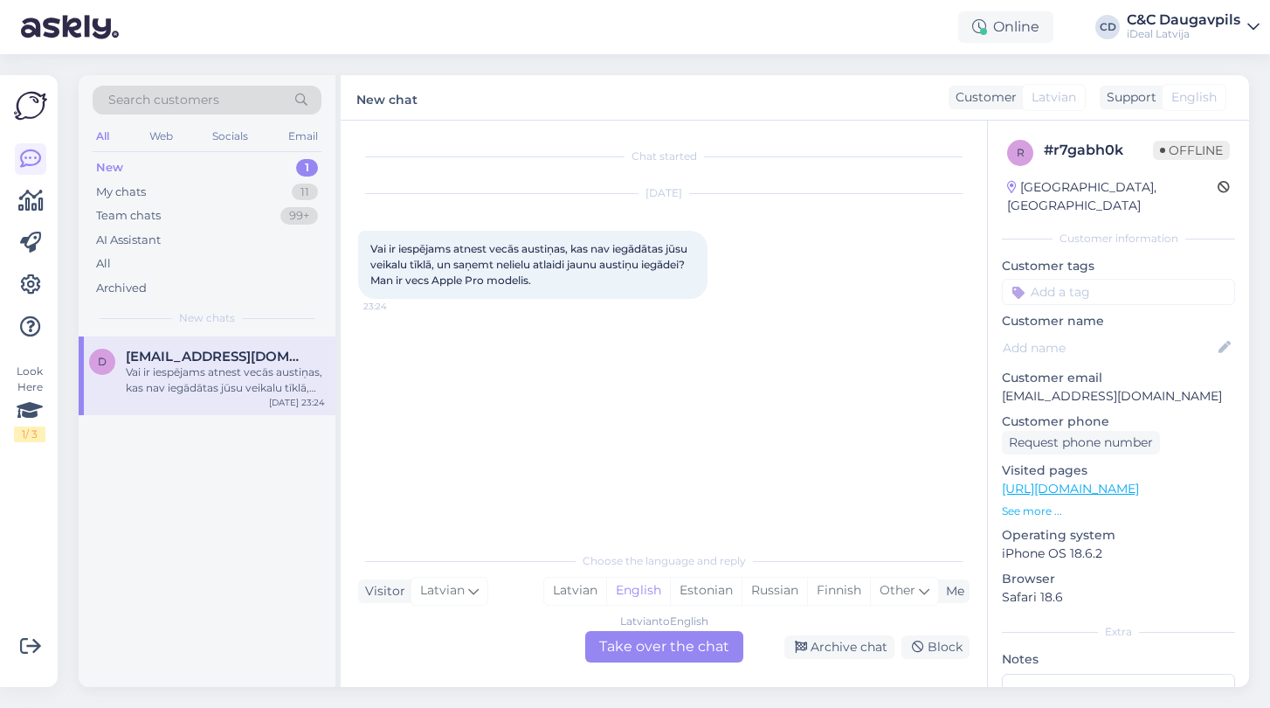
scroll to position [0, 0]
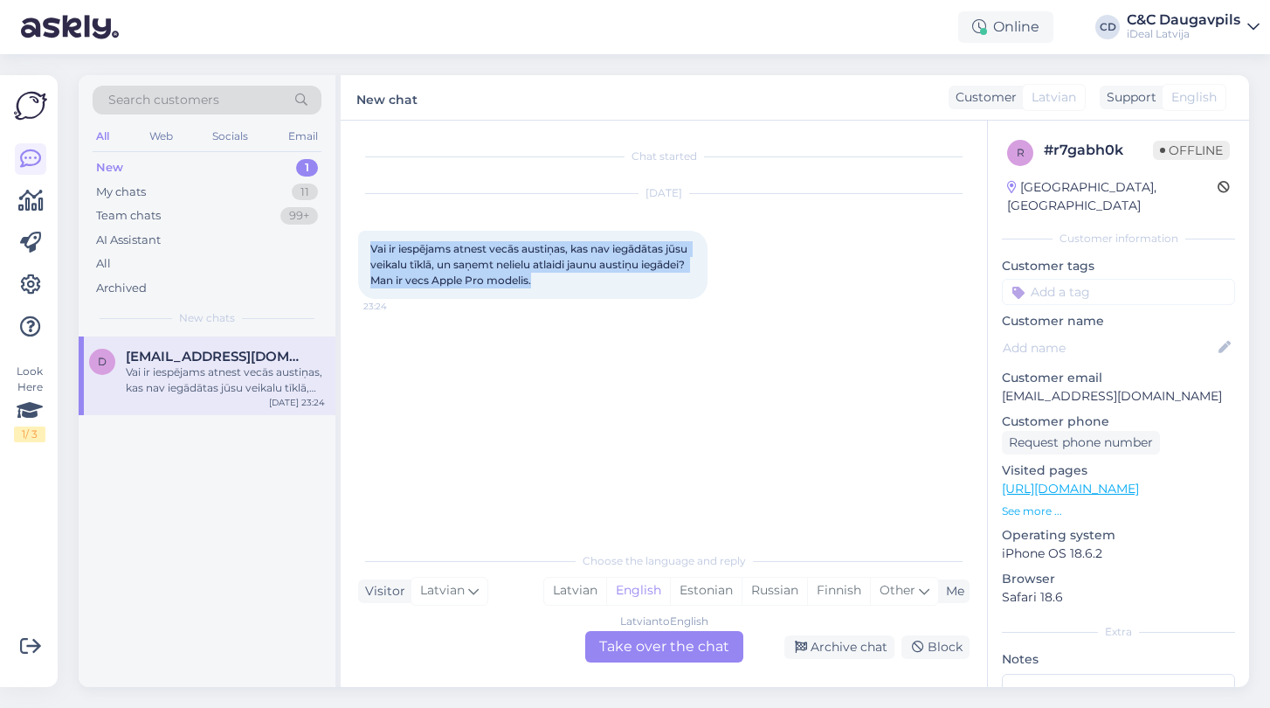
drag, startPoint x: 537, startPoint y: 280, endPoint x: 360, endPoint y: 237, distance: 182.7
click at [359, 237] on div "Vai ir iespējams atnest vecās austiņas, kas nav iegādātas jūsu veikalu tīklā, u…" at bounding box center [532, 265] width 349 height 68
copy span "Vai ir iespējams atnest vecās austiņas, kas nav iegādātas jūsu veikalu tīklā, u…"
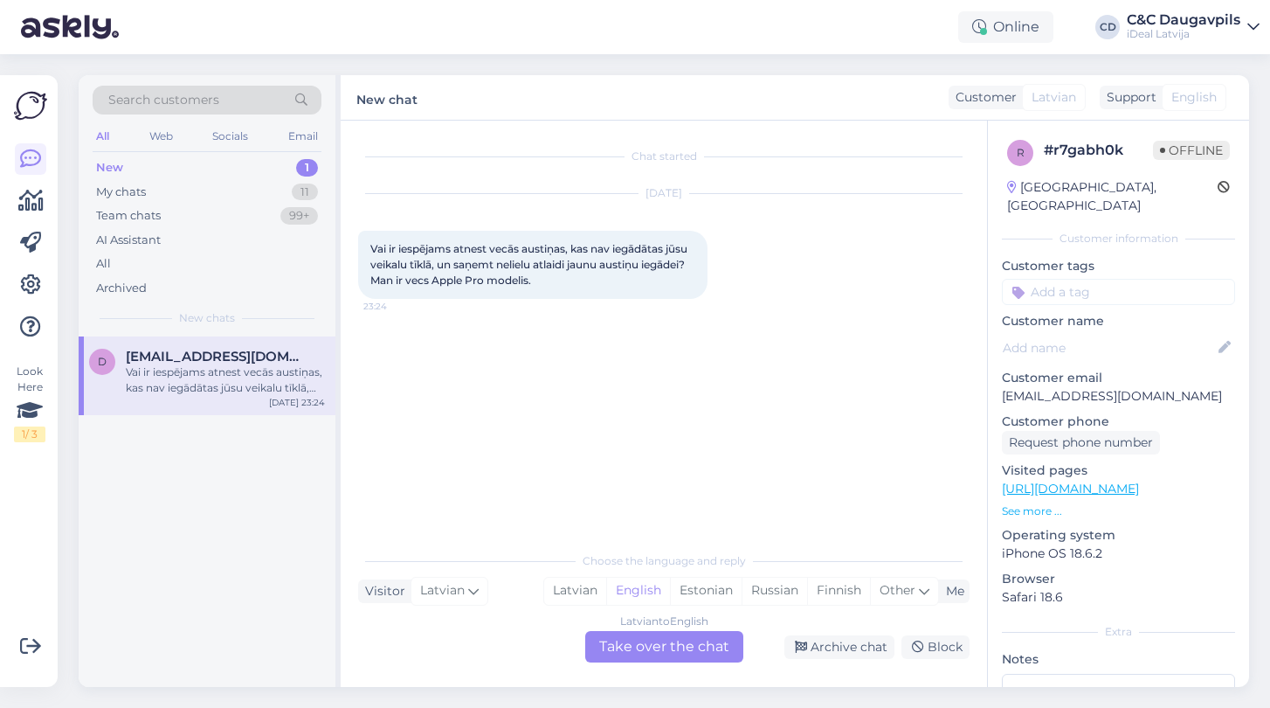
click at [663, 648] on div "Latvian to English Take over the chat" at bounding box center [664, 646] width 158 height 31
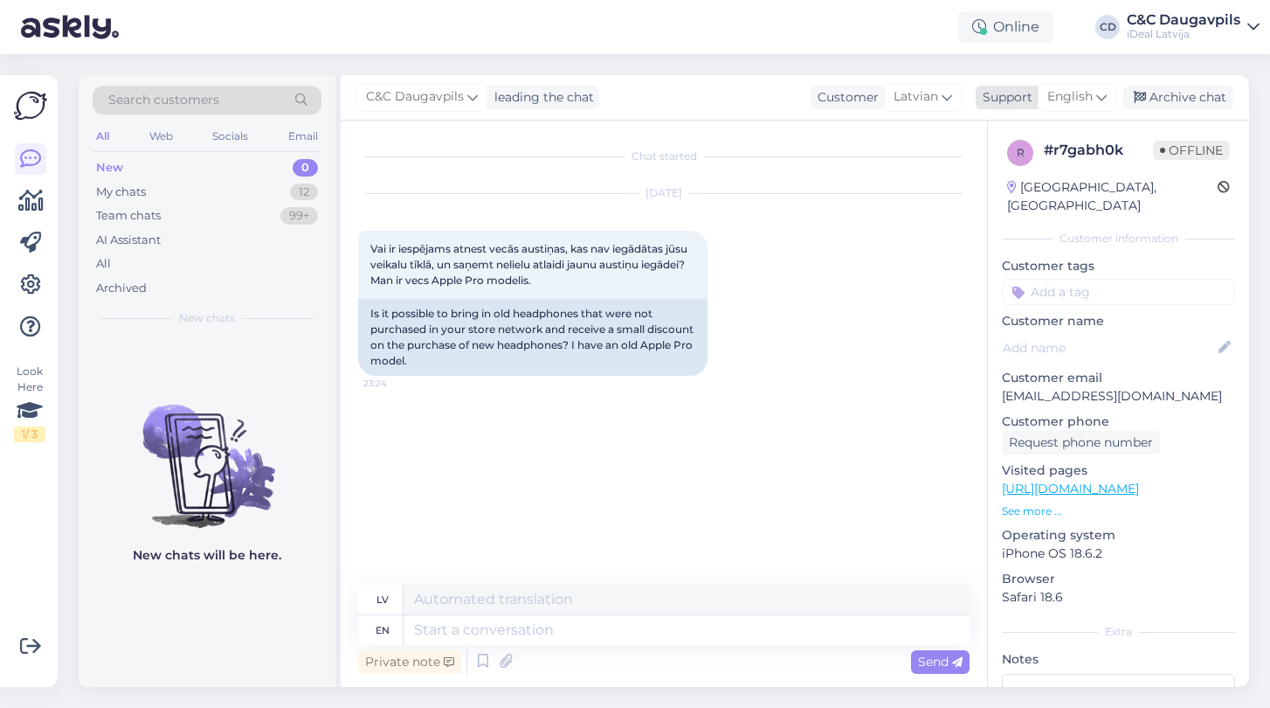
click at [1100, 106] on icon at bounding box center [1101, 96] width 10 height 19
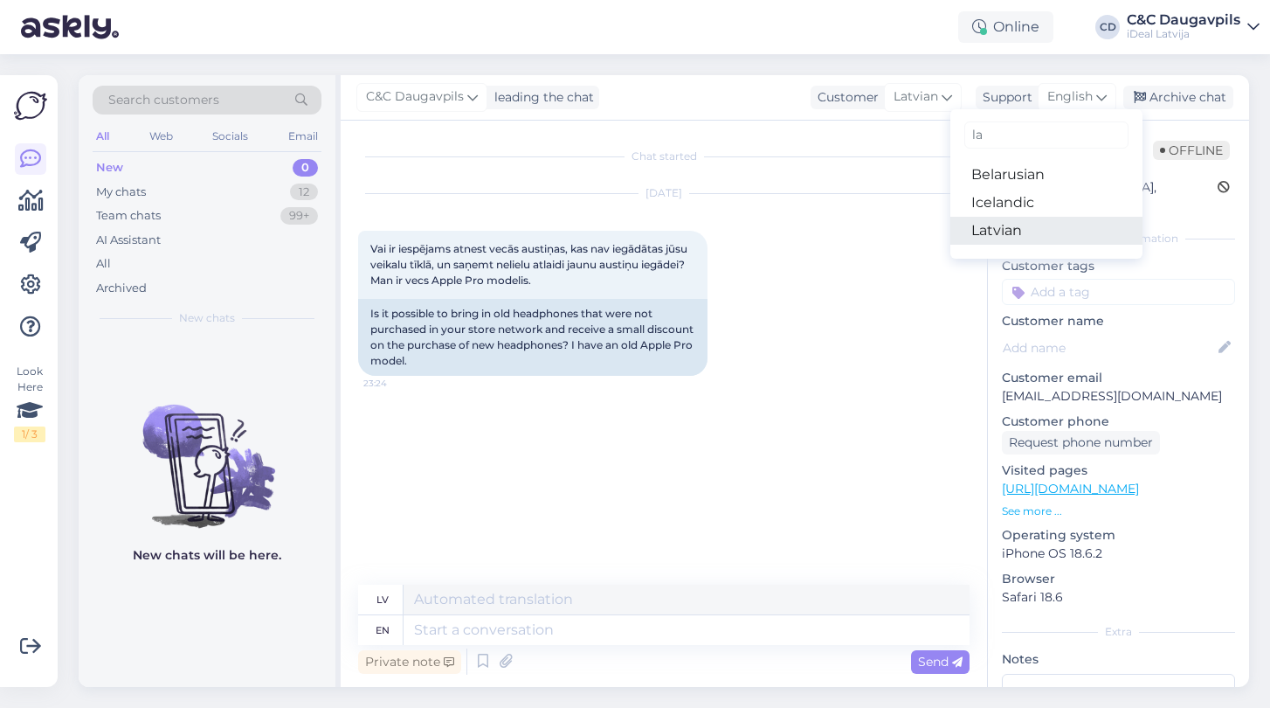
click at [1022, 225] on link "Latvian" at bounding box center [1047, 231] width 192 height 28
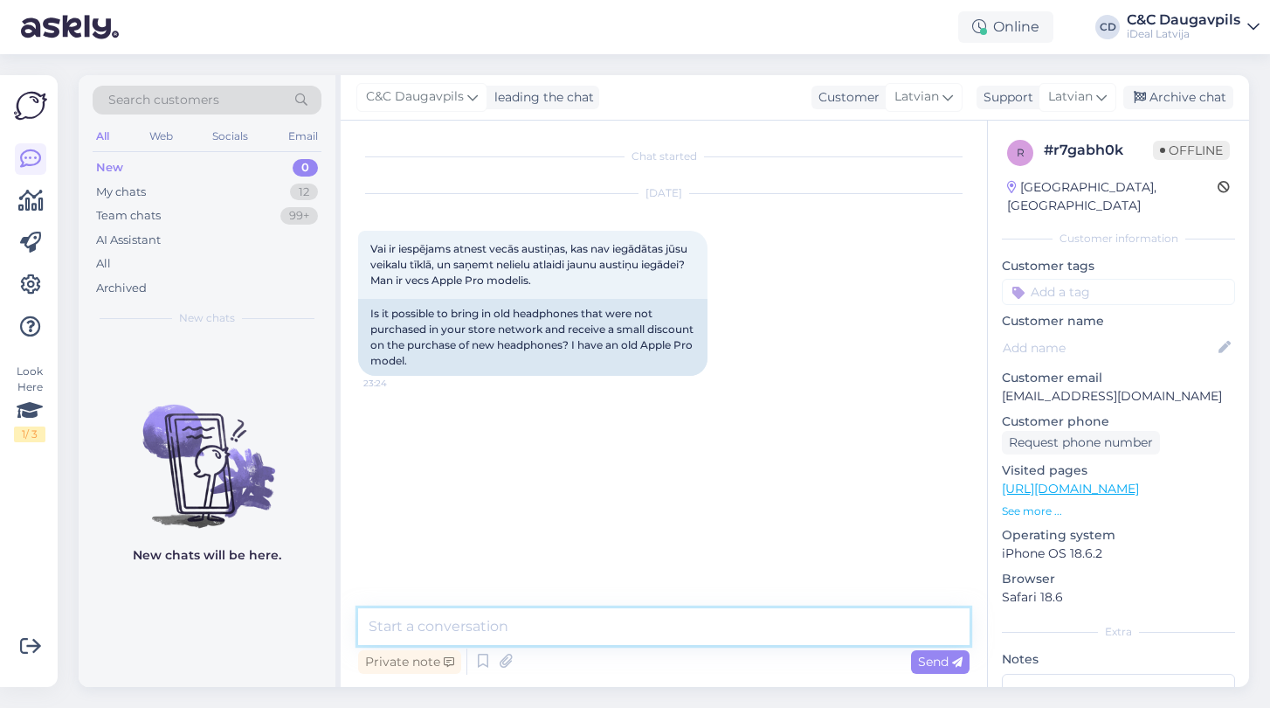
click at [475, 619] on textarea at bounding box center [664, 626] width 612 height 37
paste textarea "Jā, protams, tas ir iespējams! Būsim priecīgi Jūs redzēt veikalā — varēsiet atn…"
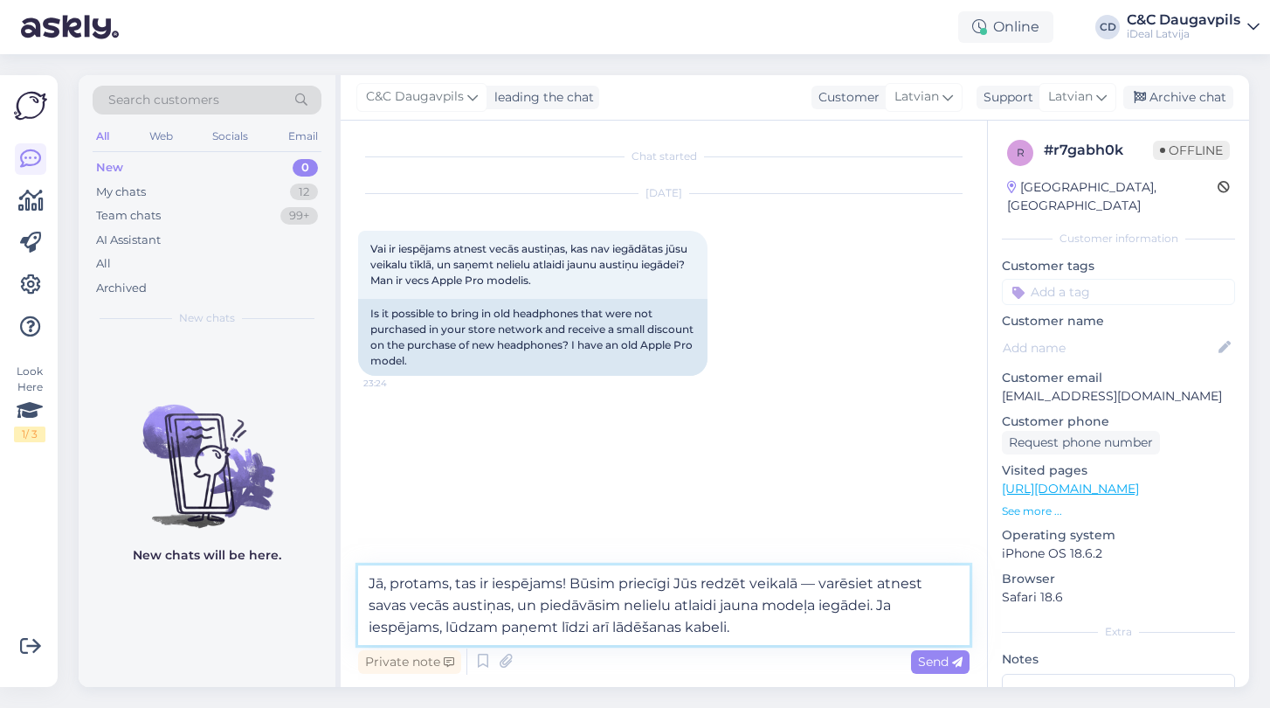
click at [370, 581] on textarea "Jā, protams, tas ir iespējams! Būsim priecīgi Jūs redzēt veikalā — varēsiet atn…" at bounding box center [664, 605] width 612 height 80
type textarea "Labdien. Jā, protams, tas ir iespējams! Būsim priecīgi Jūs redzēt veikalā — var…"
